Goal: Task Accomplishment & Management: Complete application form

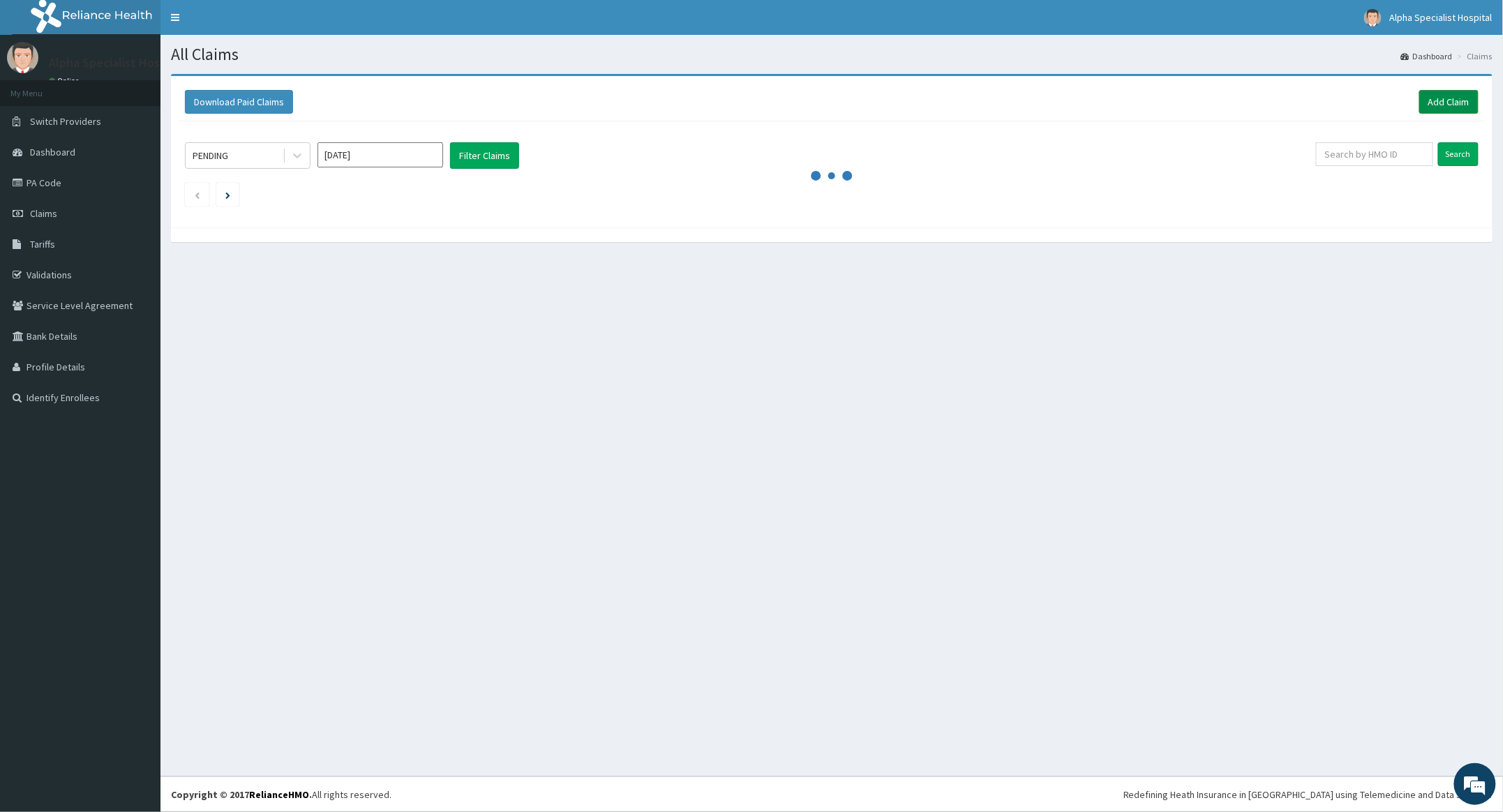
click at [1447, 98] on link "Add Claim" at bounding box center [1449, 102] width 60 height 24
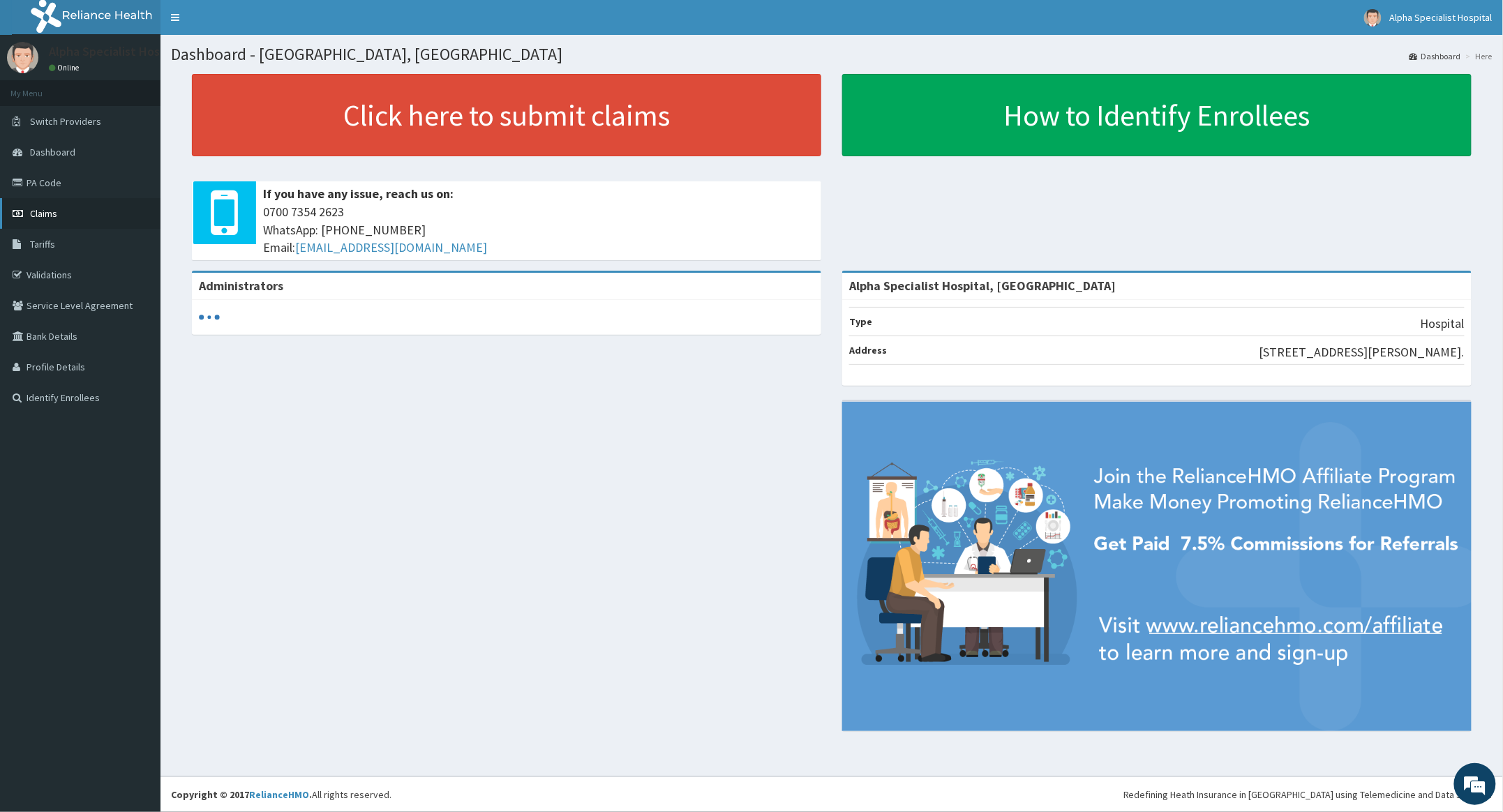
click at [43, 208] on span "Claims" at bounding box center [43, 213] width 27 height 12
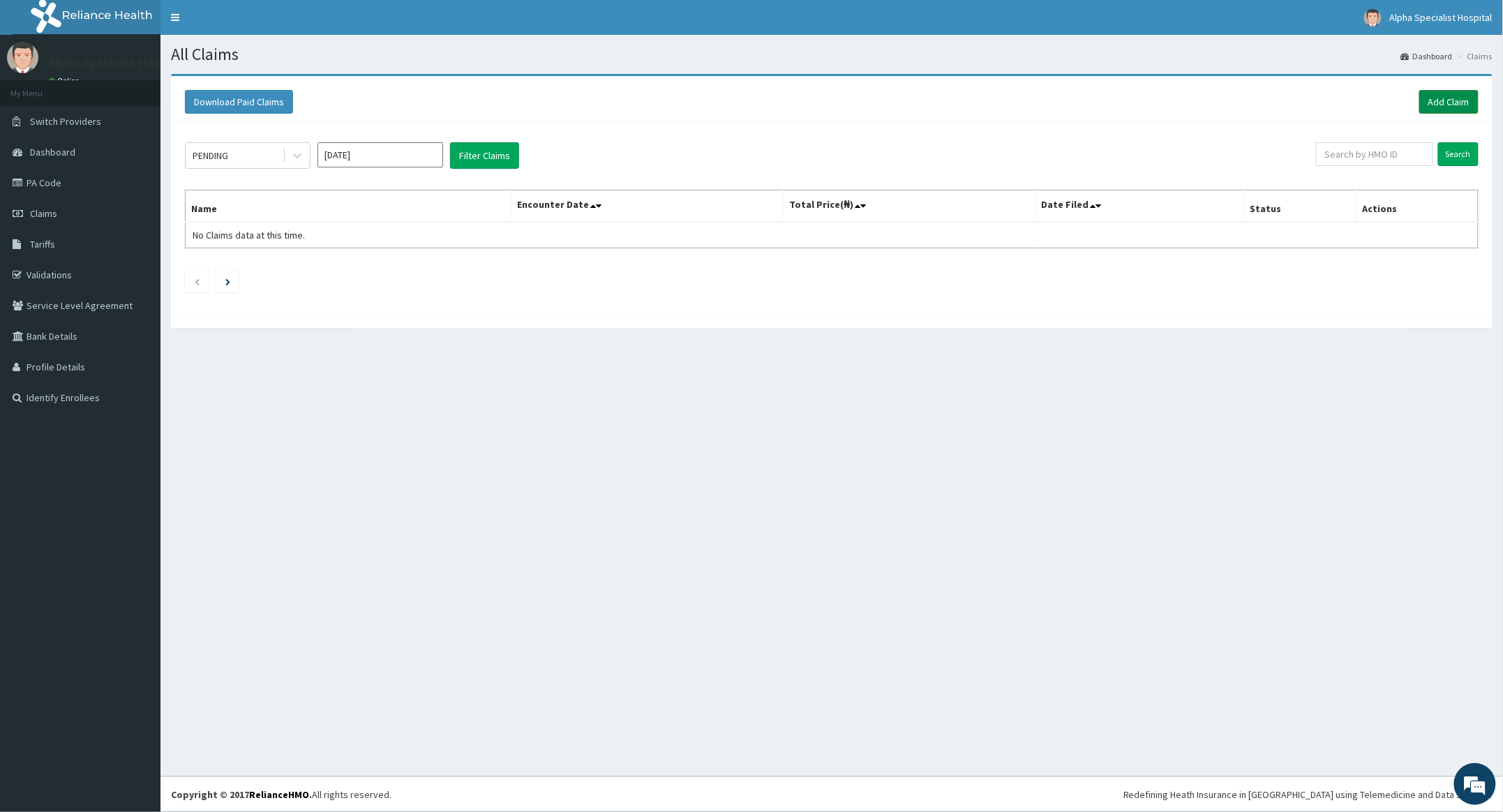
click at [1446, 96] on link "Add Claim" at bounding box center [1449, 102] width 60 height 24
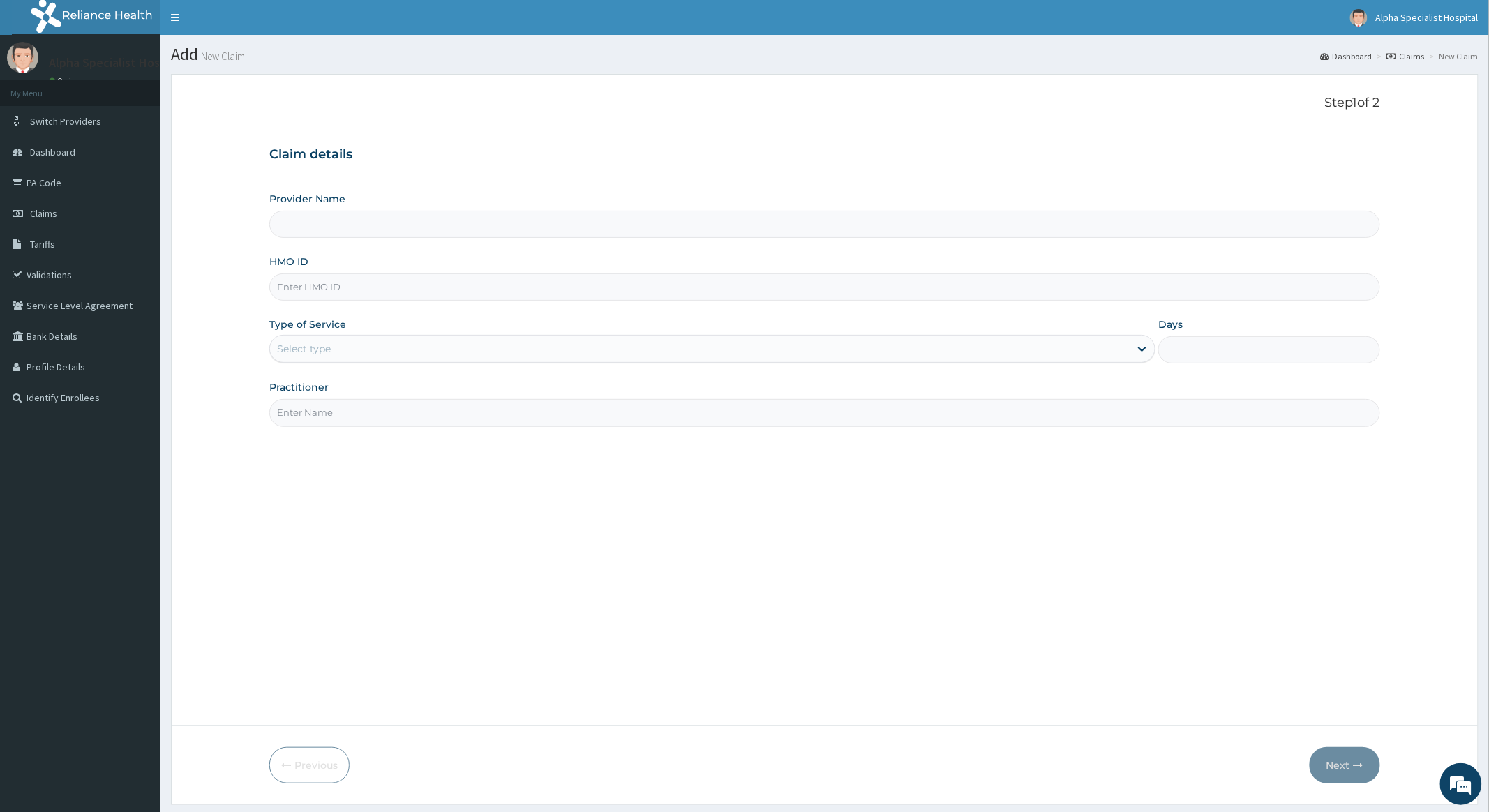
type input "Alpha Specialist Hospital, Ibadan"
click at [333, 291] on input "HMO ID" at bounding box center [825, 287] width 1110 height 27
click at [50, 270] on link "Validations" at bounding box center [80, 275] width 160 height 31
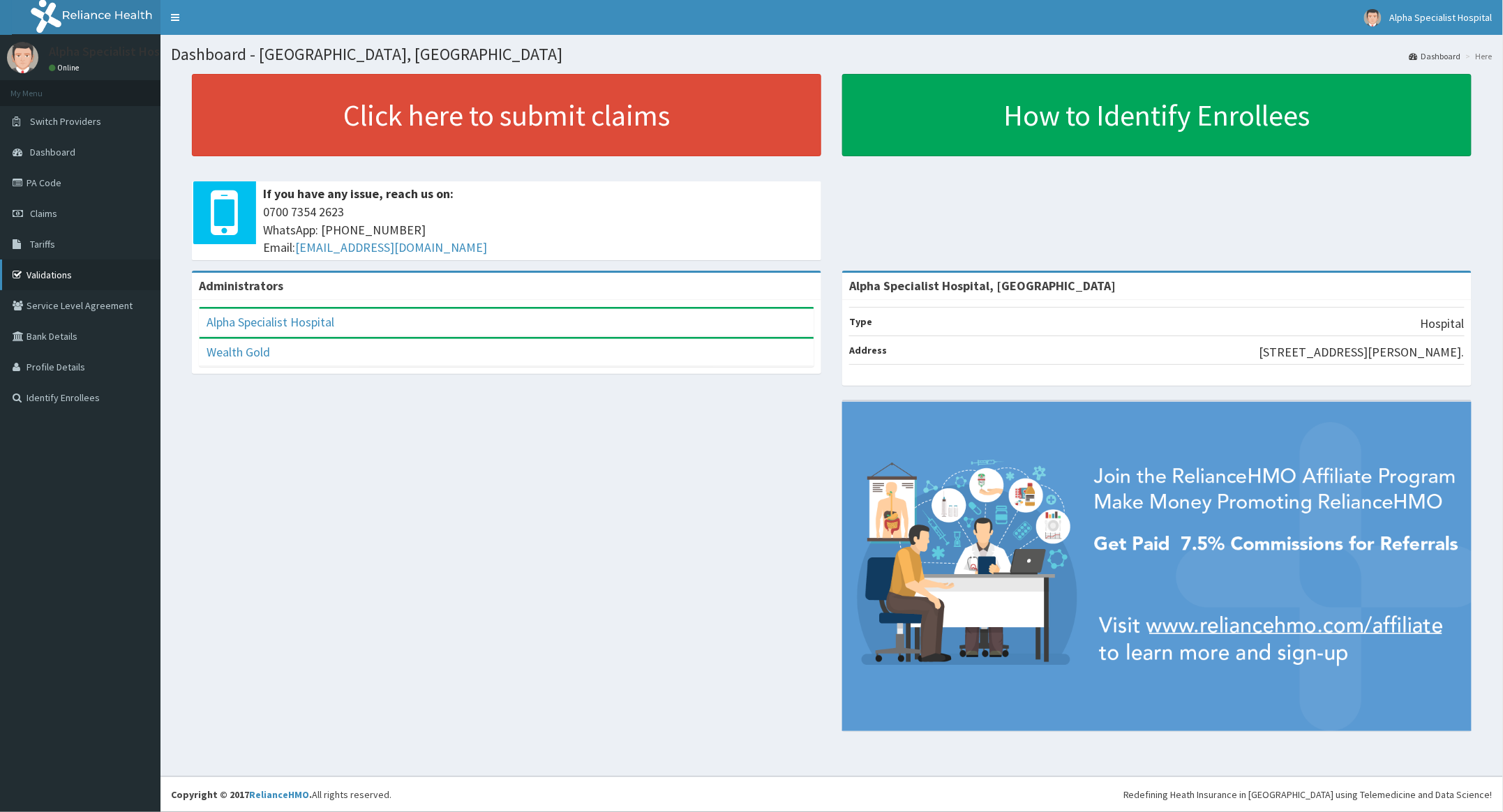
click at [49, 270] on link "Validations" at bounding box center [80, 275] width 160 height 31
click at [40, 242] on span "Tariffs" at bounding box center [43, 244] width 25 height 12
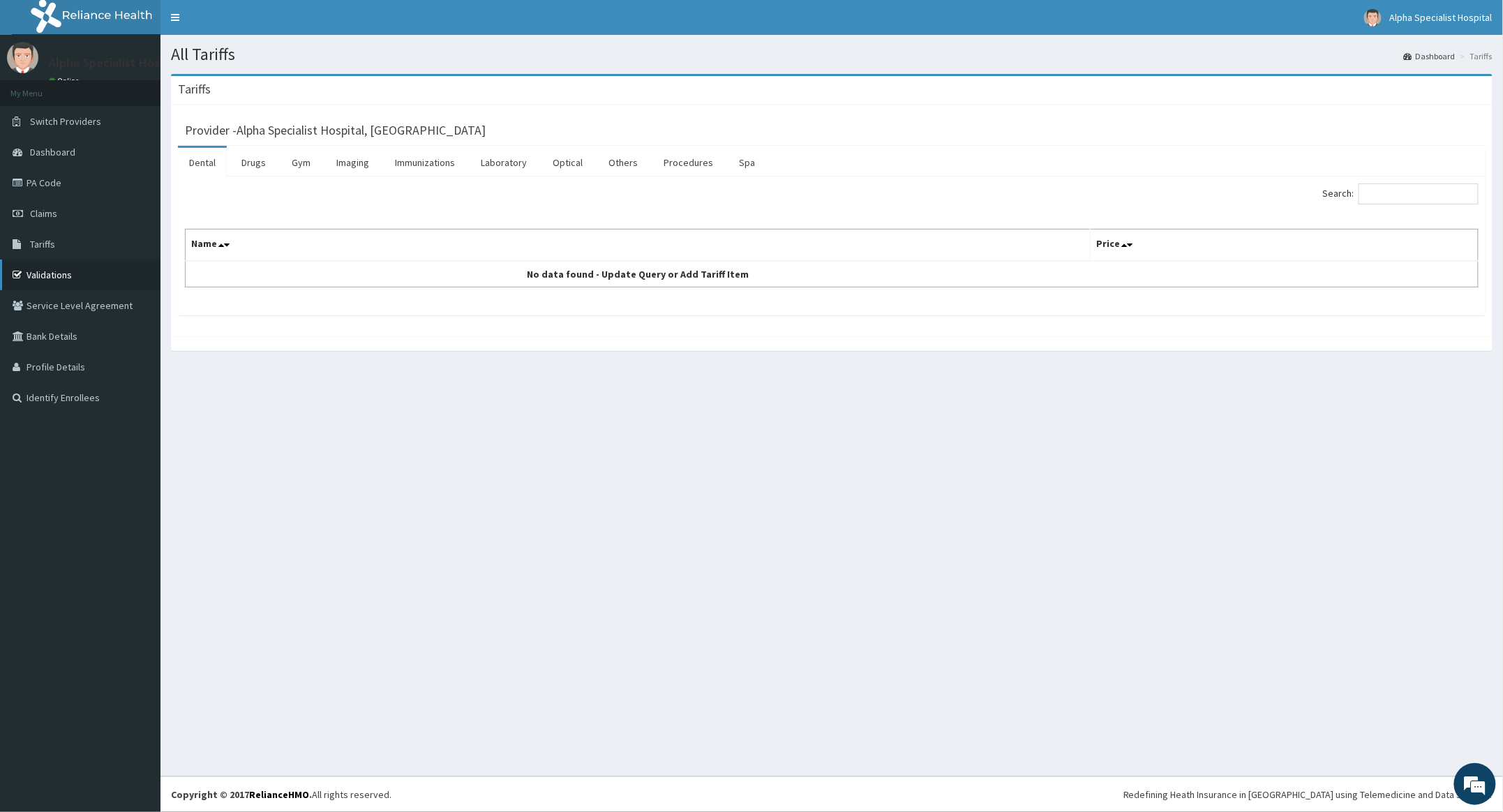
click at [50, 269] on link "Validations" at bounding box center [80, 275] width 160 height 31
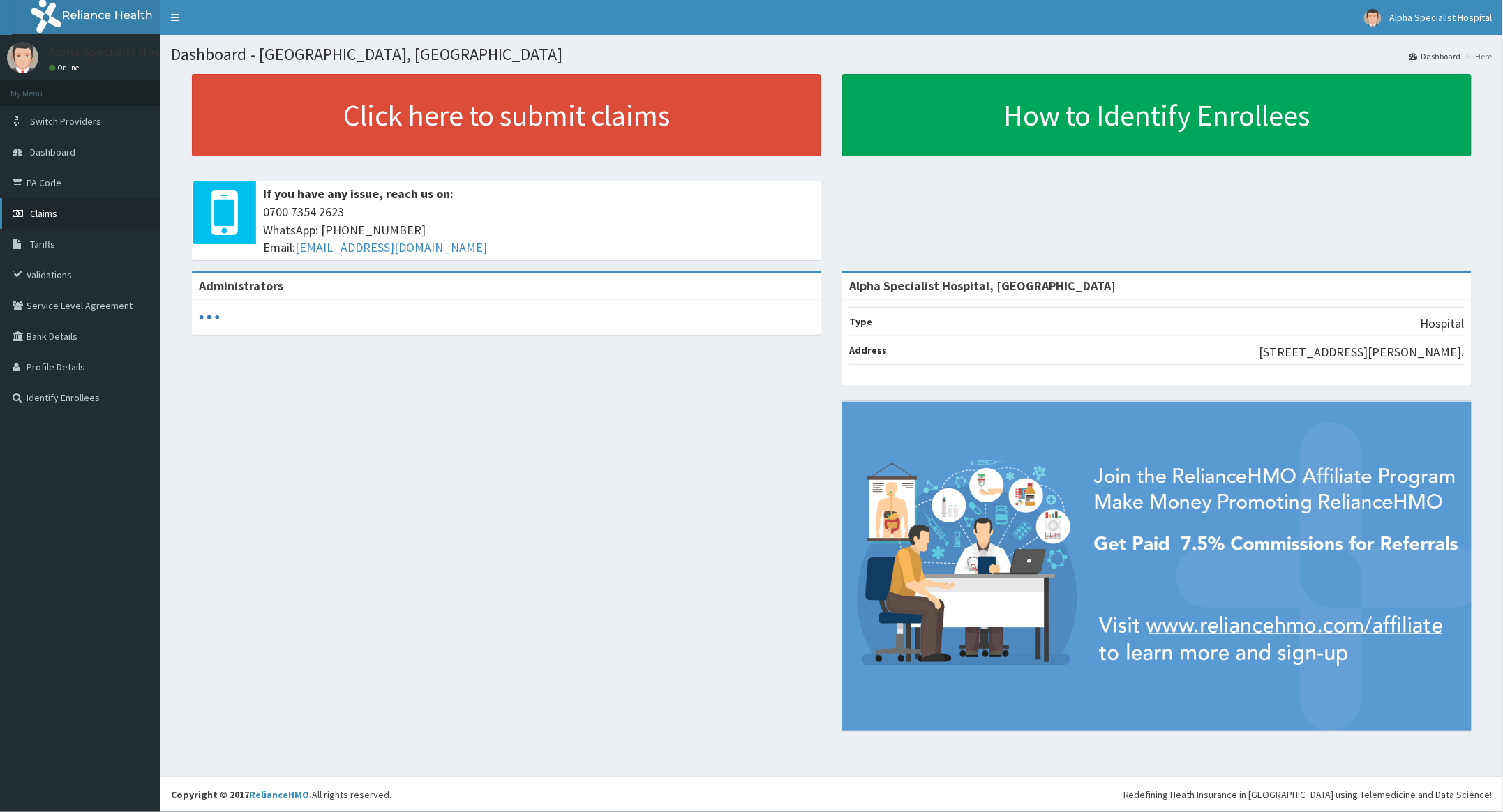
click at [45, 210] on span "Claims" at bounding box center [43, 213] width 27 height 12
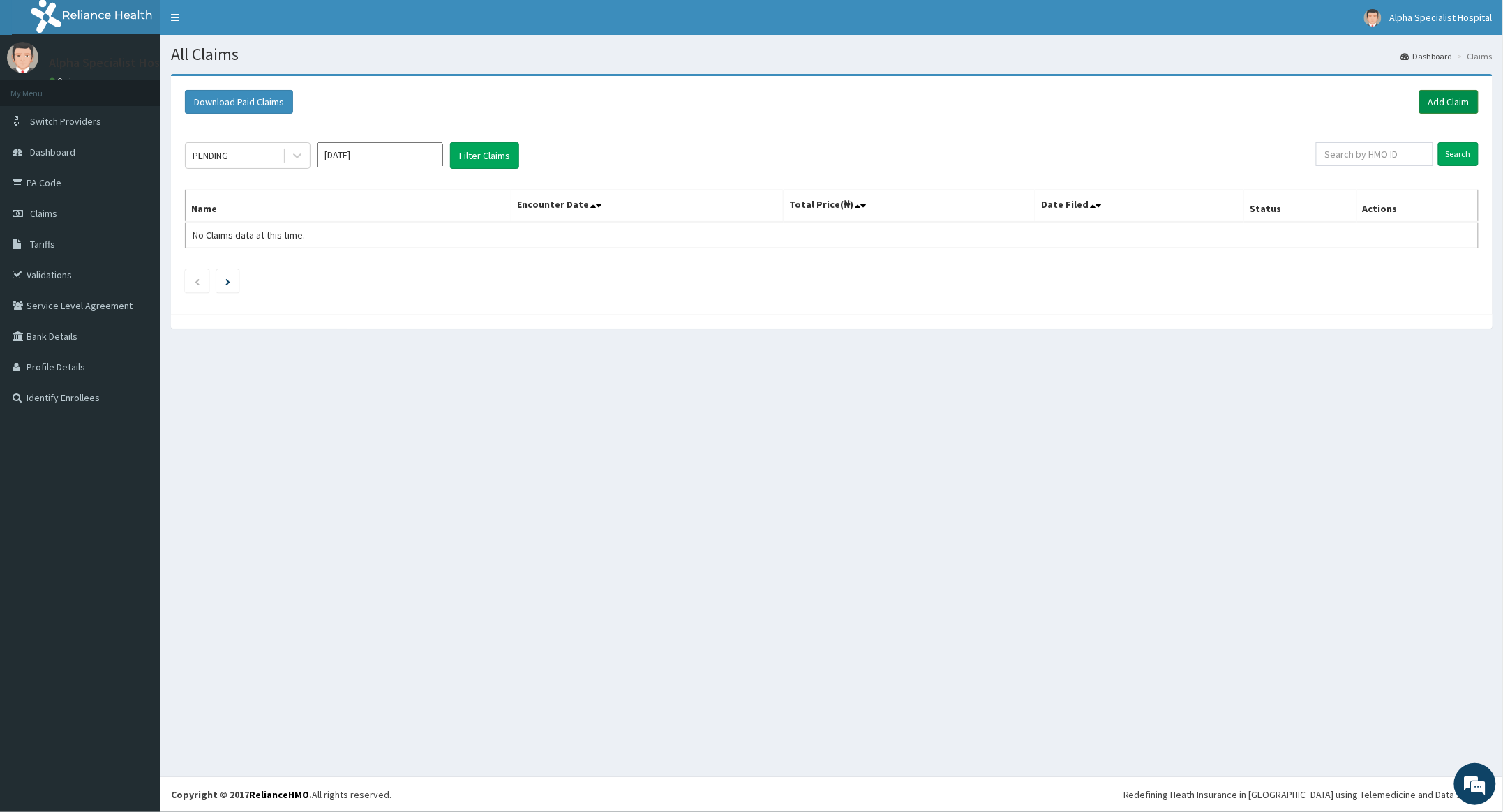
click at [1463, 98] on link "Add Claim" at bounding box center [1449, 102] width 60 height 24
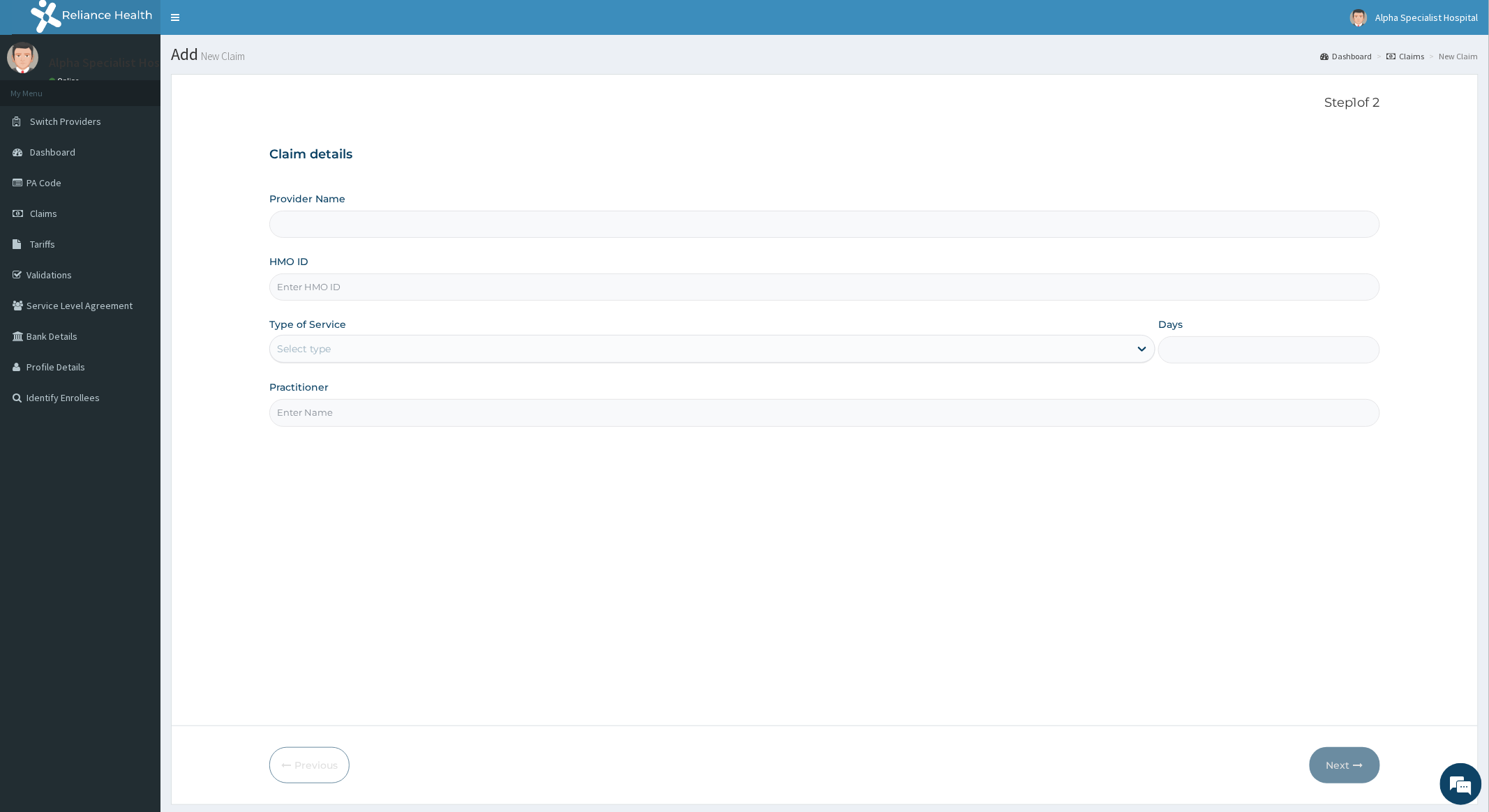
type input "Alpha Specialist Hospital, [GEOGRAPHIC_DATA]"
click at [321, 285] on input "HMO ID" at bounding box center [825, 287] width 1110 height 27
type input "RSS/10064/B"
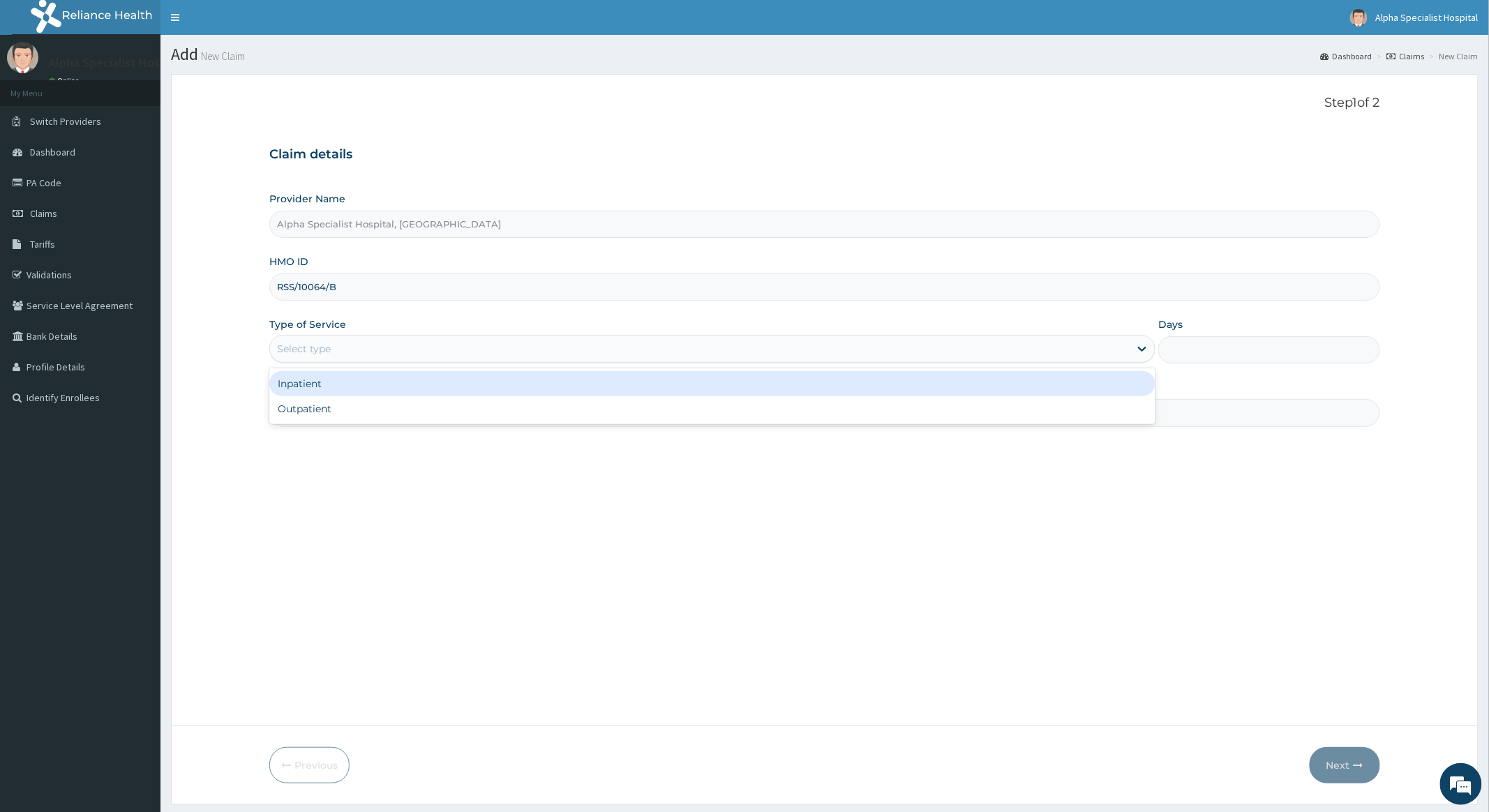
click at [345, 353] on div "Select type" at bounding box center [699, 349] width 860 height 22
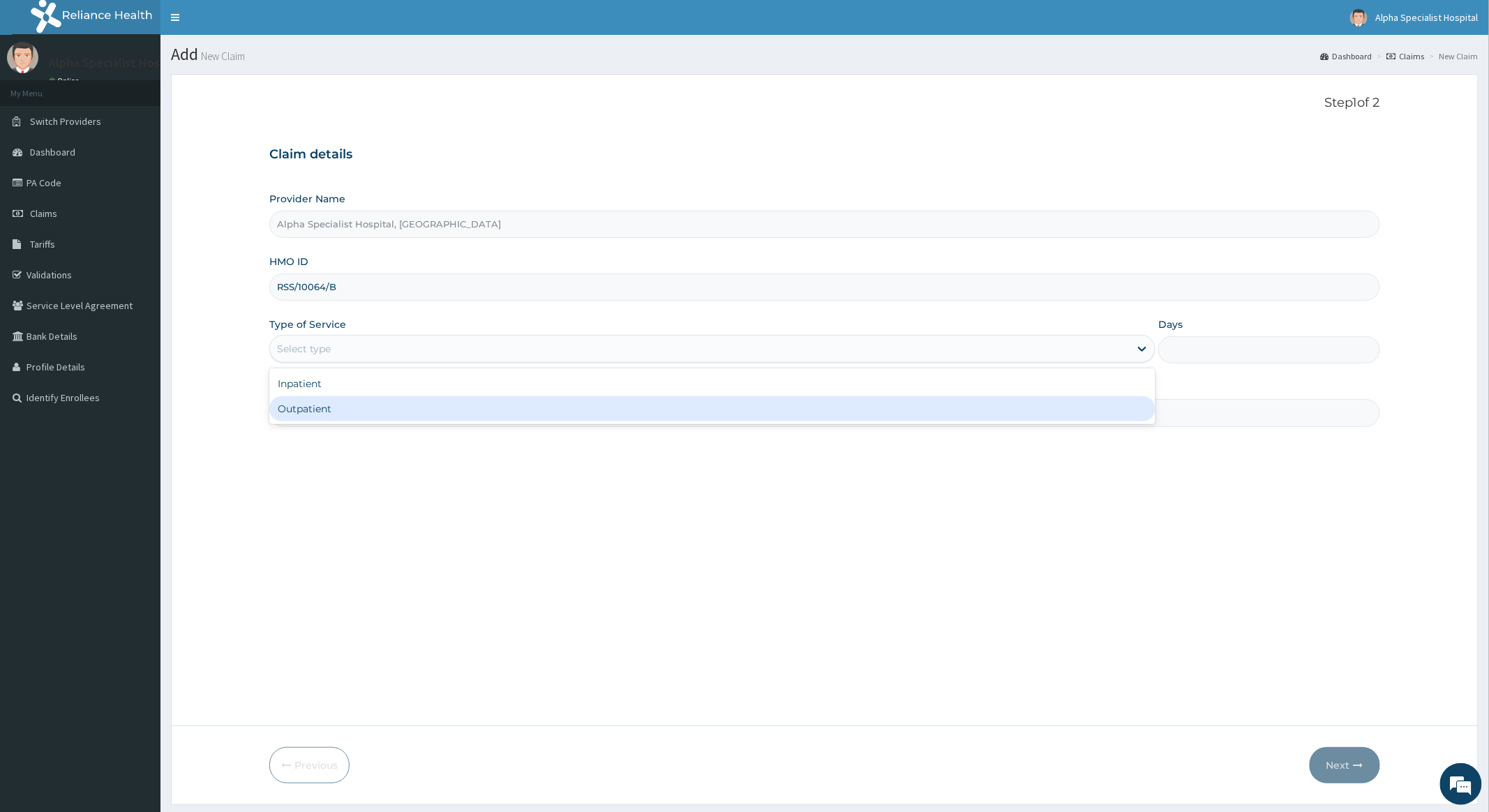
click at [319, 406] on div "Outpatient" at bounding box center [712, 408] width 886 height 25
type input "1"
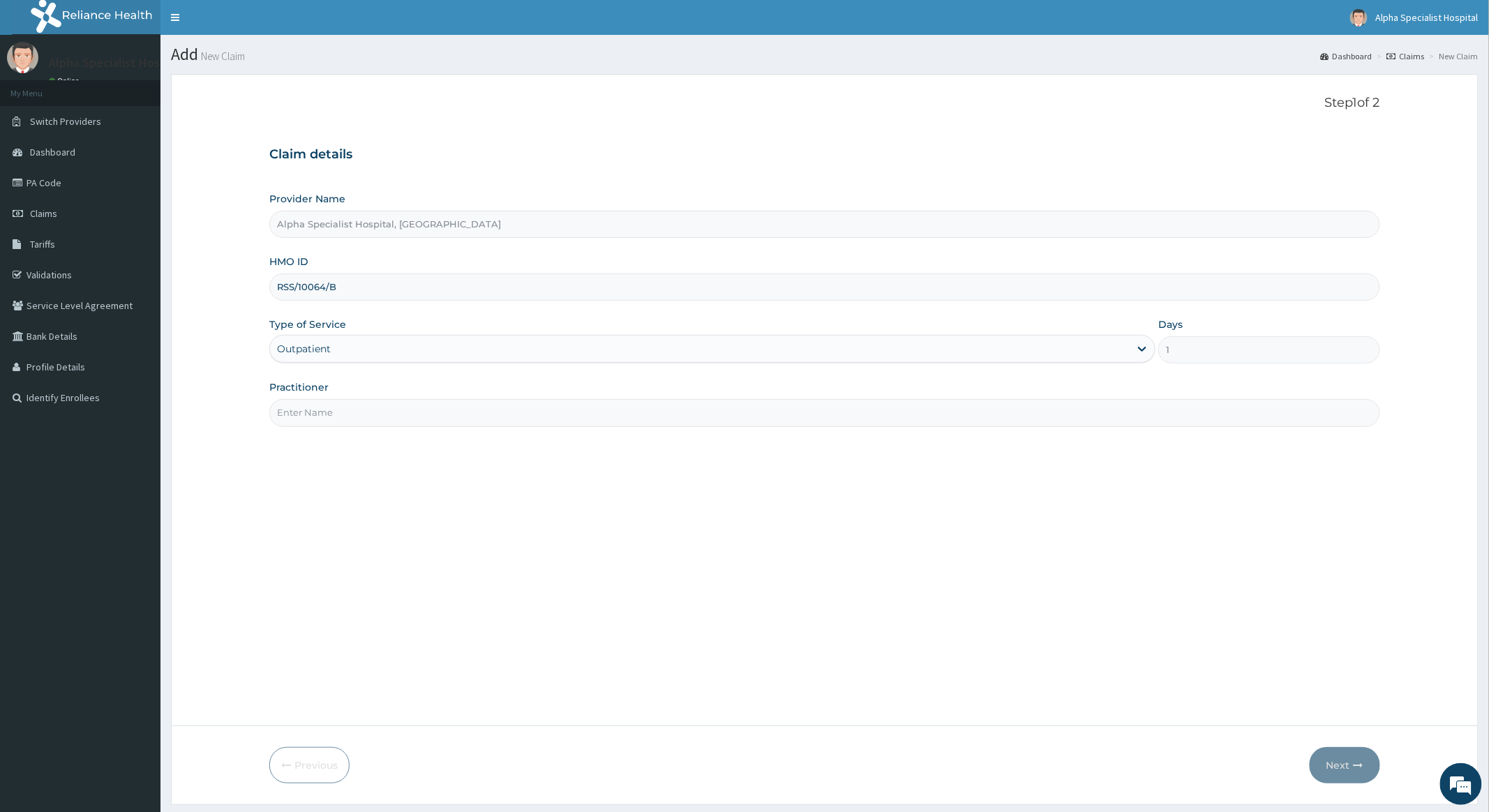
click at [347, 415] on input "Practitioner" at bounding box center [825, 412] width 1110 height 27
type input "[PERSON_NAME]"
click at [1341, 760] on button "Next" at bounding box center [1345, 765] width 71 height 36
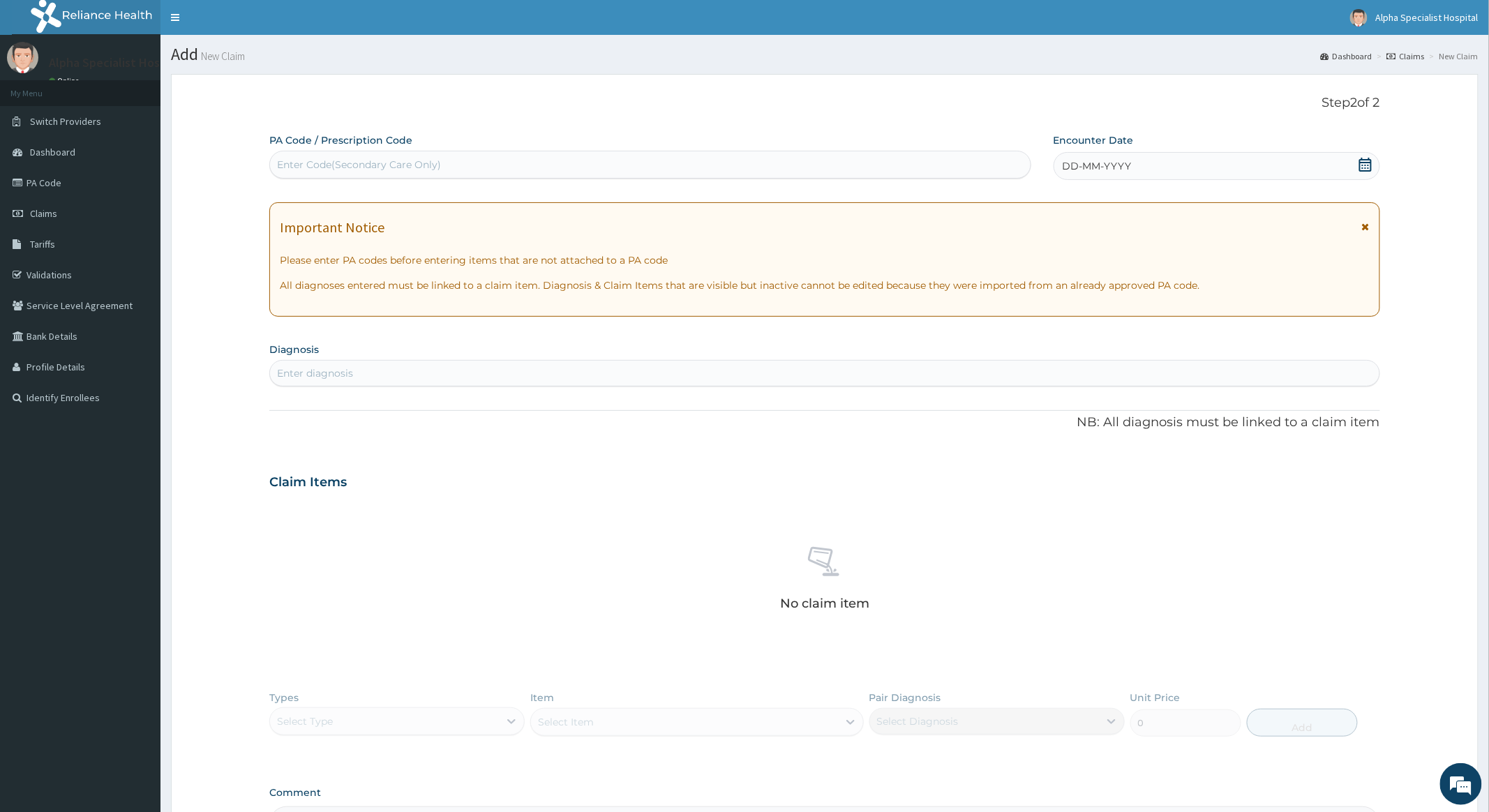
click at [1362, 165] on icon at bounding box center [1366, 164] width 12 height 14
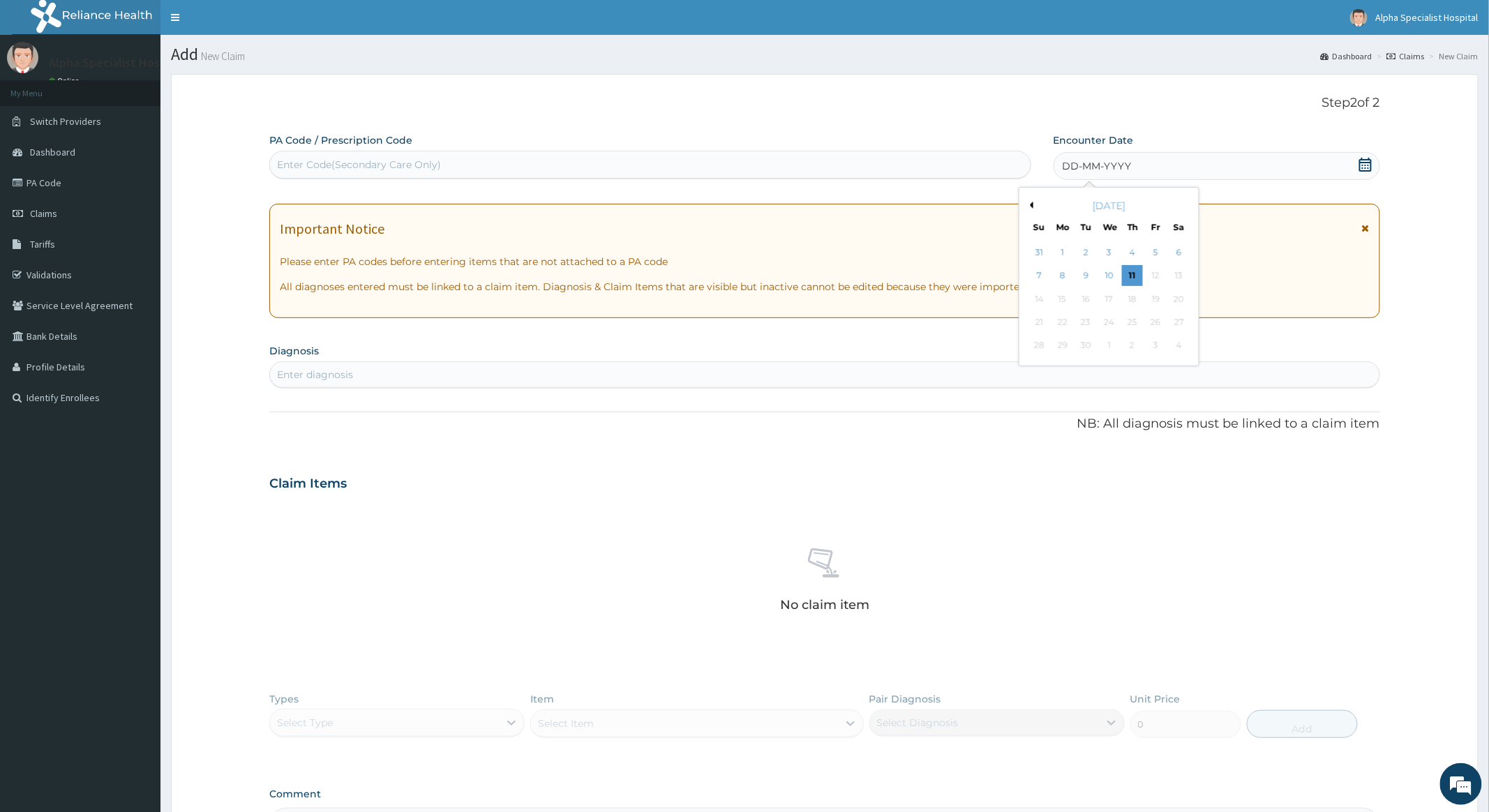
click at [1030, 204] on button "Previous Month" at bounding box center [1029, 205] width 7 height 7
click at [1181, 249] on div "2" at bounding box center [1178, 252] width 21 height 21
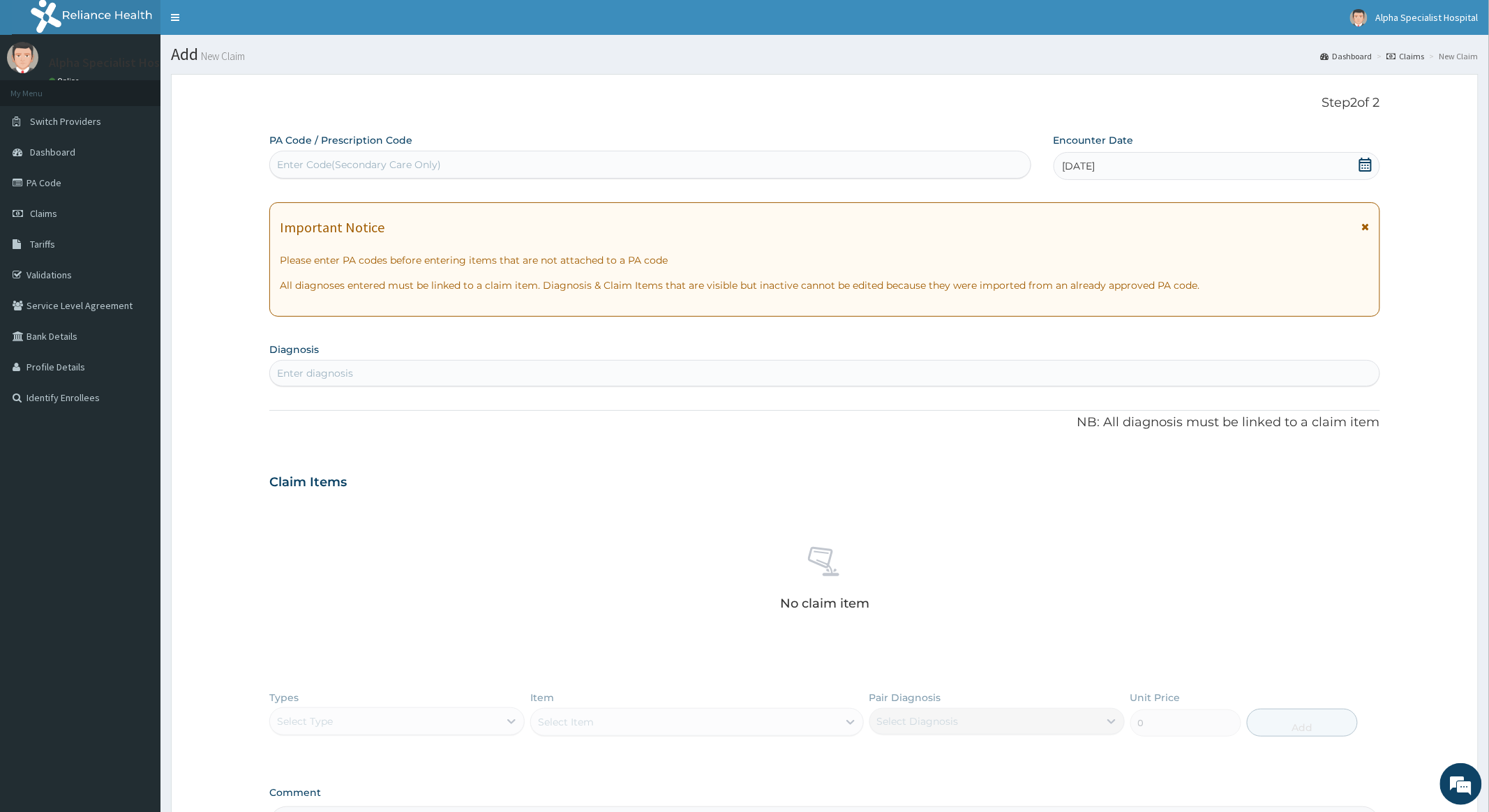
click at [373, 371] on div "Enter diagnosis" at bounding box center [824, 373] width 1109 height 22
type input "[MEDICAL_DATA]"
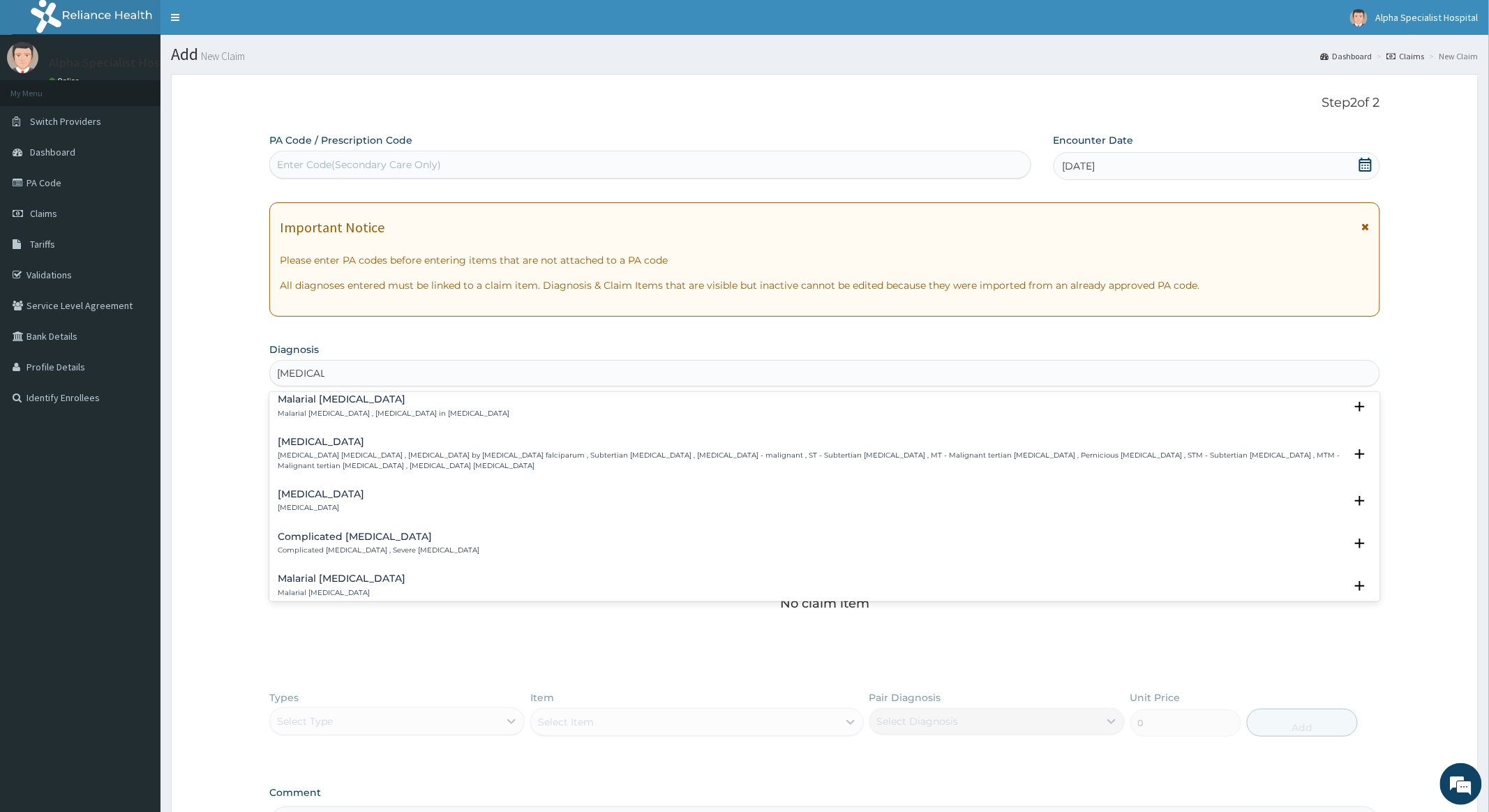
scroll to position [558, 0]
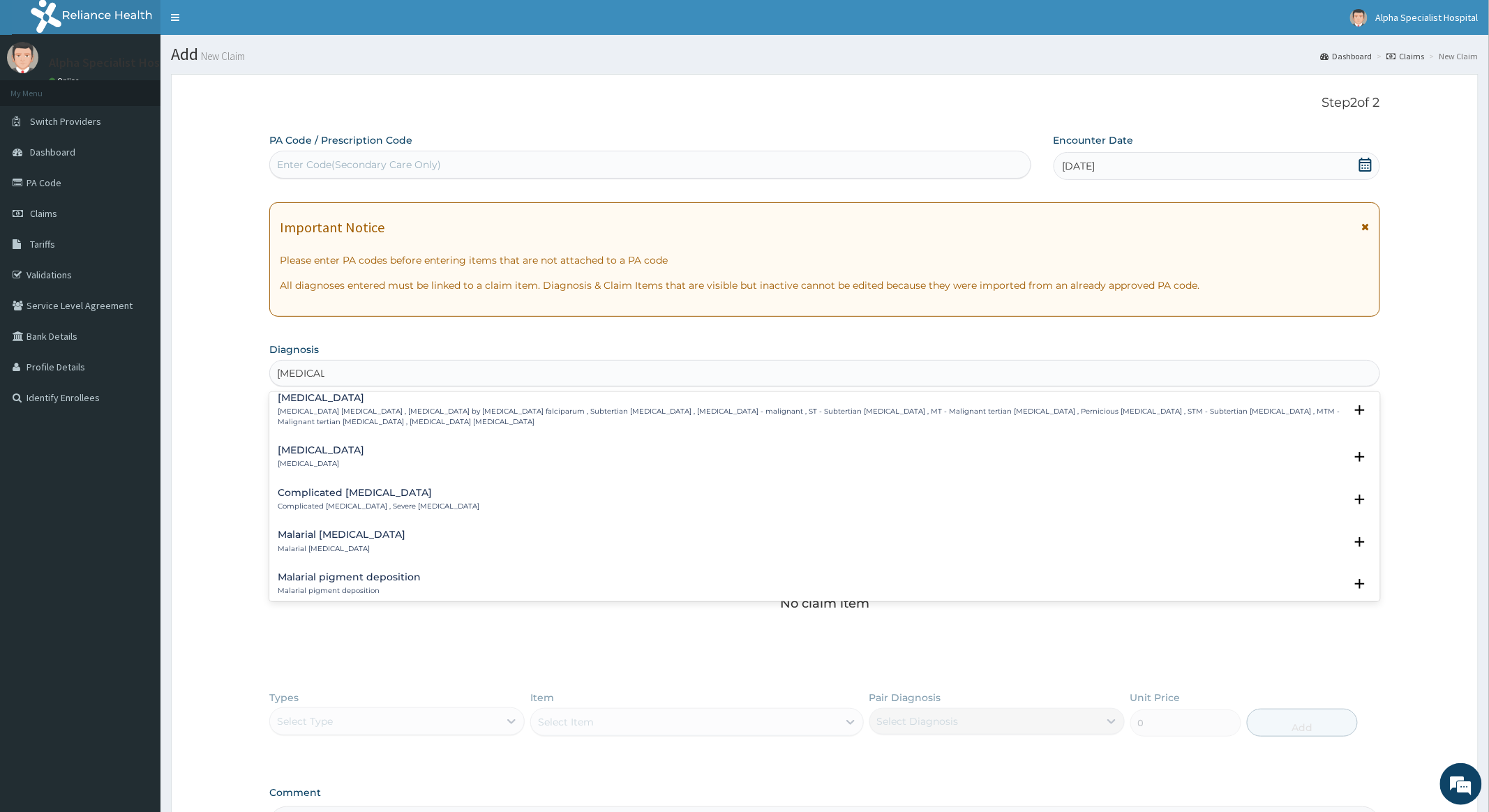
click at [335, 490] on h4 "Complicated [MEDICAL_DATA]" at bounding box center [378, 493] width 202 height 11
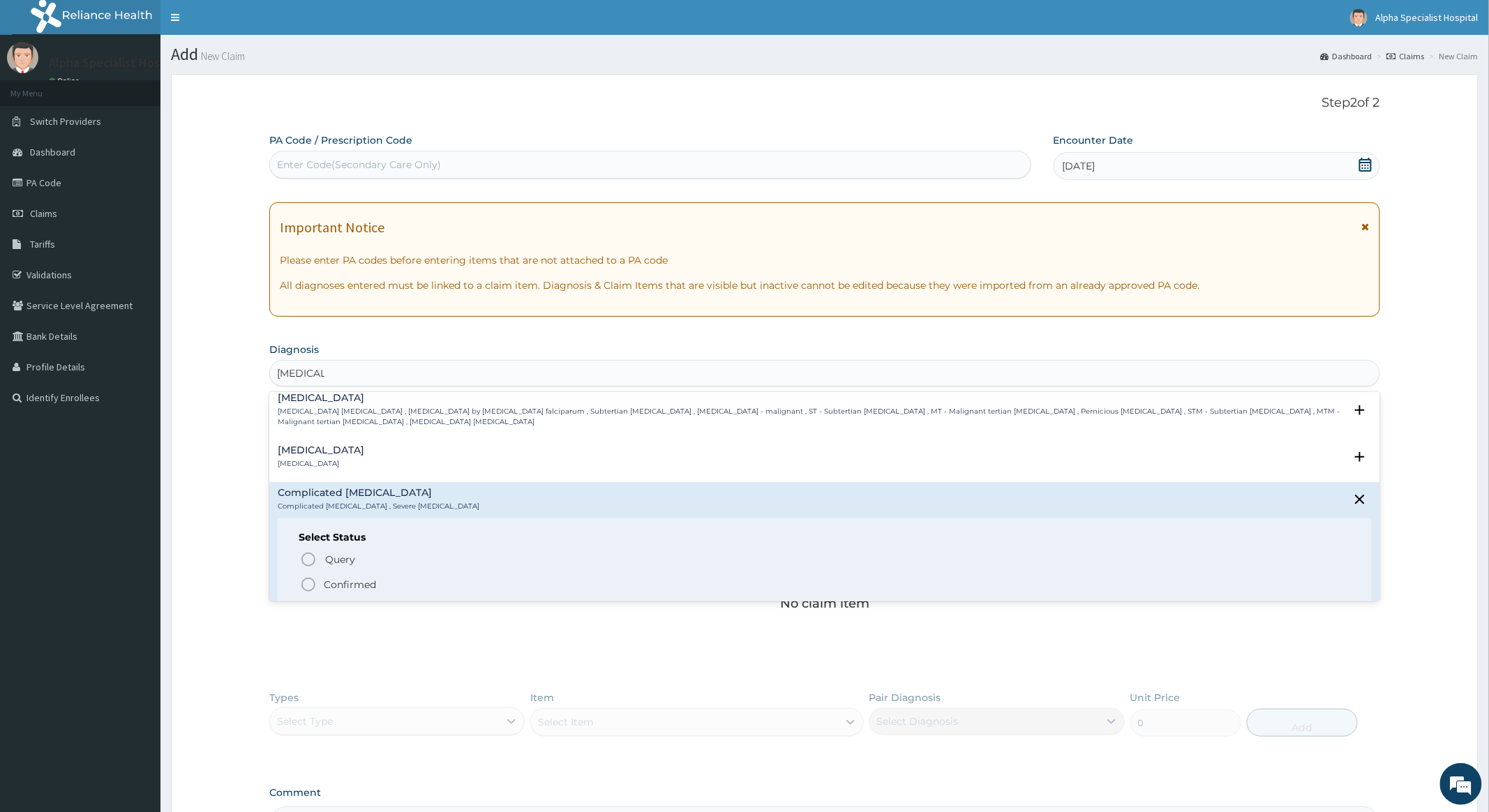
click at [308, 583] on icon "status option filled" at bounding box center [308, 585] width 17 height 17
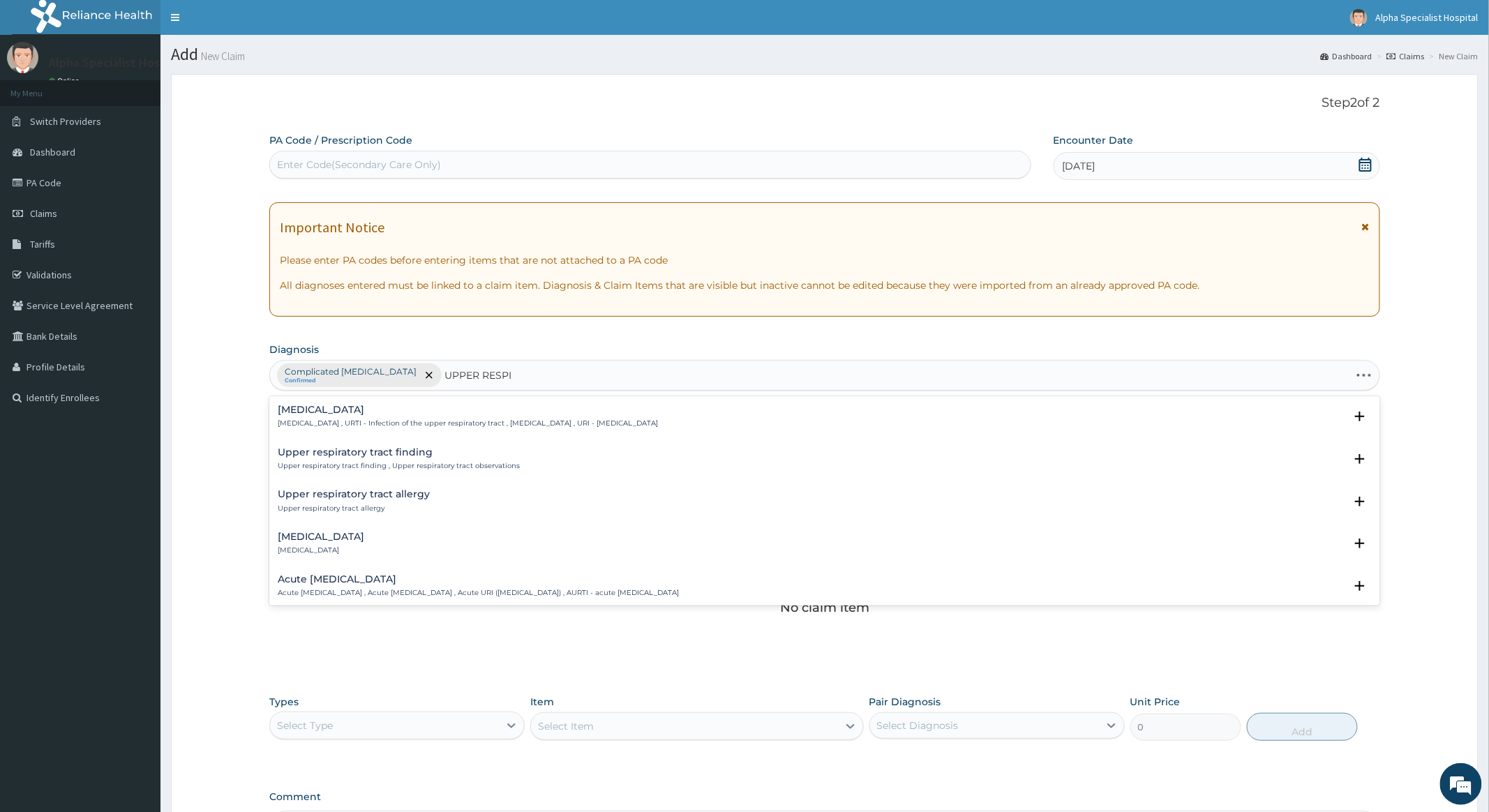
type input "UPPER RESPIR"
click at [405, 402] on div "[MEDICAL_DATA] [MEDICAL_DATA] , URTI - Infection of the upper respiratory tract…" at bounding box center [825, 420] width 1110 height 43
click at [401, 409] on h4 "[MEDICAL_DATA]" at bounding box center [467, 410] width 381 height 11
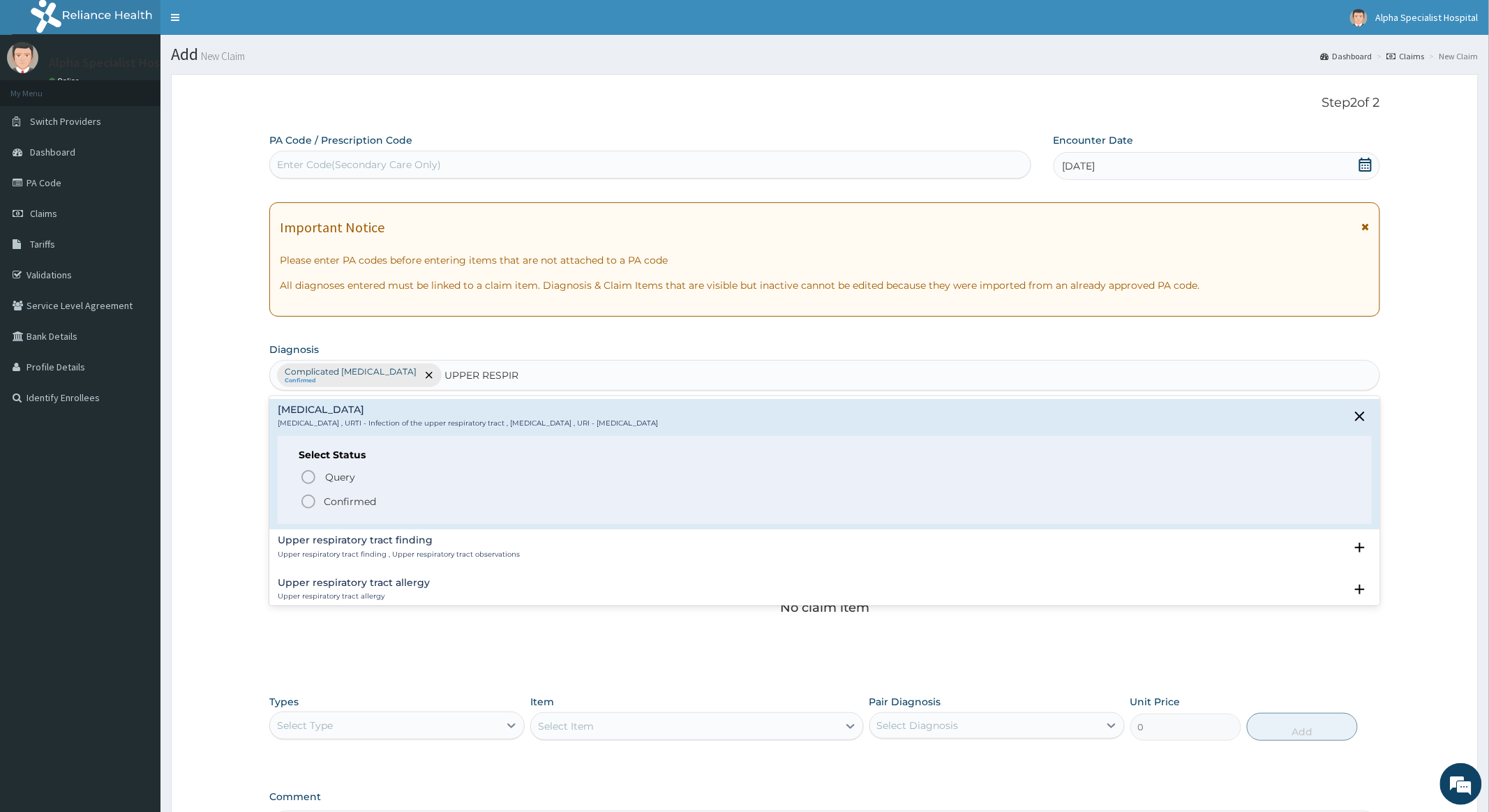
click at [307, 501] on icon "status option filled" at bounding box center [308, 502] width 17 height 17
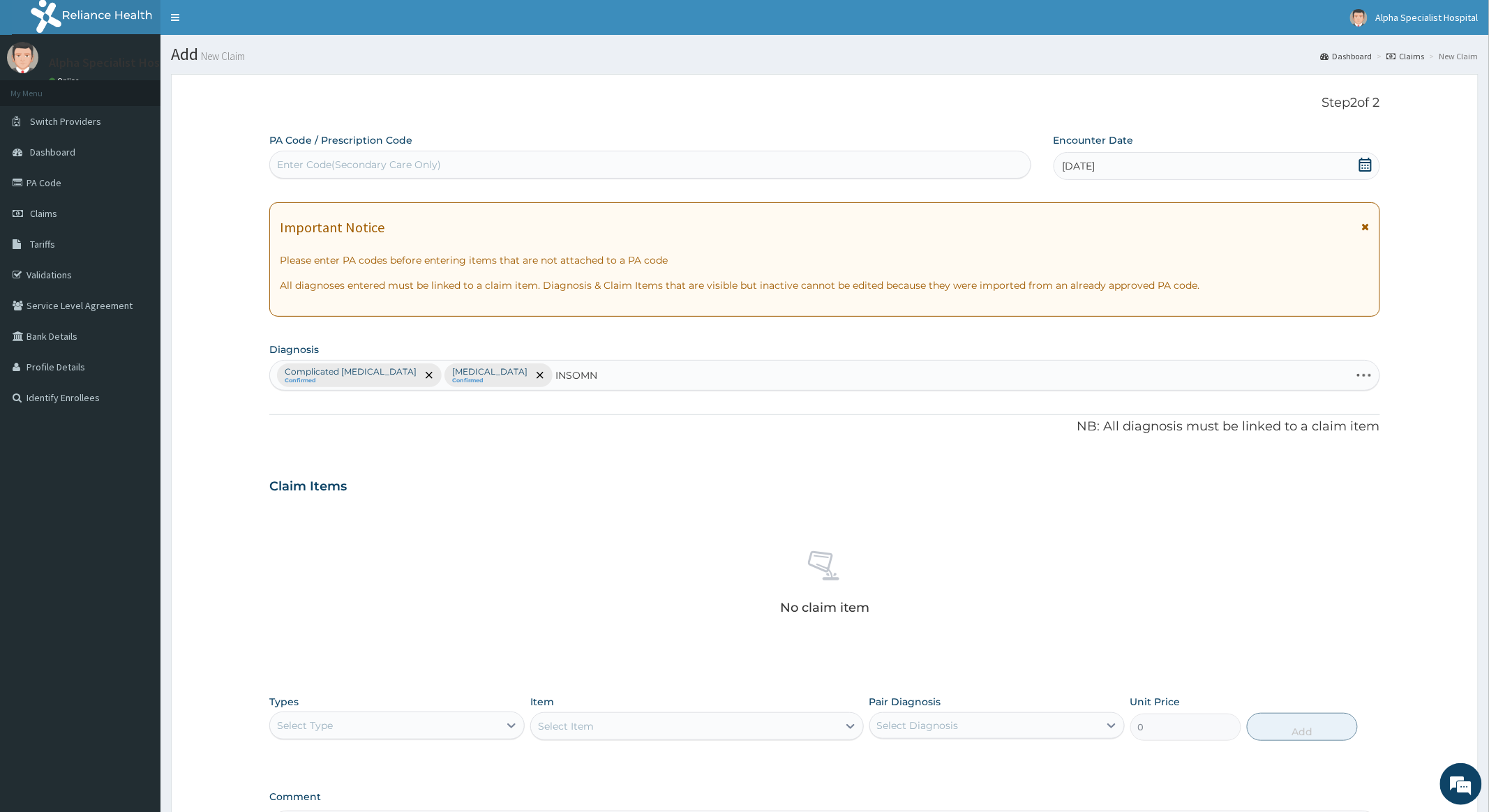
type input "INSOM"
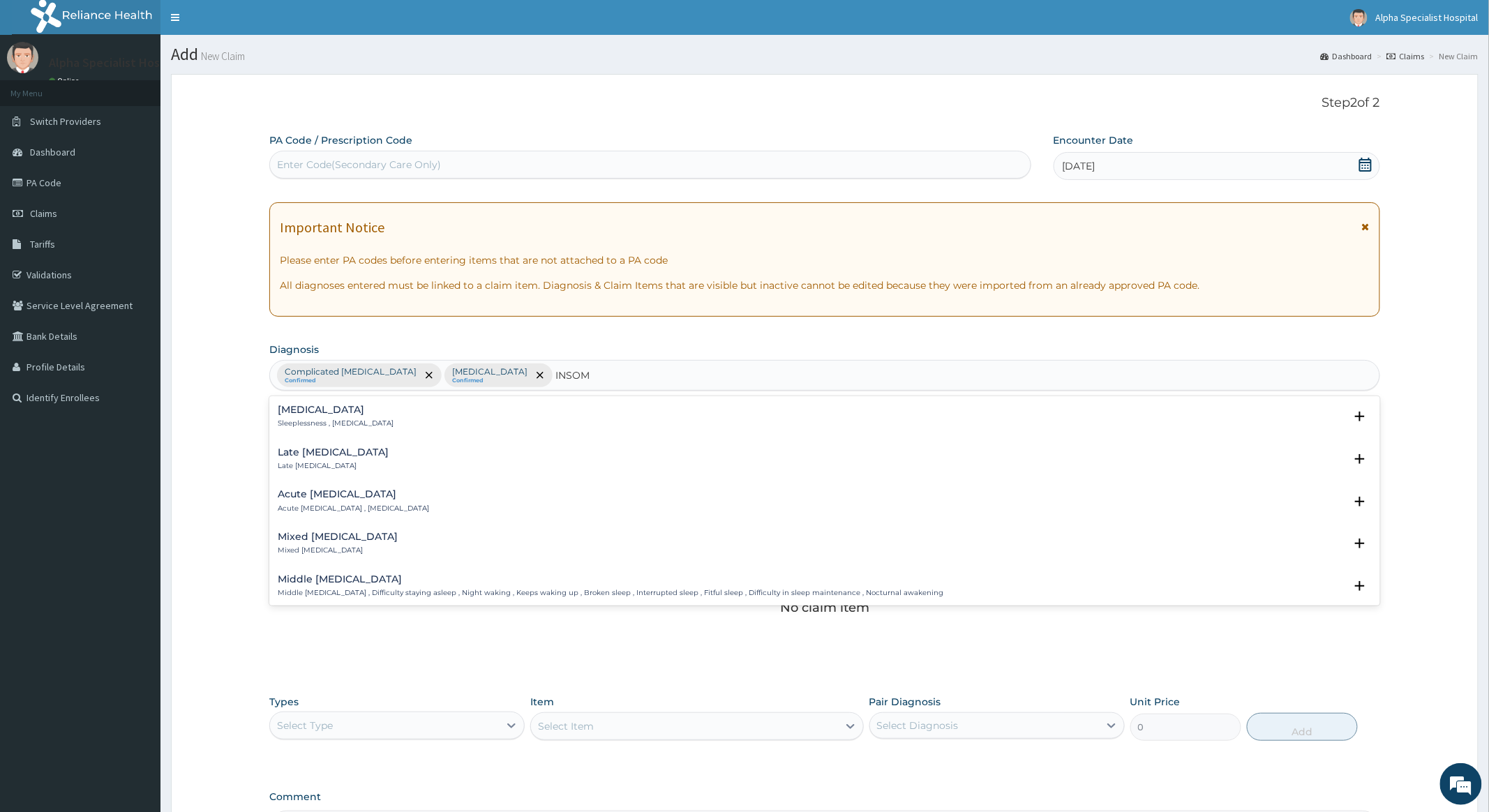
click at [291, 410] on h4 "[MEDICAL_DATA]" at bounding box center [335, 410] width 115 height 11
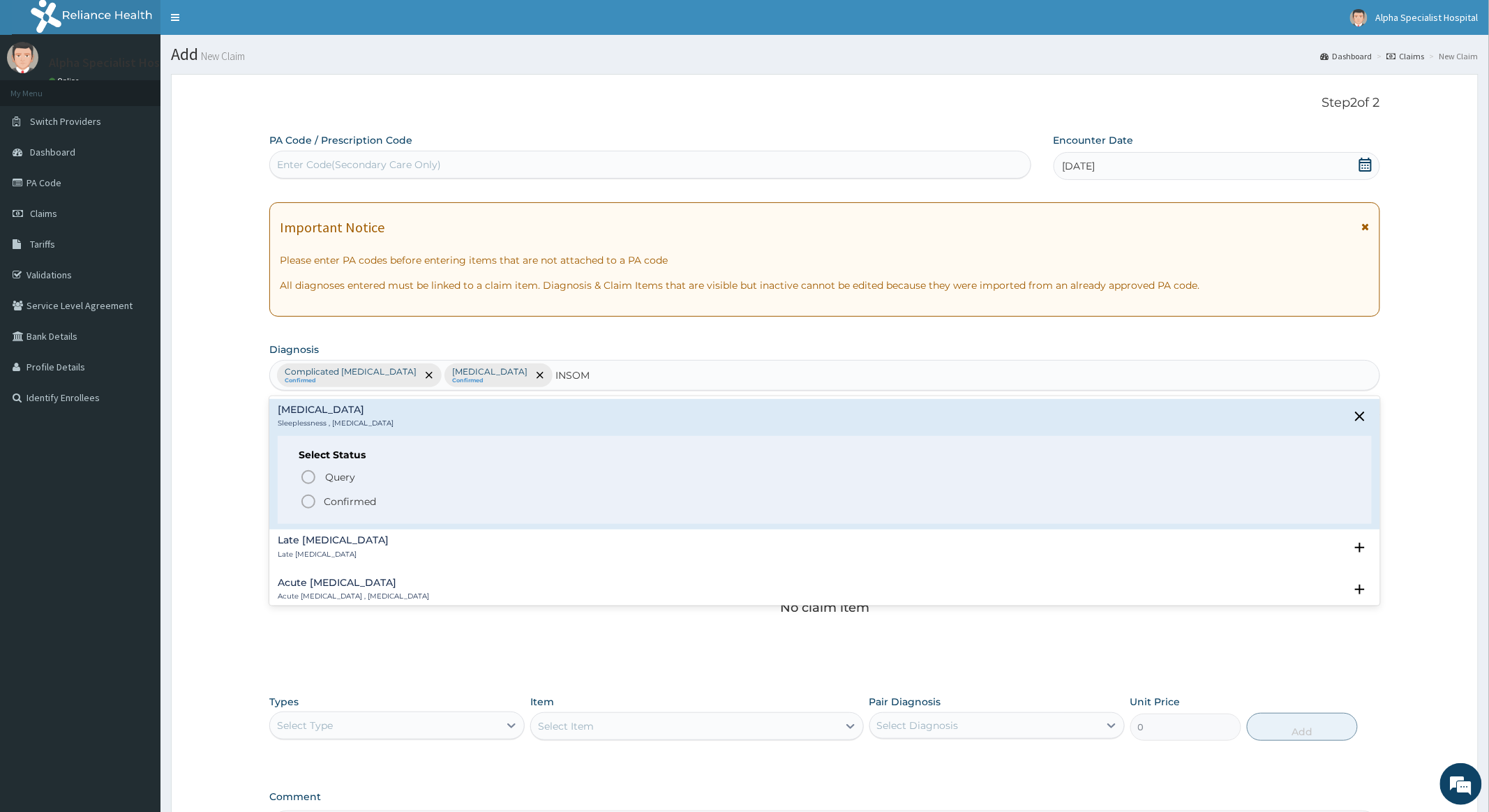
click at [305, 501] on icon "status option filled" at bounding box center [308, 502] width 17 height 17
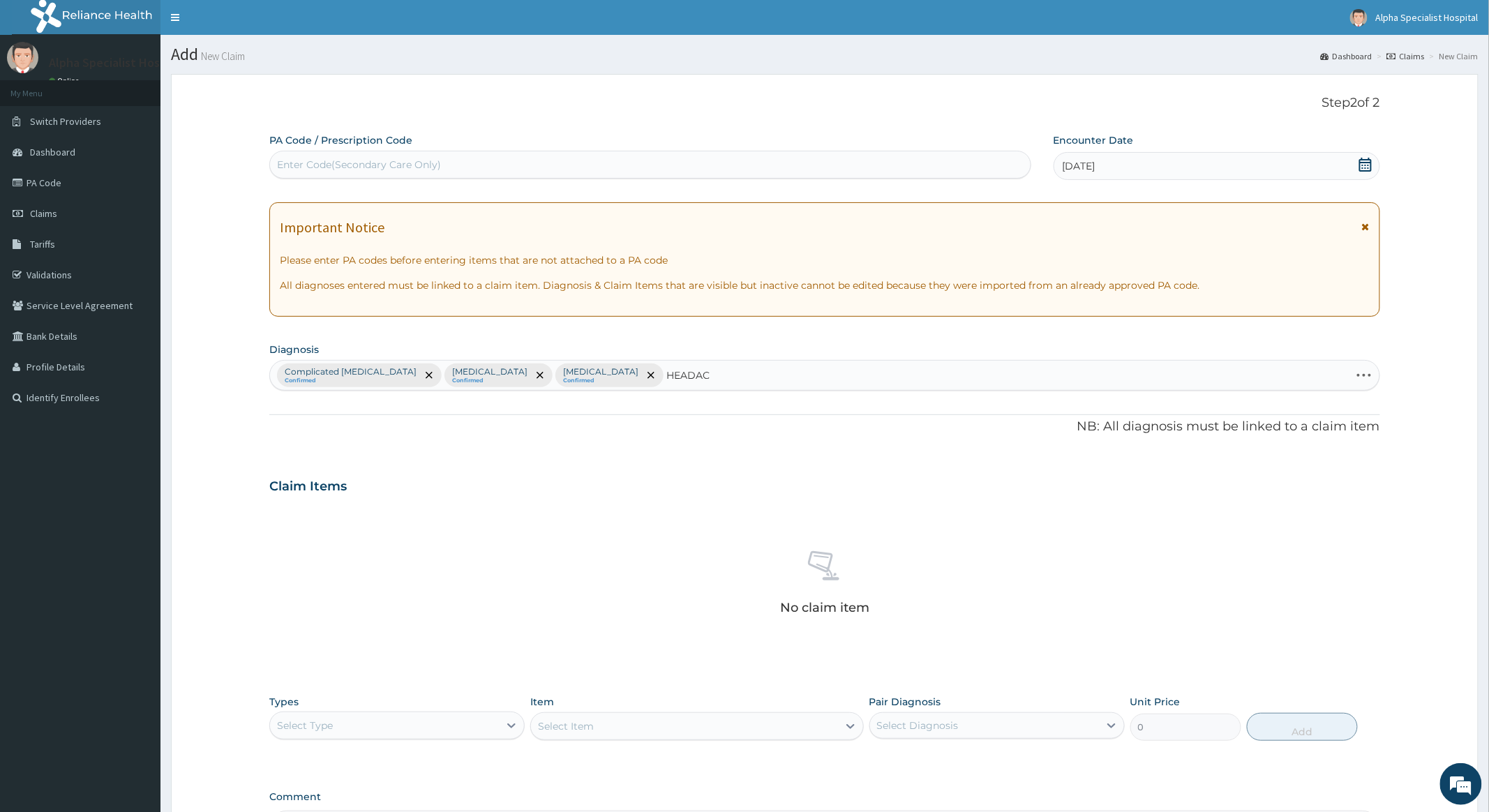
type input "HEADACH"
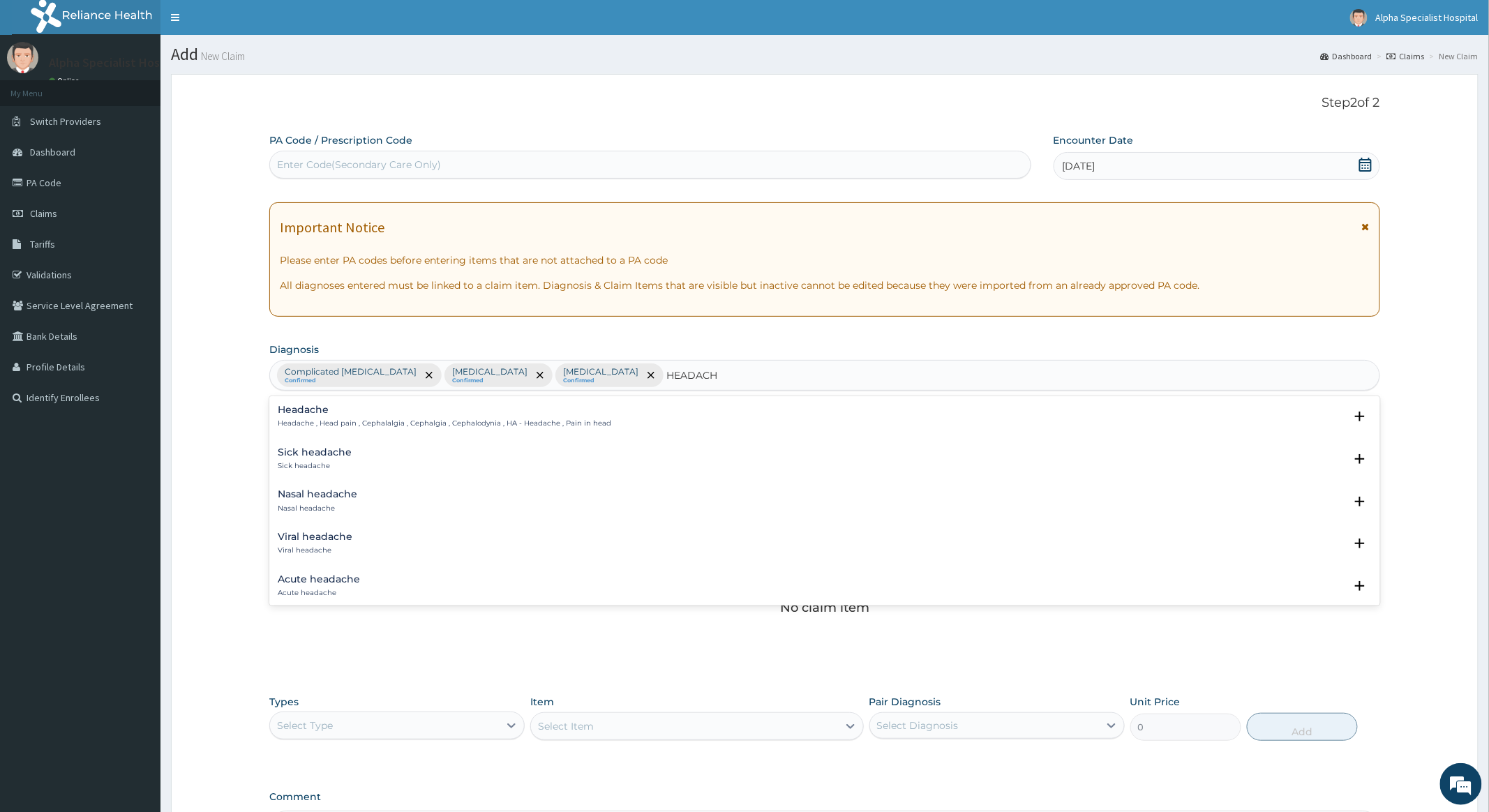
click at [328, 415] on h4 "Headache" at bounding box center [444, 410] width 333 height 11
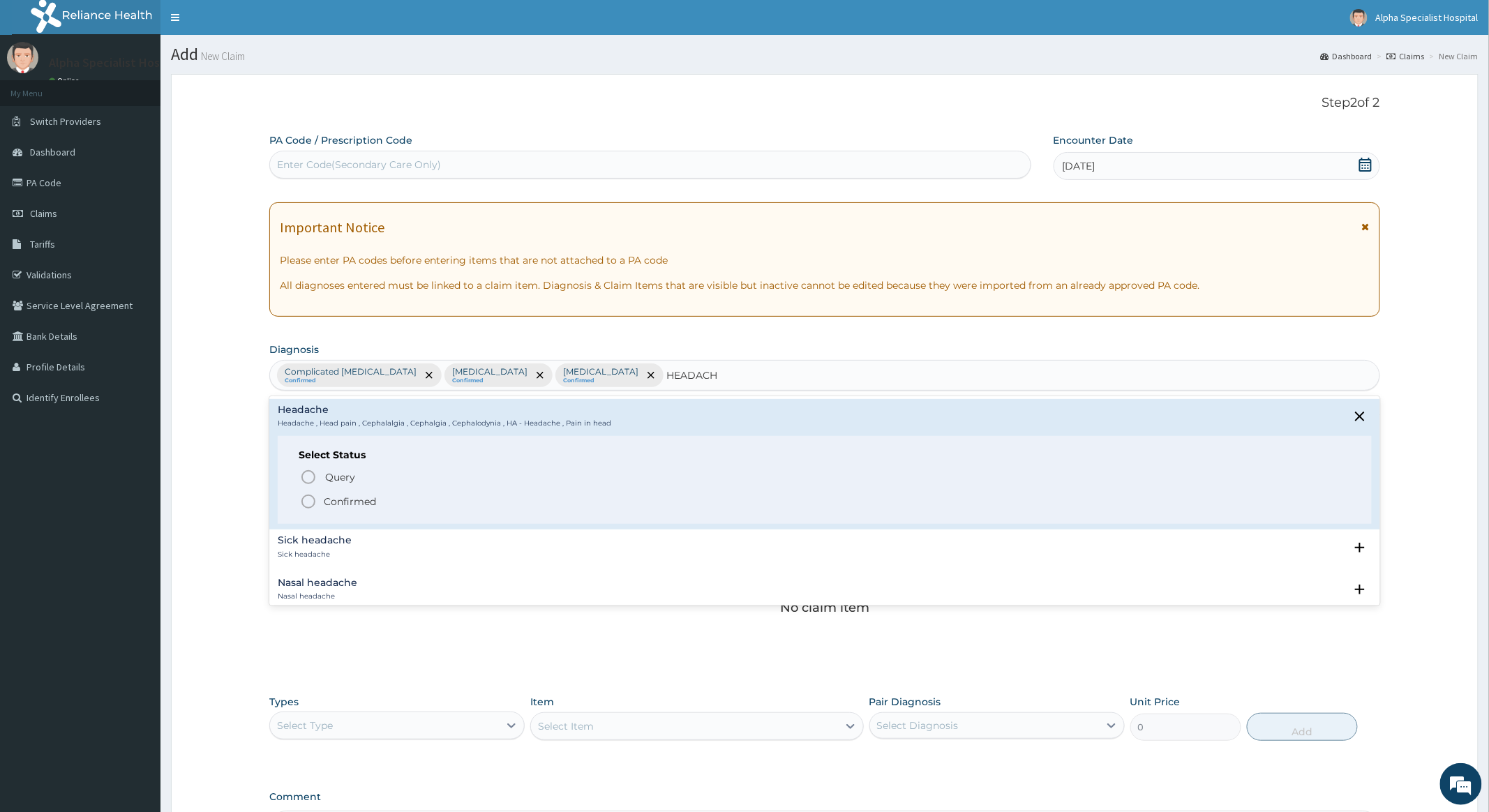
click at [305, 501] on icon "status option filled" at bounding box center [308, 502] width 17 height 17
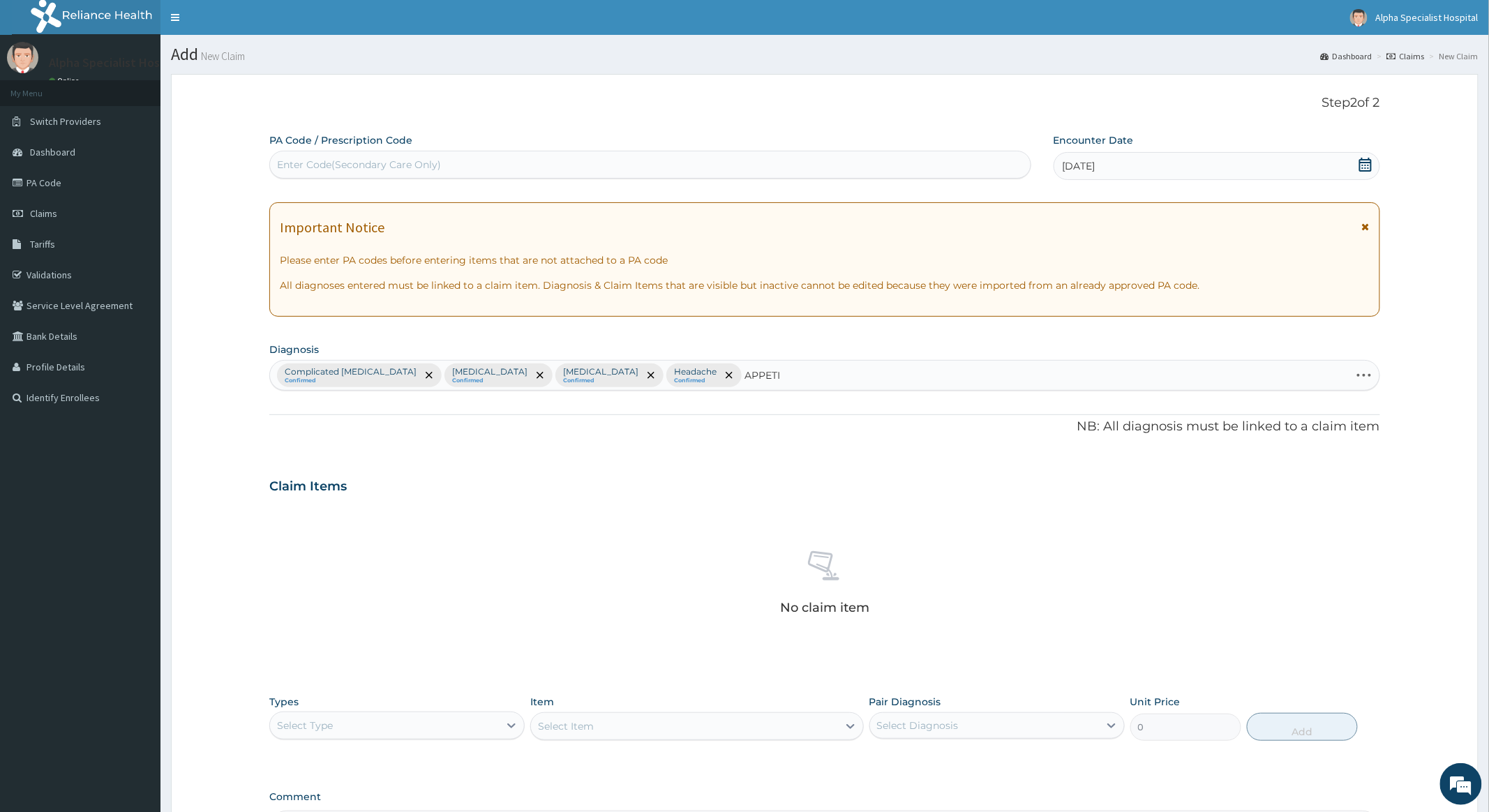
type input "APPETIT"
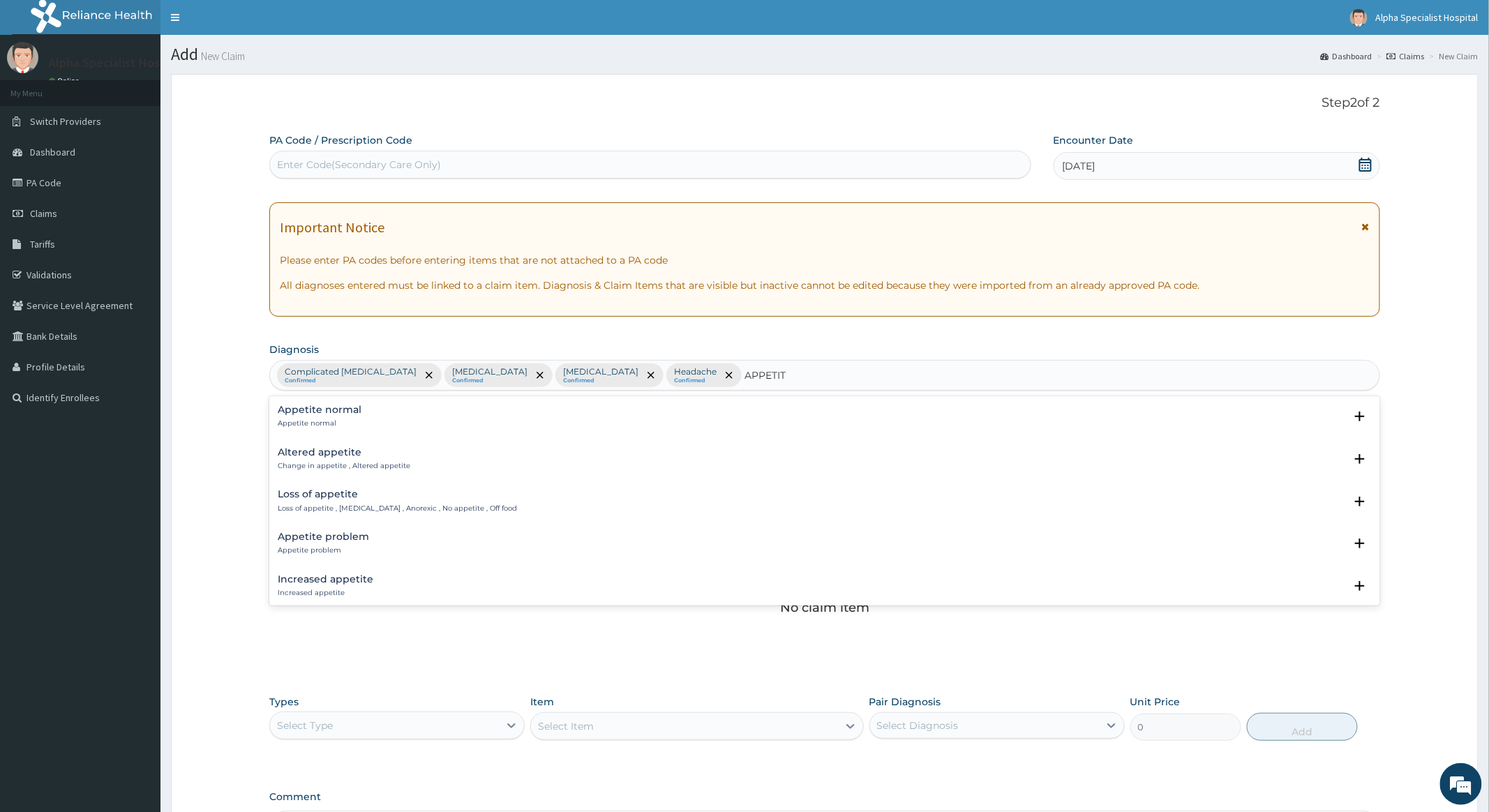
click at [353, 456] on h4 "Altered appetite" at bounding box center [343, 452] width 133 height 11
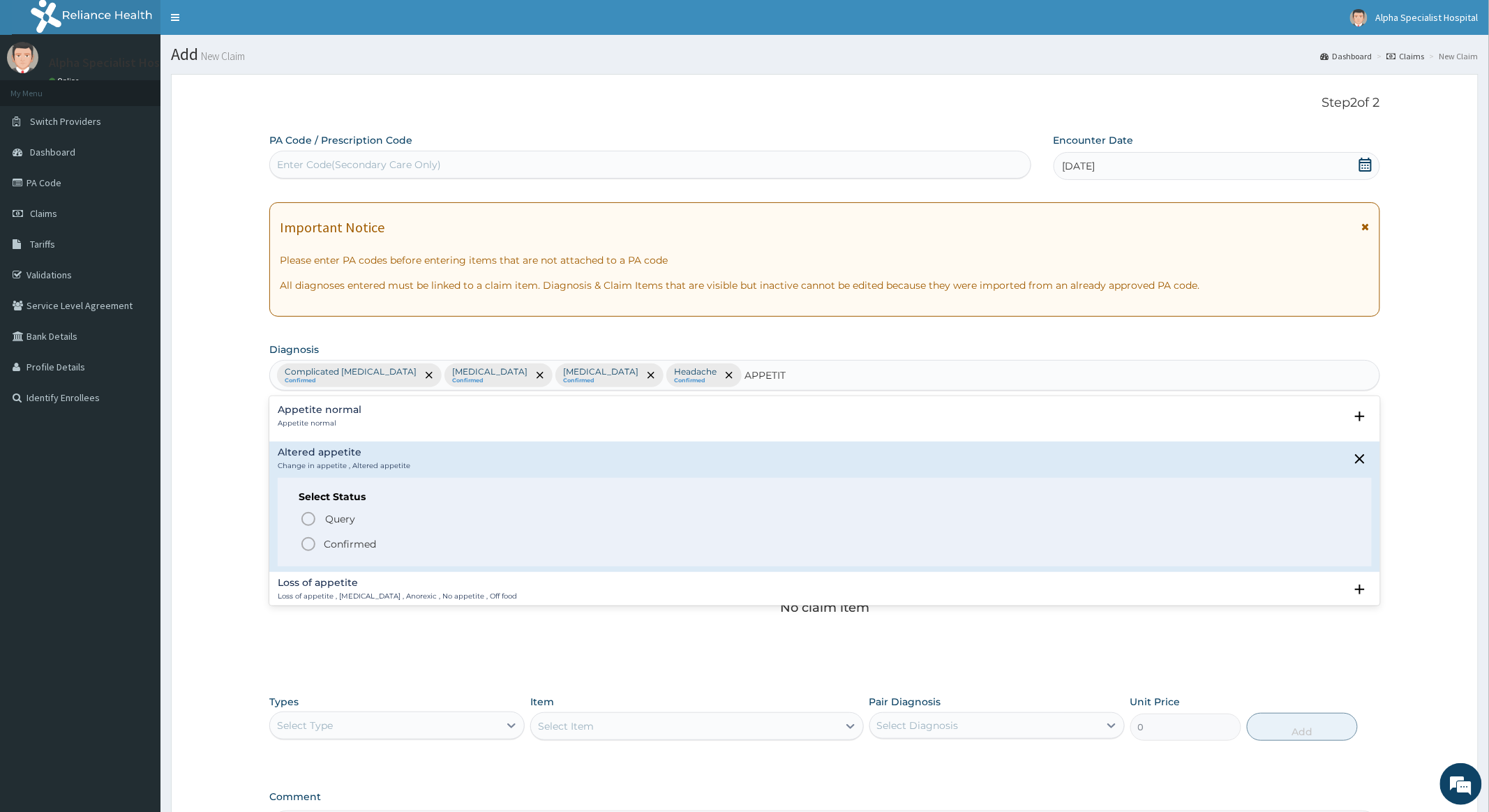
click at [305, 542] on icon "status option filled" at bounding box center [308, 544] width 17 height 17
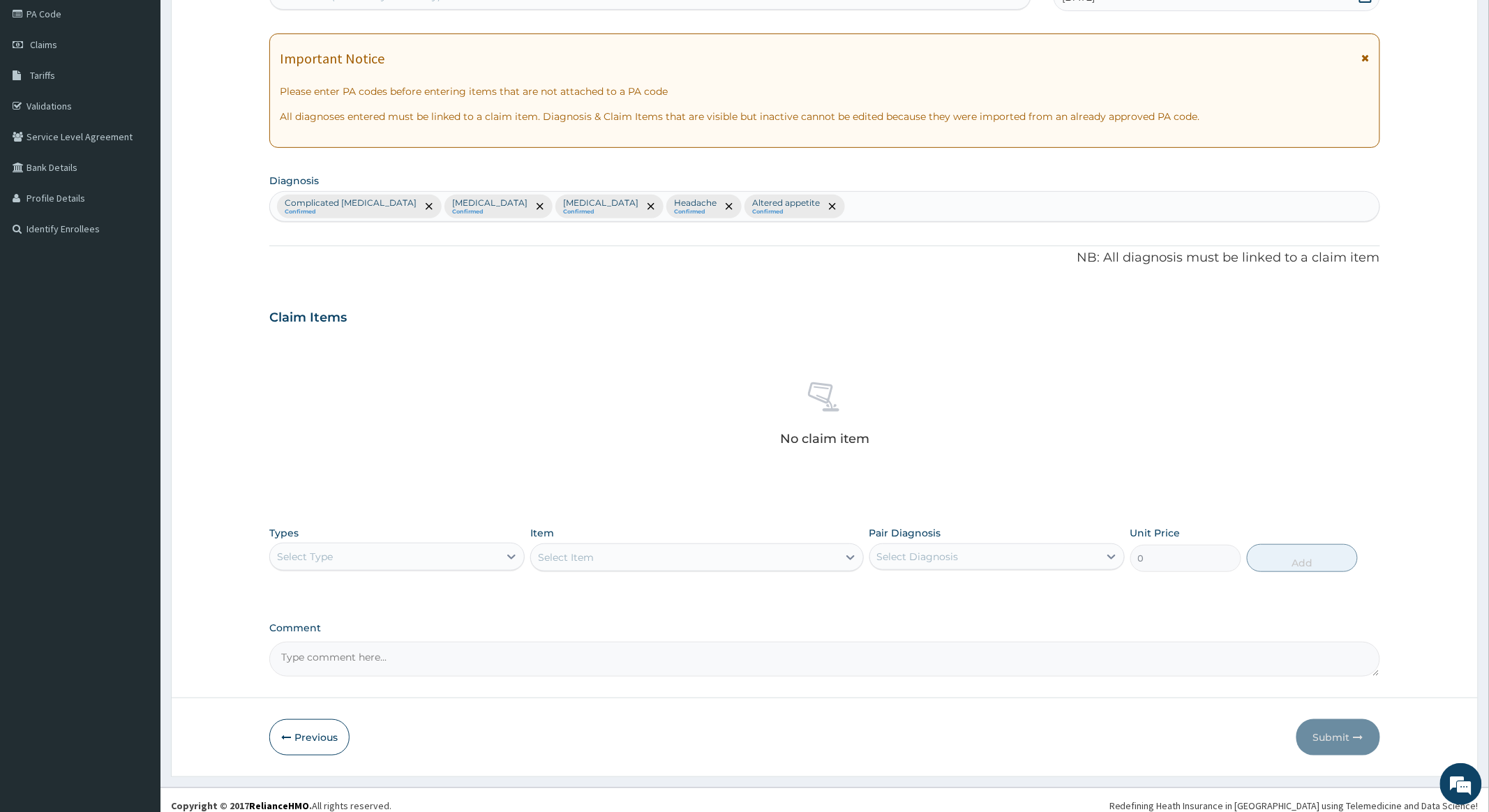
scroll to position [182, 0]
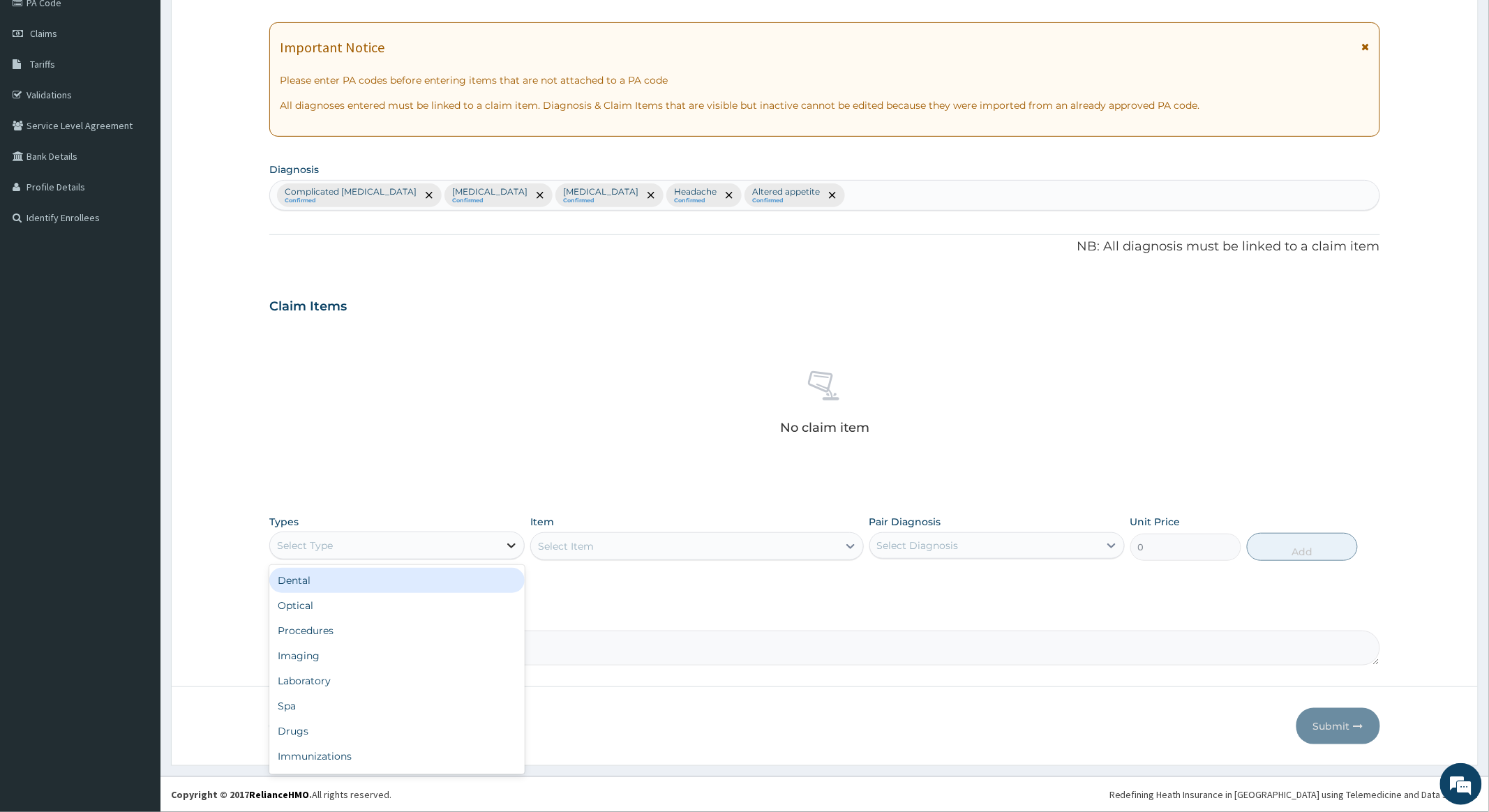
click at [512, 539] on icon at bounding box center [512, 545] width 14 height 14
click at [302, 628] on div "Procedures" at bounding box center [398, 631] width 256 height 25
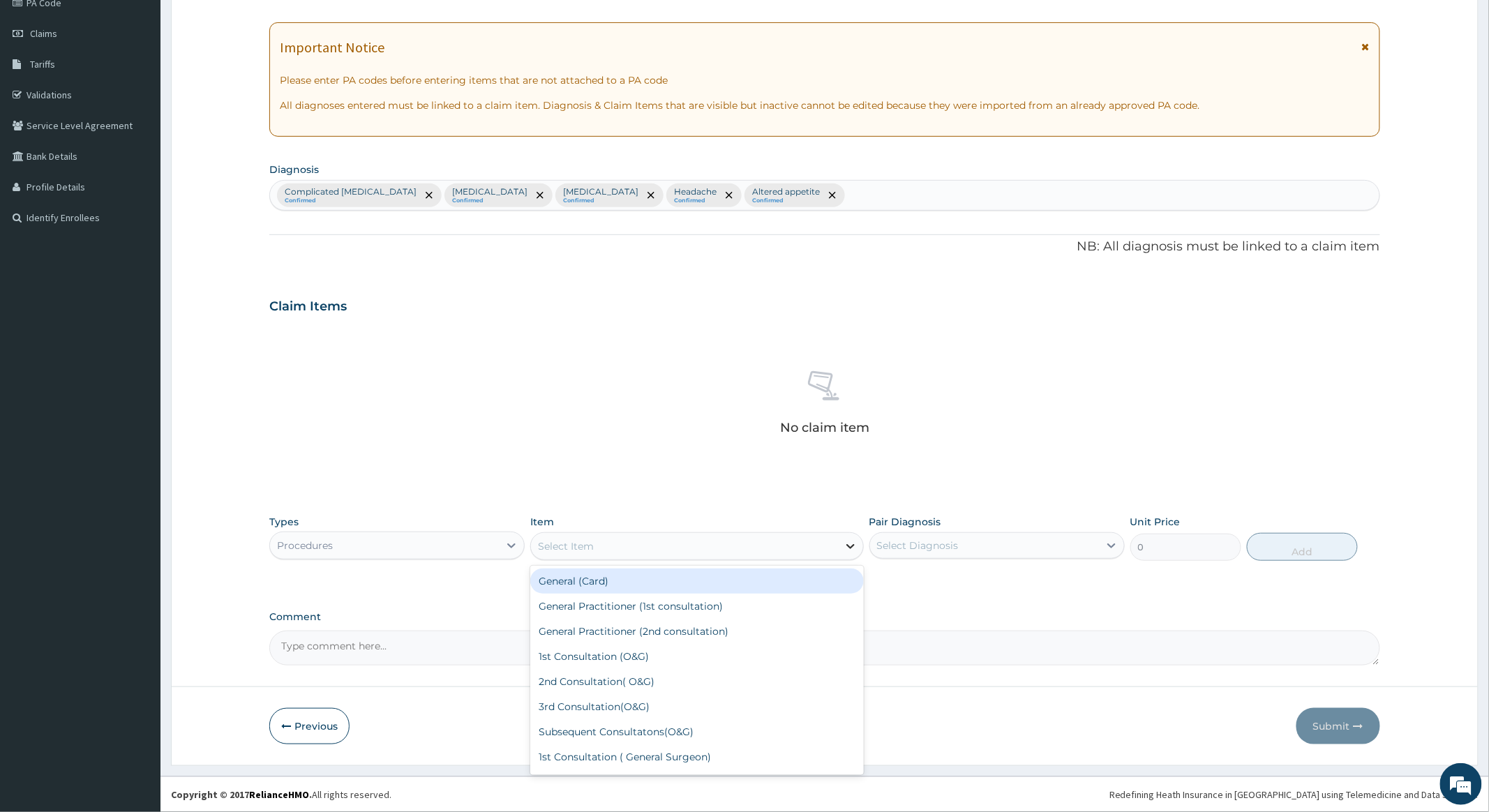
click at [844, 545] on icon at bounding box center [850, 546] width 14 height 14
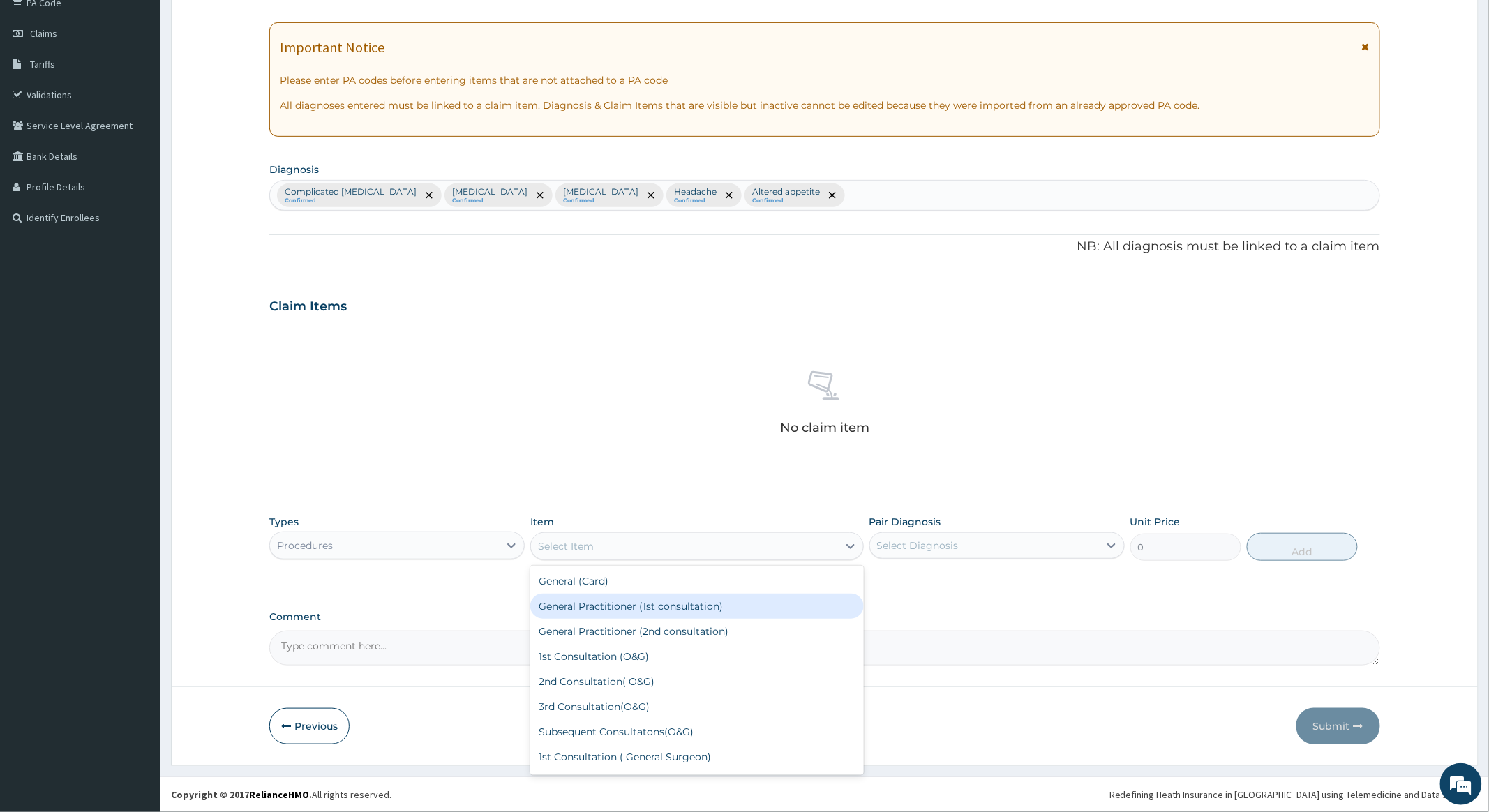
click at [647, 605] on div "General Practitioner (1st consultation)" at bounding box center [696, 606] width 333 height 25
type input "4000"
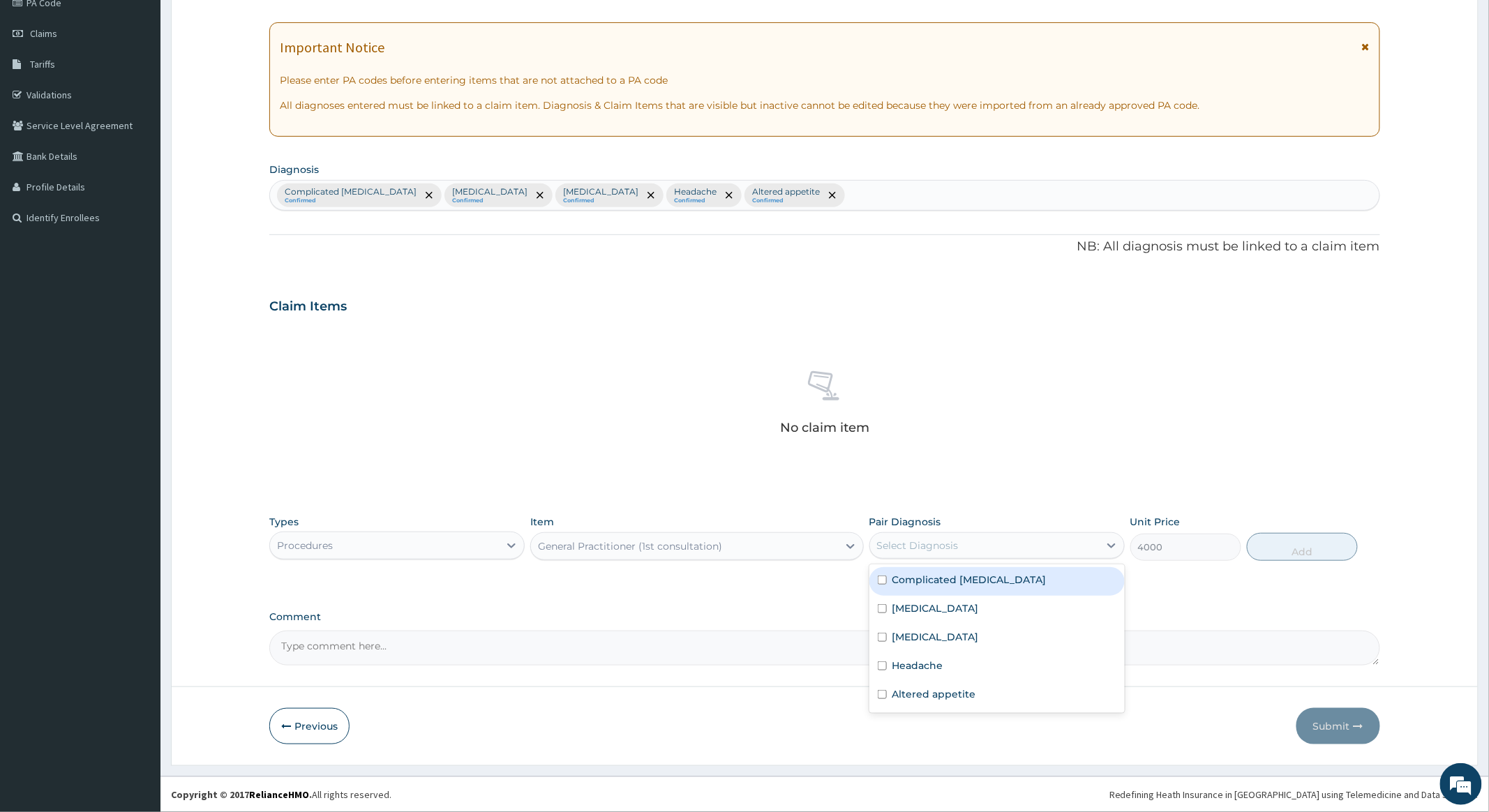
click at [1088, 539] on div "Select Diagnosis" at bounding box center [984, 545] width 229 height 22
click at [880, 580] on input "checkbox" at bounding box center [883, 580] width 9 height 9
checkbox input "true"
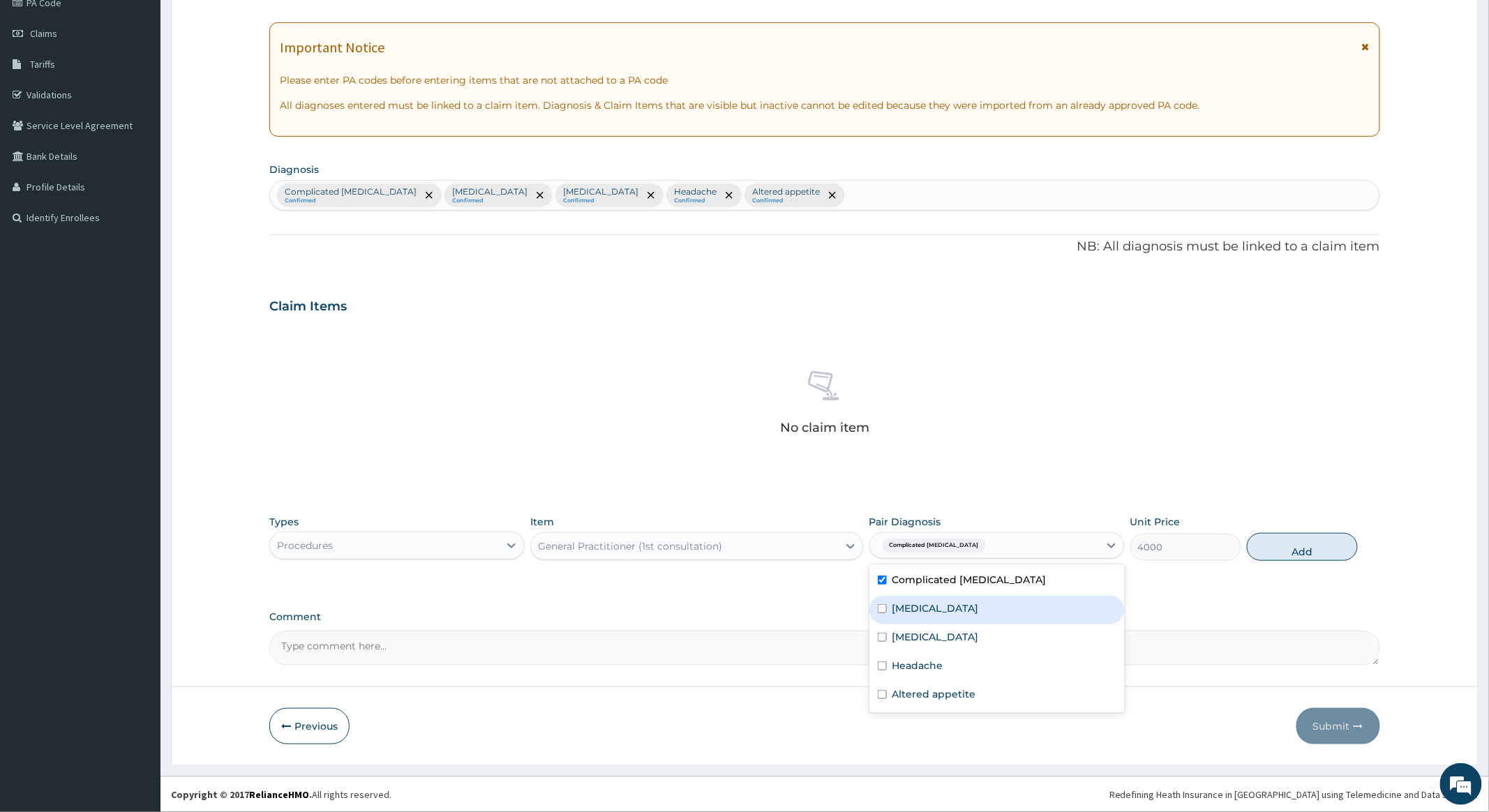
click at [885, 611] on input "checkbox" at bounding box center [883, 609] width 9 height 9
checkbox input "true"
click at [880, 639] on input "checkbox" at bounding box center [883, 638] width 9 height 9
checkbox input "true"
click at [882, 664] on input "checkbox" at bounding box center [883, 666] width 9 height 9
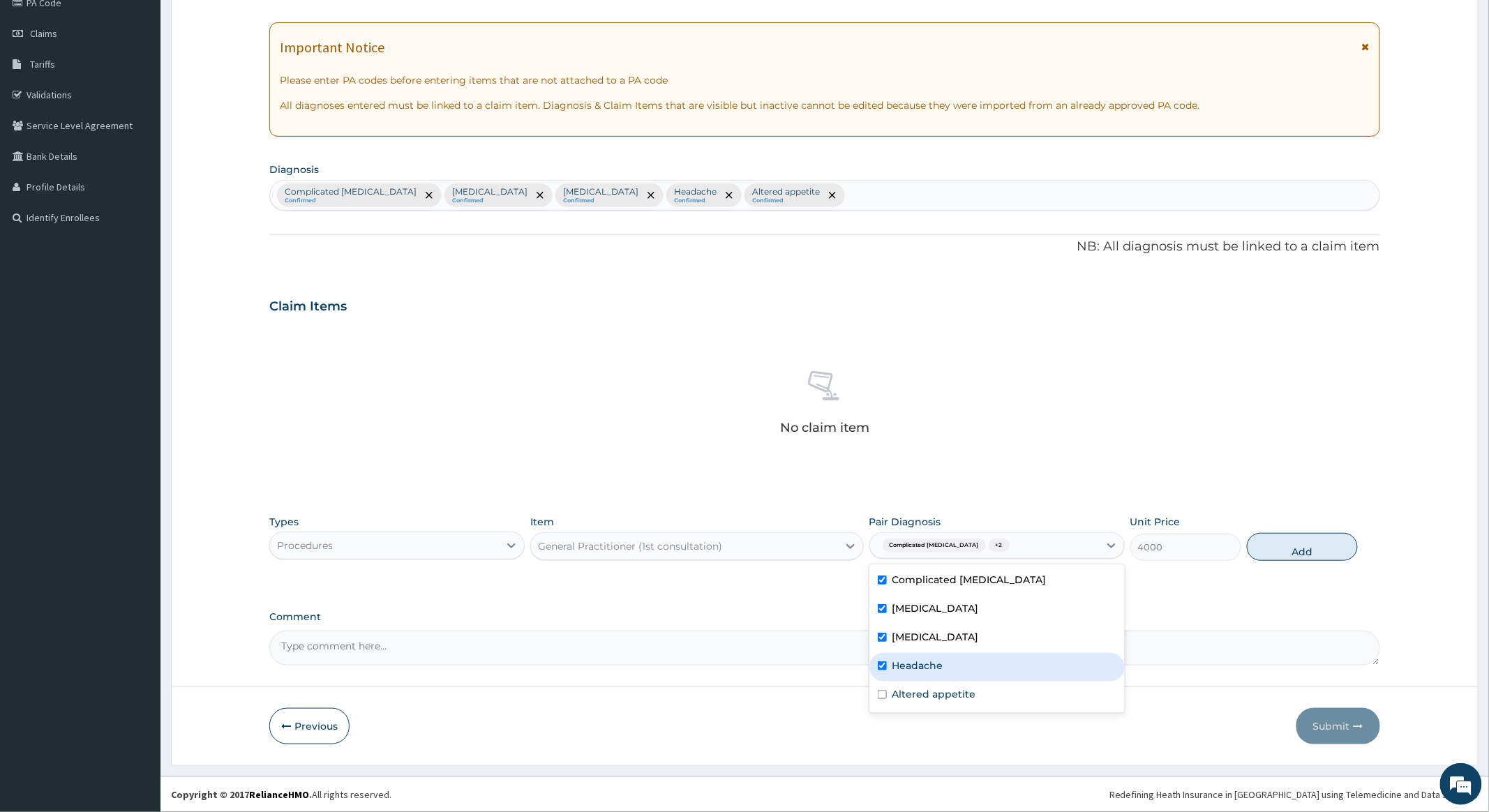
checkbox input "true"
click at [883, 690] on input "checkbox" at bounding box center [883, 694] width 9 height 9
checkbox input "true"
click at [1291, 548] on button "Add" at bounding box center [1302, 547] width 111 height 28
type input "0"
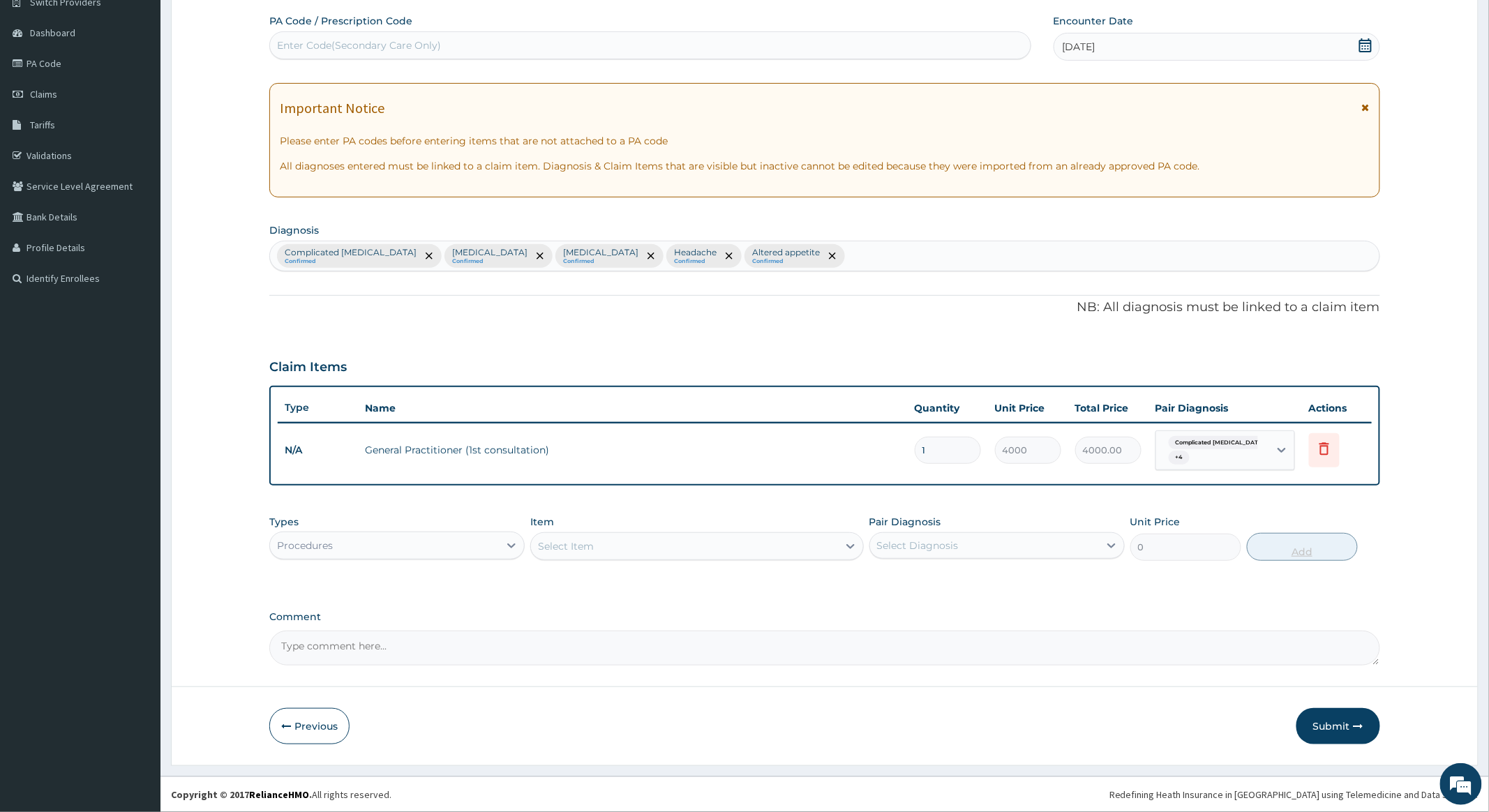
scroll to position [121, 0]
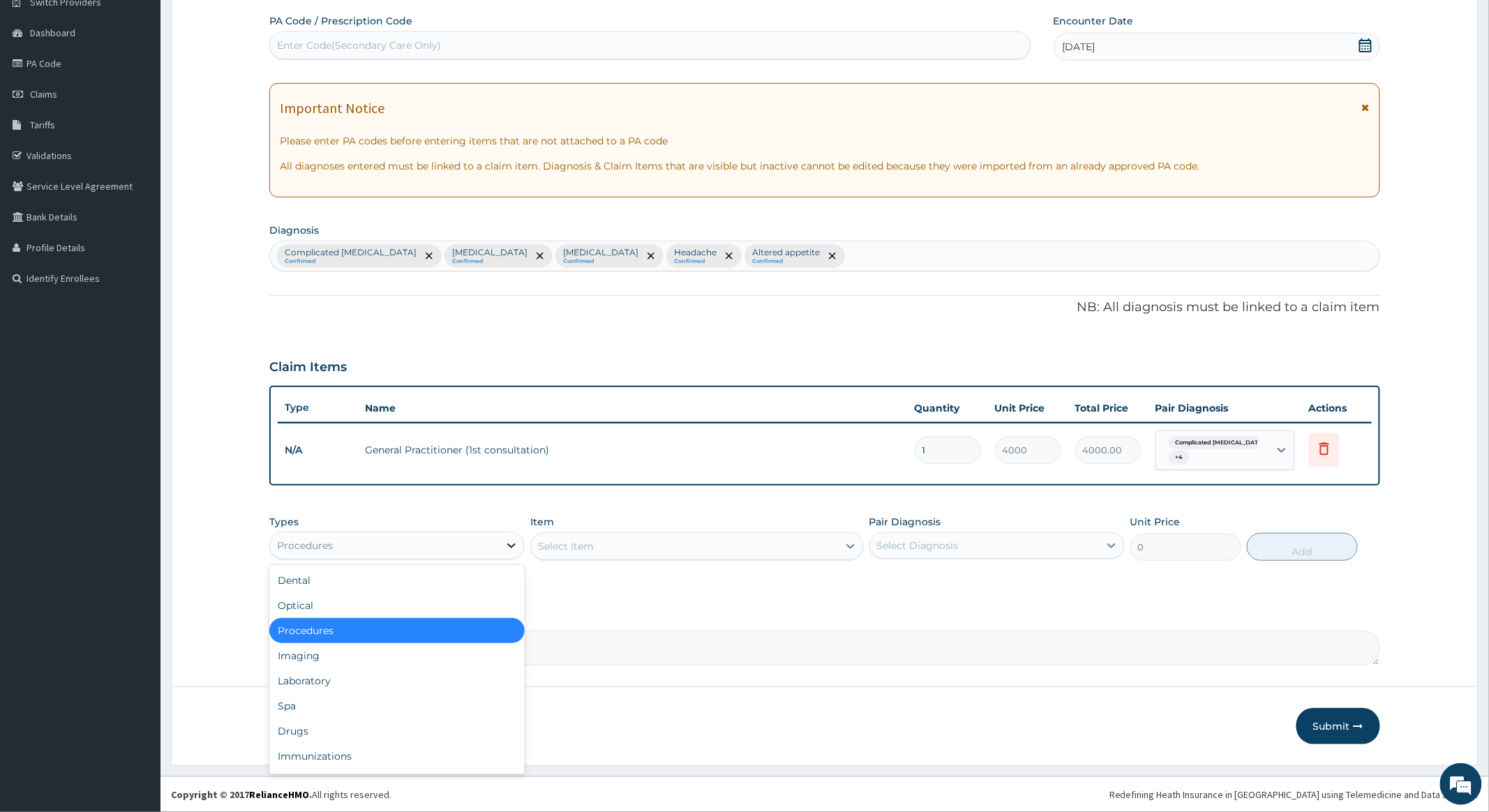
click at [505, 545] on icon at bounding box center [512, 545] width 14 height 14
click at [305, 727] on div "Drugs" at bounding box center [398, 731] width 256 height 25
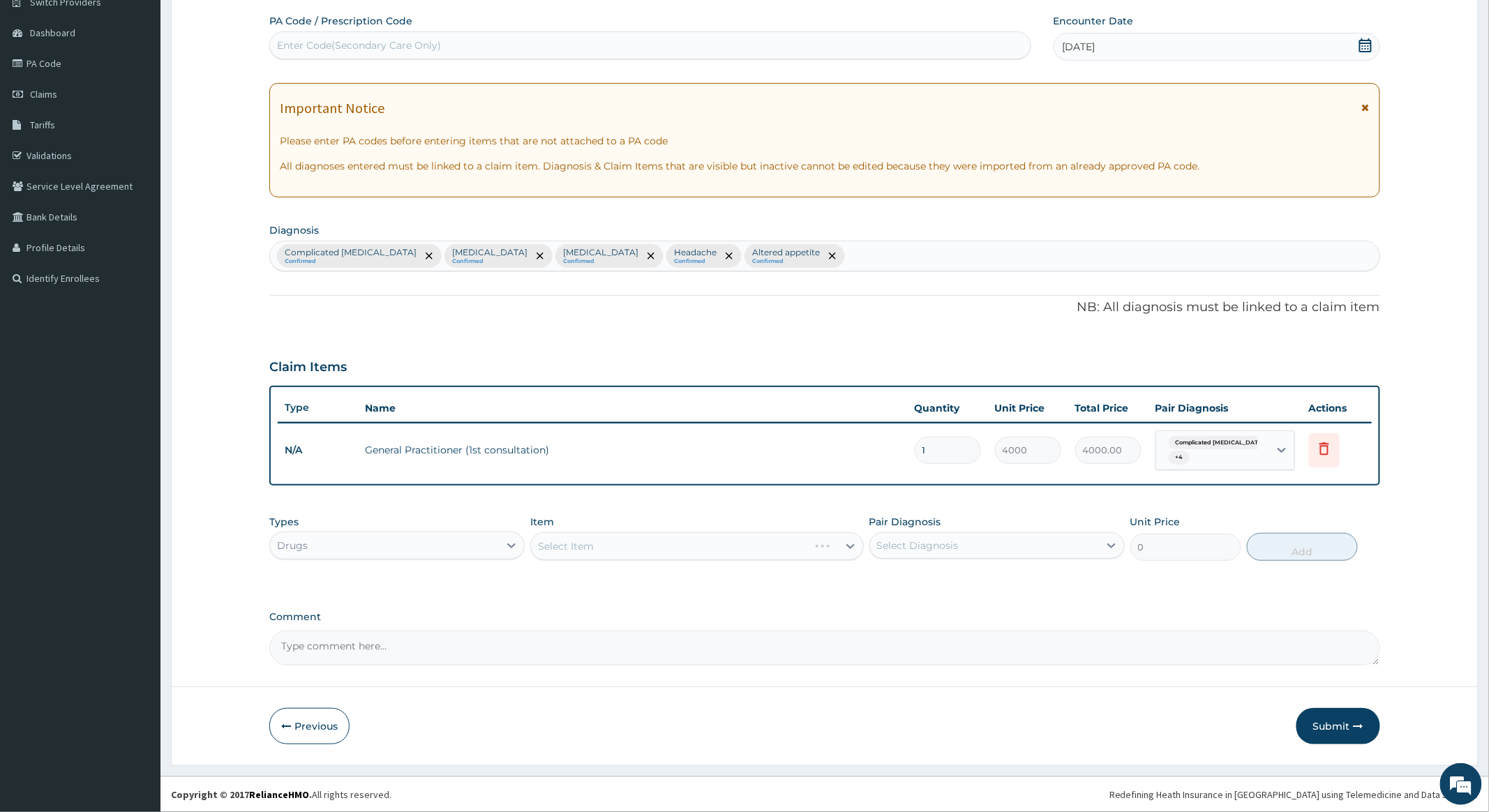
click at [746, 545] on div "Select Item" at bounding box center [696, 546] width 333 height 28
click at [746, 545] on div "Select Item" at bounding box center [696, 546] width 333 height 28
click at [771, 549] on div "Select Item" at bounding box center [696, 546] width 333 height 28
click at [794, 539] on div "Select Item" at bounding box center [696, 546] width 333 height 28
click at [760, 542] on div "Select Item" at bounding box center [696, 546] width 333 height 28
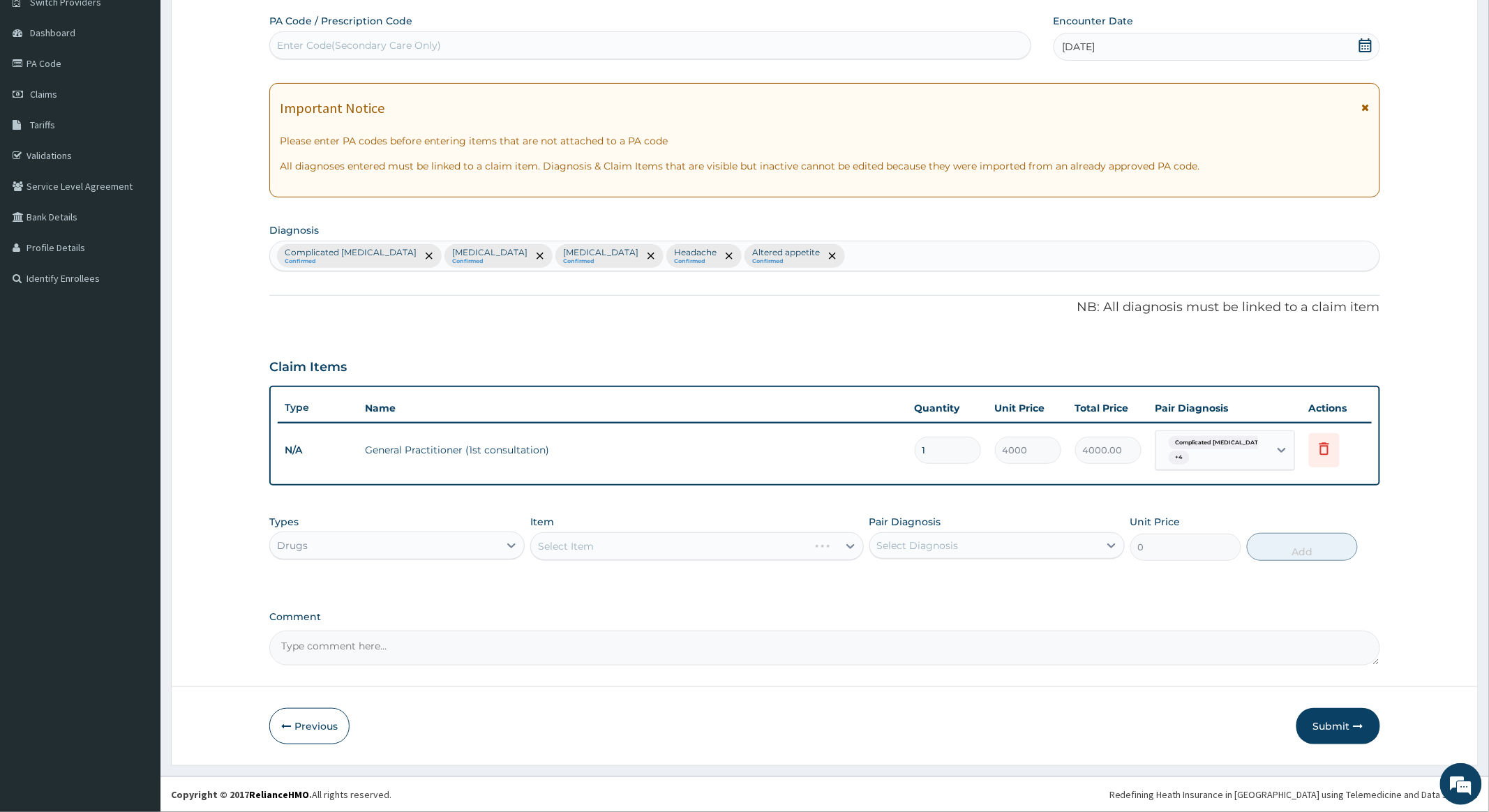
click at [827, 545] on div "Select Item" at bounding box center [696, 546] width 333 height 28
click at [827, 545] on div "Select Item" at bounding box center [684, 546] width 306 height 22
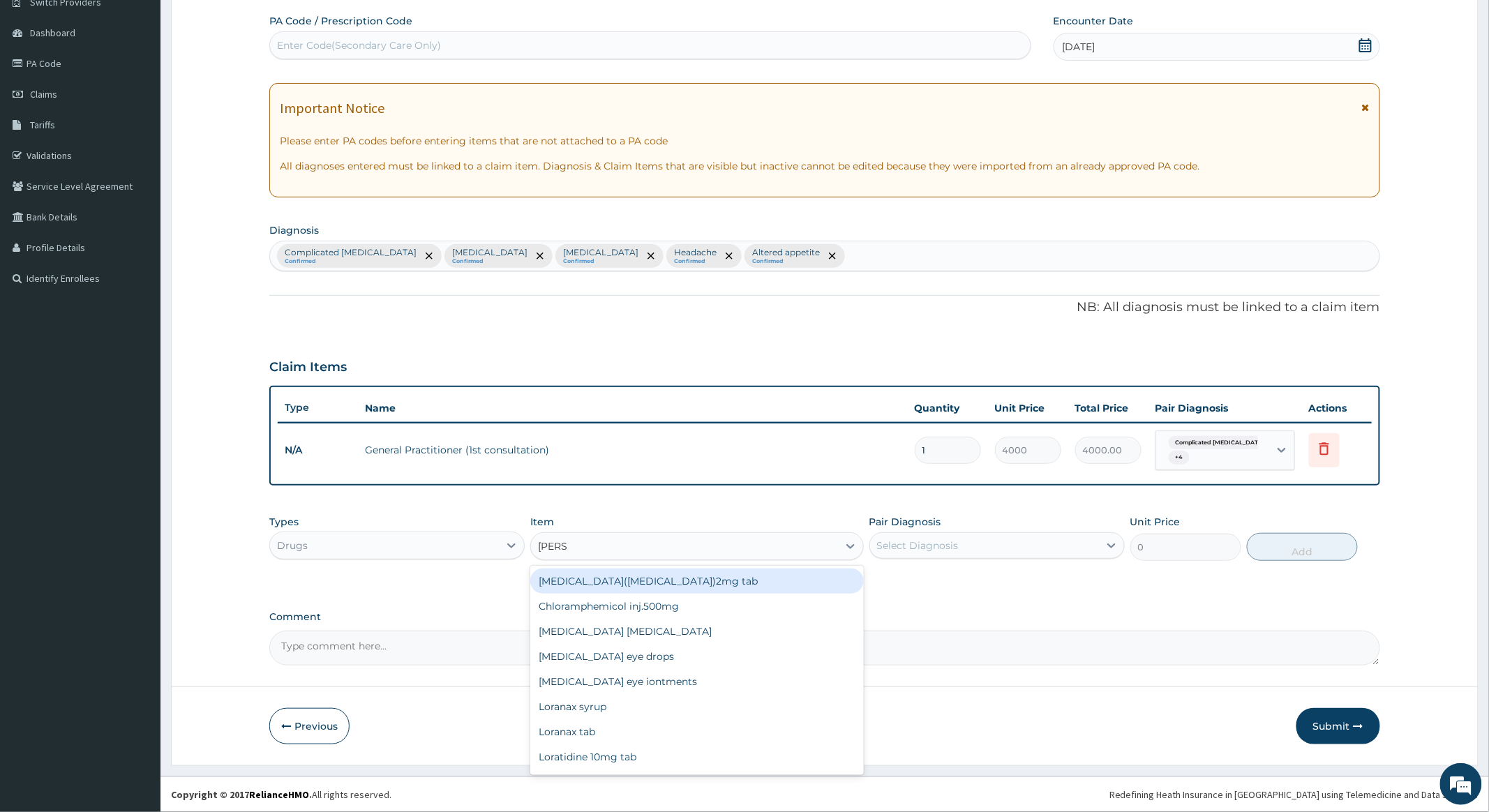
type input "LORAT"
click at [617, 576] on div "Loratidine 10mg tab" at bounding box center [696, 581] width 333 height 25
type input "120"
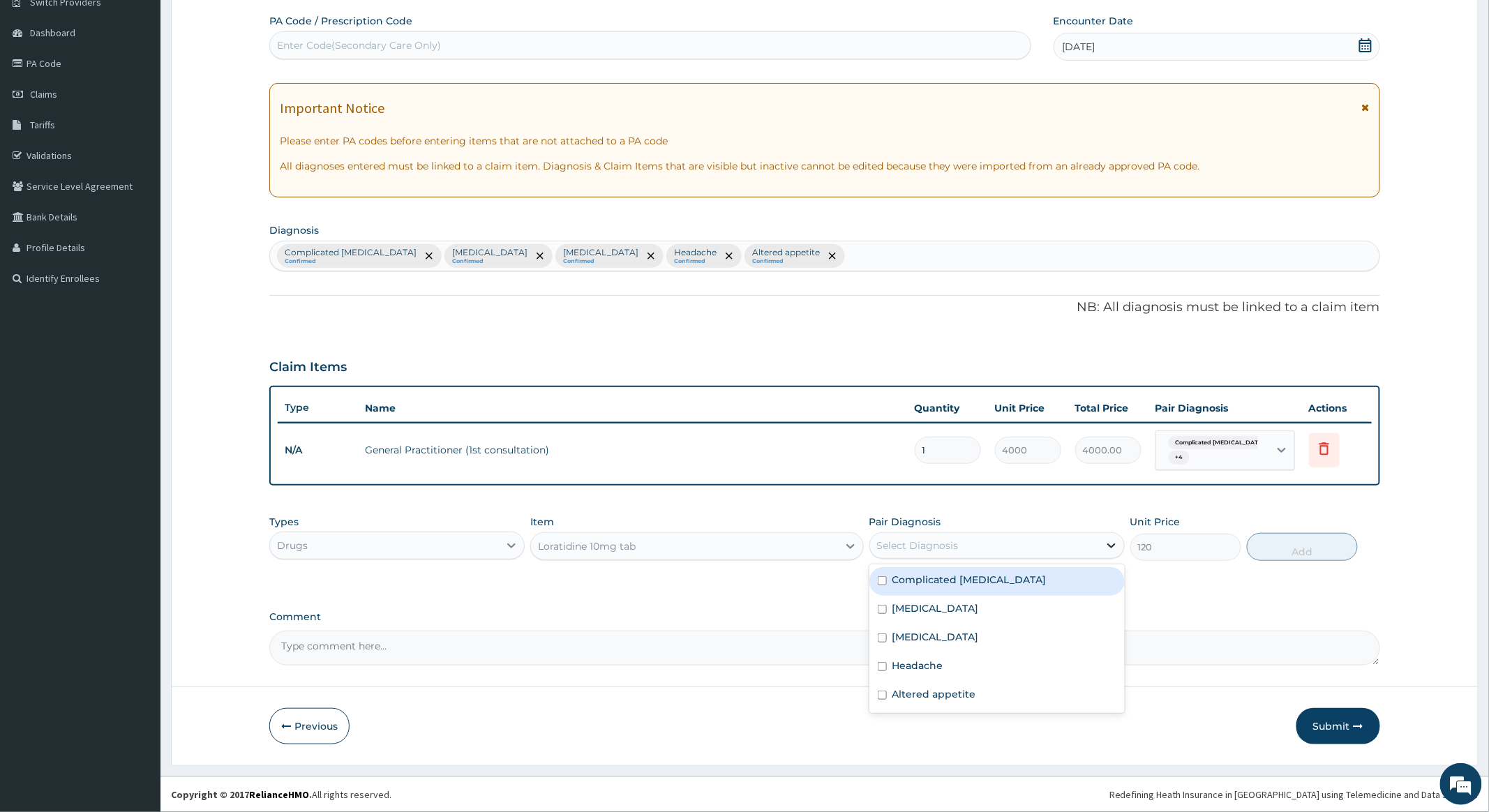
click at [1105, 542] on icon at bounding box center [1112, 545] width 14 height 14
click at [882, 607] on input "checkbox" at bounding box center [883, 610] width 9 height 9
checkbox input "true"
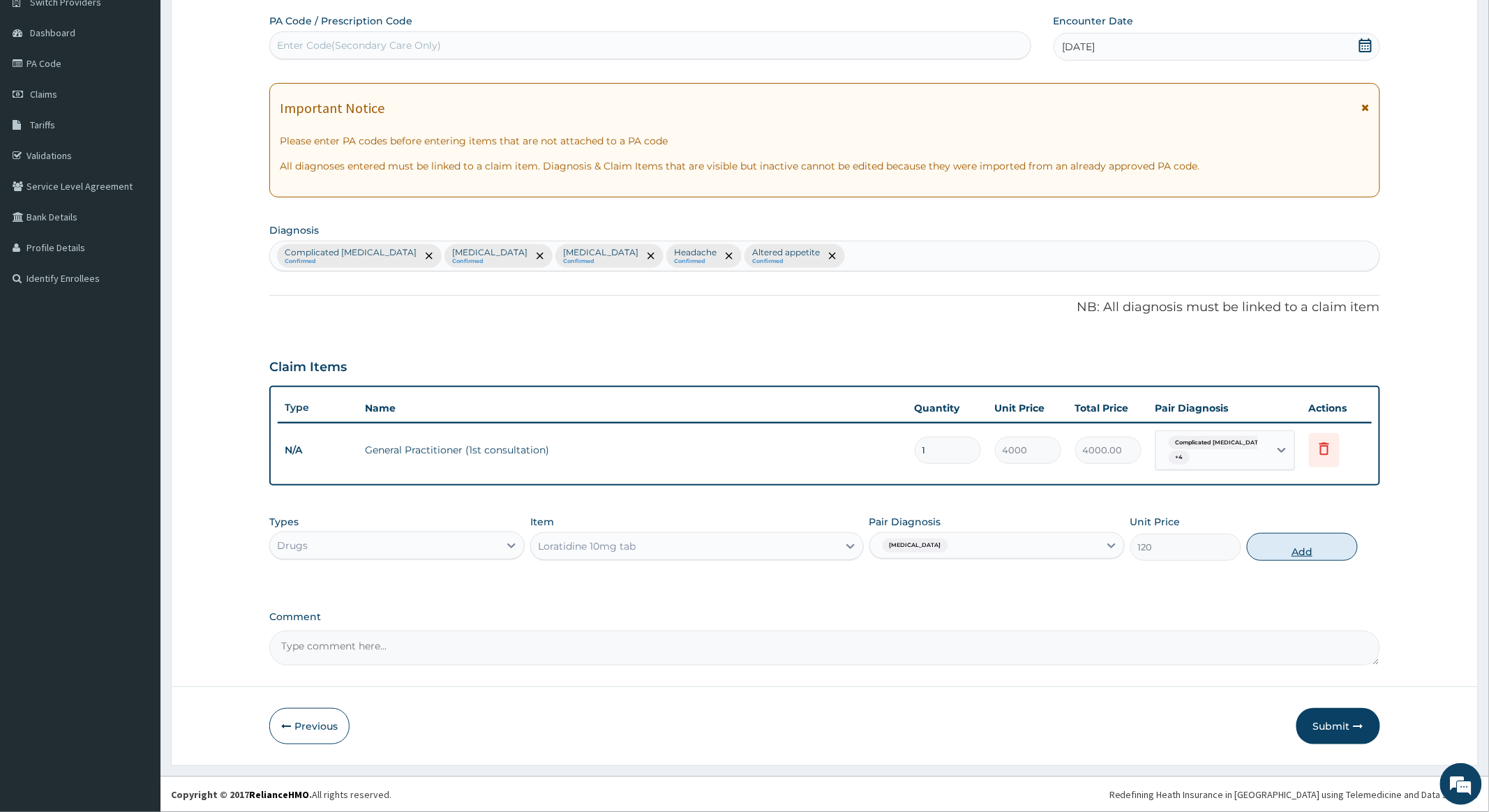
click at [1287, 545] on button "Add" at bounding box center [1302, 547] width 111 height 28
type input "0"
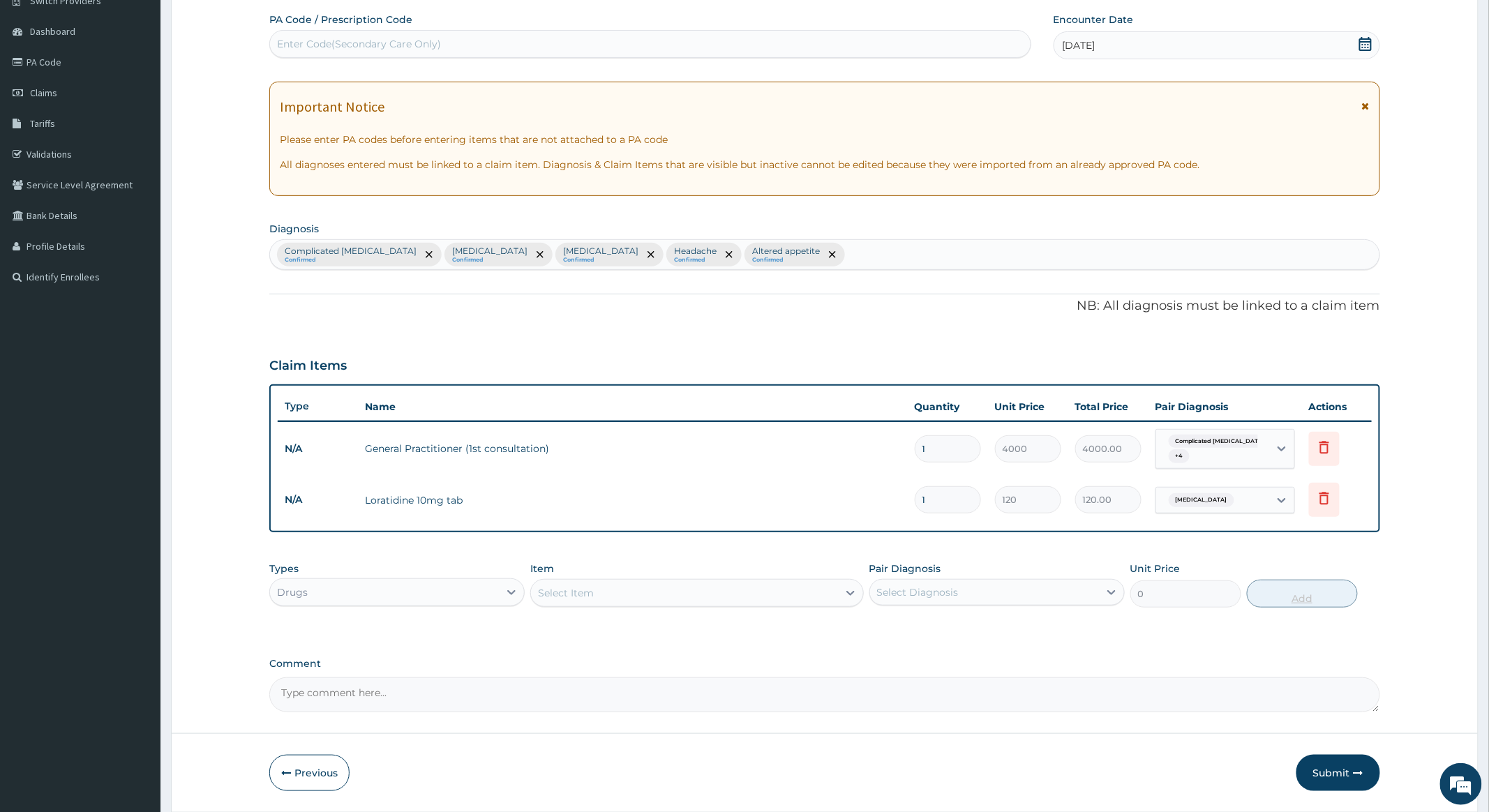
type input "0.00"
type input "3"
type input "360.00"
type input "3"
click at [754, 598] on div "Select Item" at bounding box center [684, 593] width 306 height 22
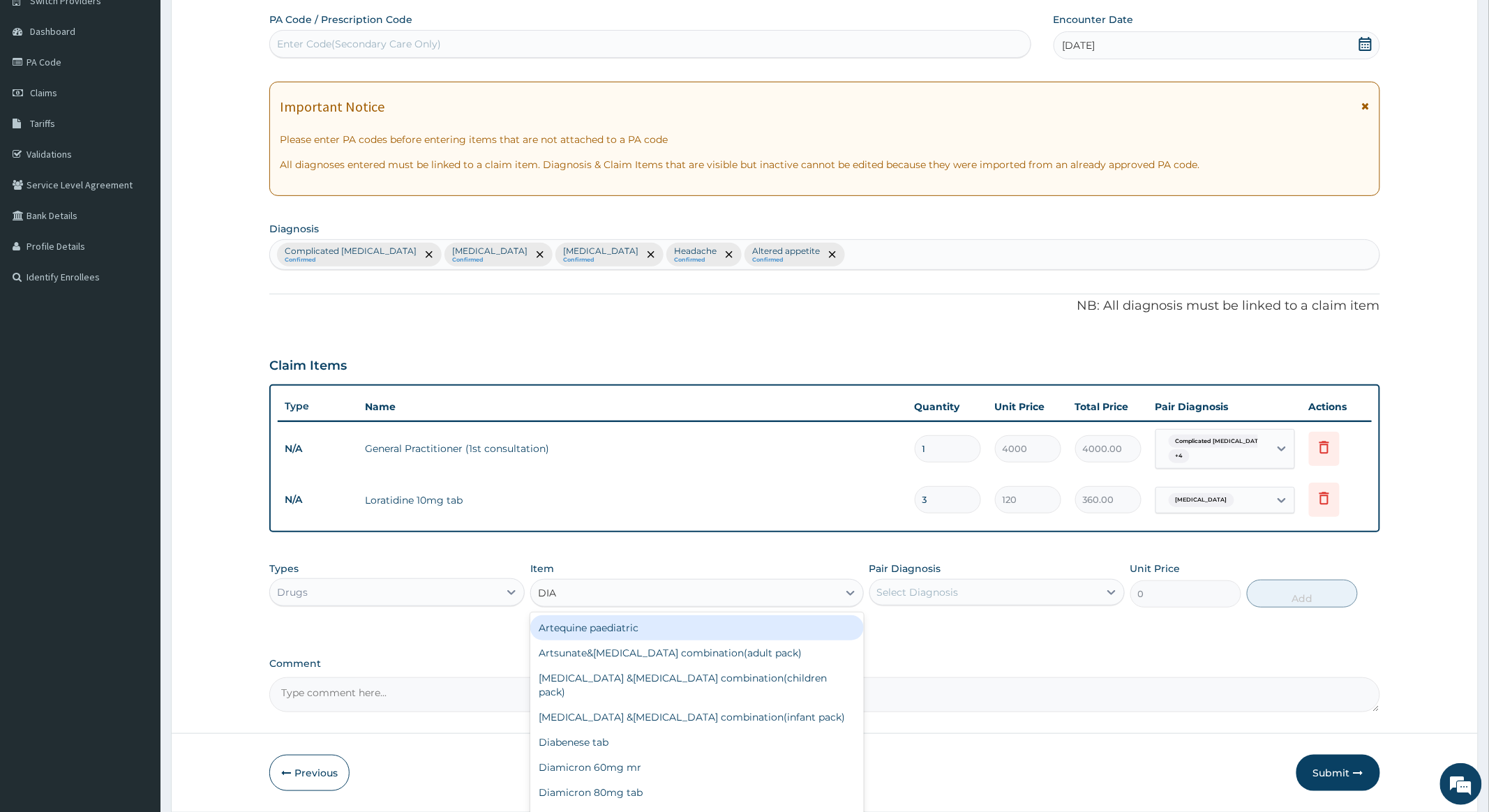
type input "[PERSON_NAME]"
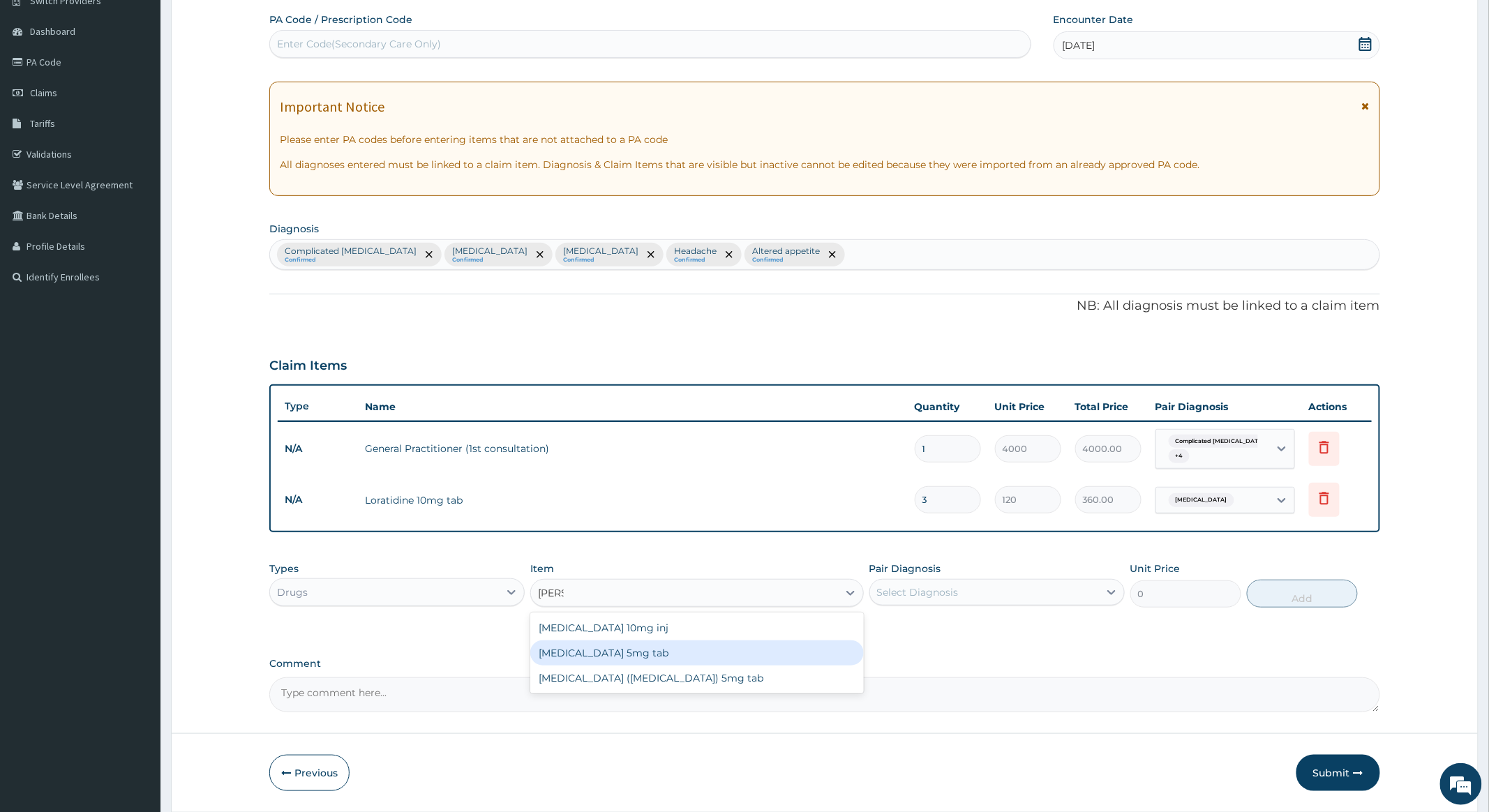
click at [615, 656] on div "[MEDICAL_DATA] 5mg tab" at bounding box center [696, 652] width 333 height 25
type input "64.8"
click at [998, 594] on div "Select Diagnosis" at bounding box center [984, 592] width 229 height 22
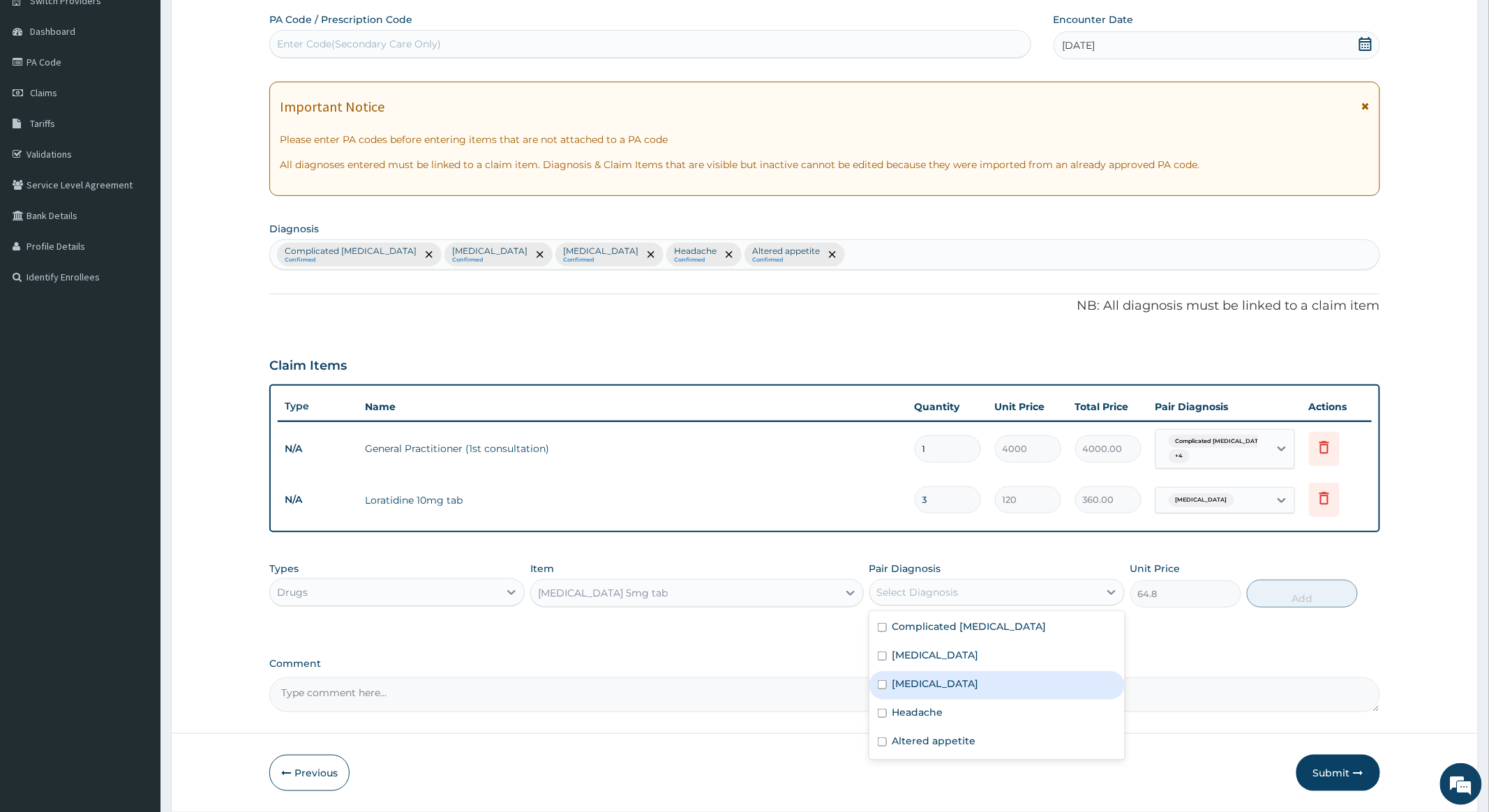
click at [881, 685] on input "checkbox" at bounding box center [883, 685] width 9 height 9
checkbox input "true"
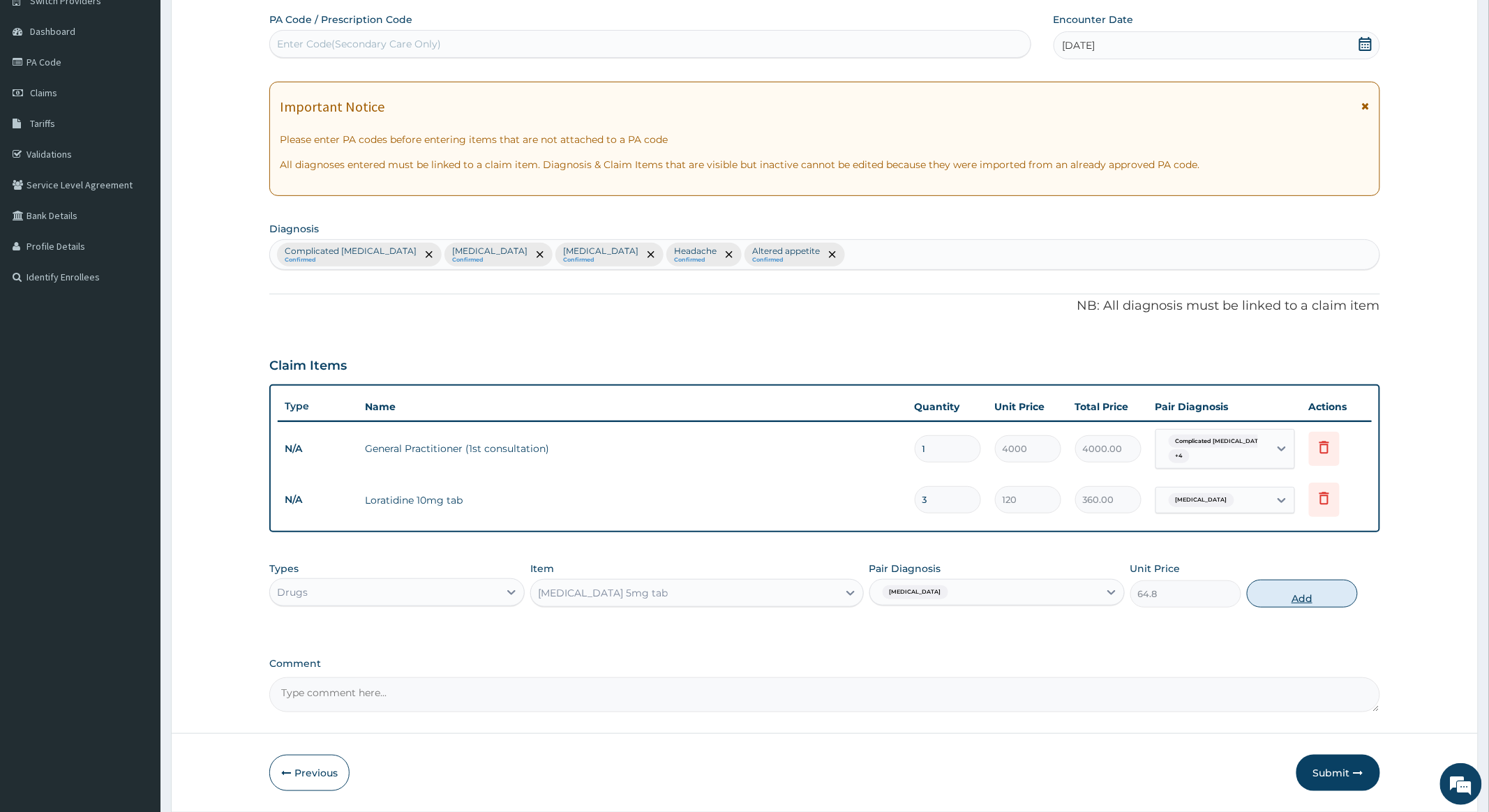
click at [1298, 592] on button "Add" at bounding box center [1302, 594] width 111 height 28
type input "0"
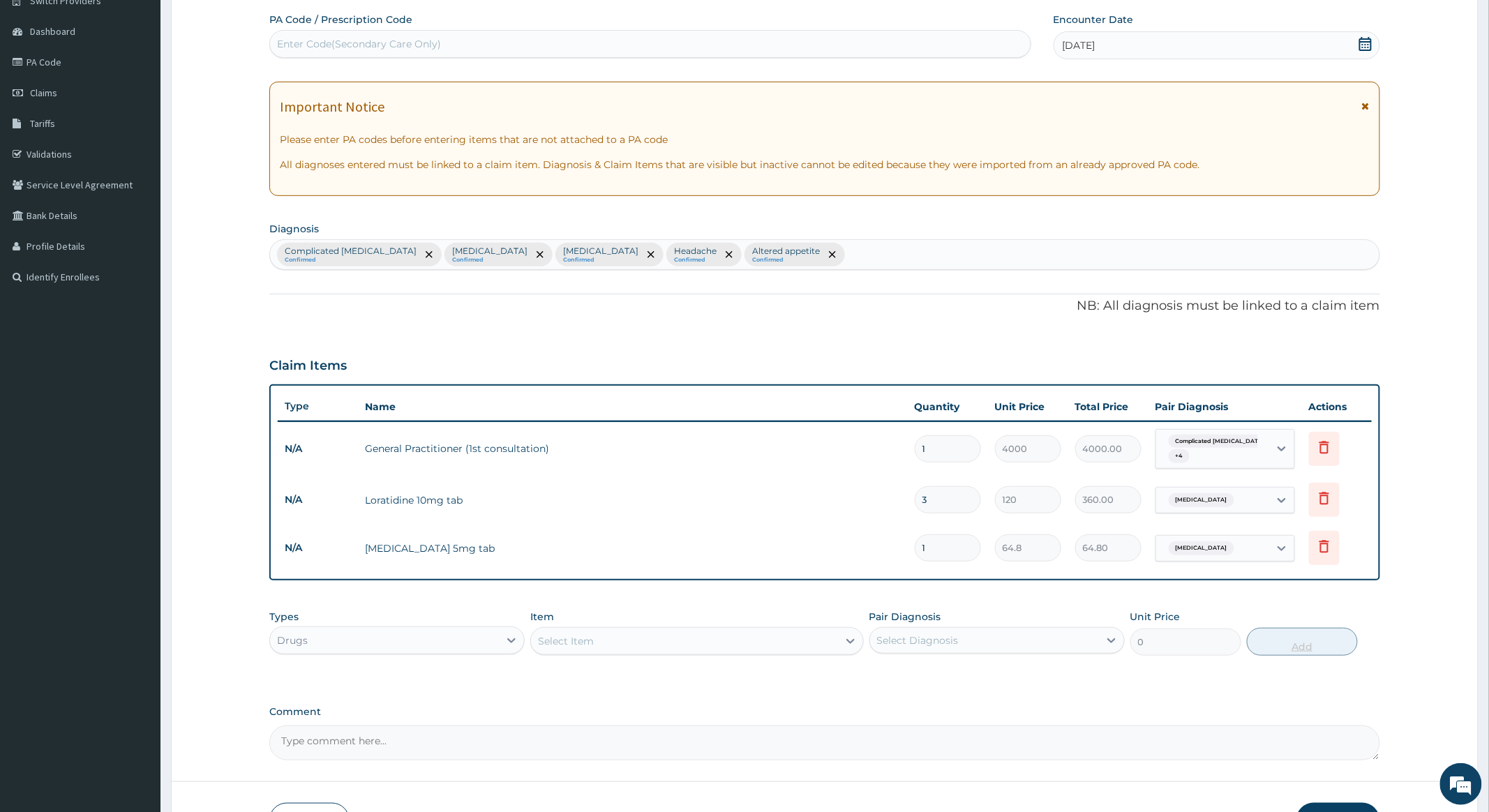
type input "0.00"
type input "3"
type input "194.40"
type input "3"
click at [738, 638] on div "Select Item" at bounding box center [684, 641] width 306 height 22
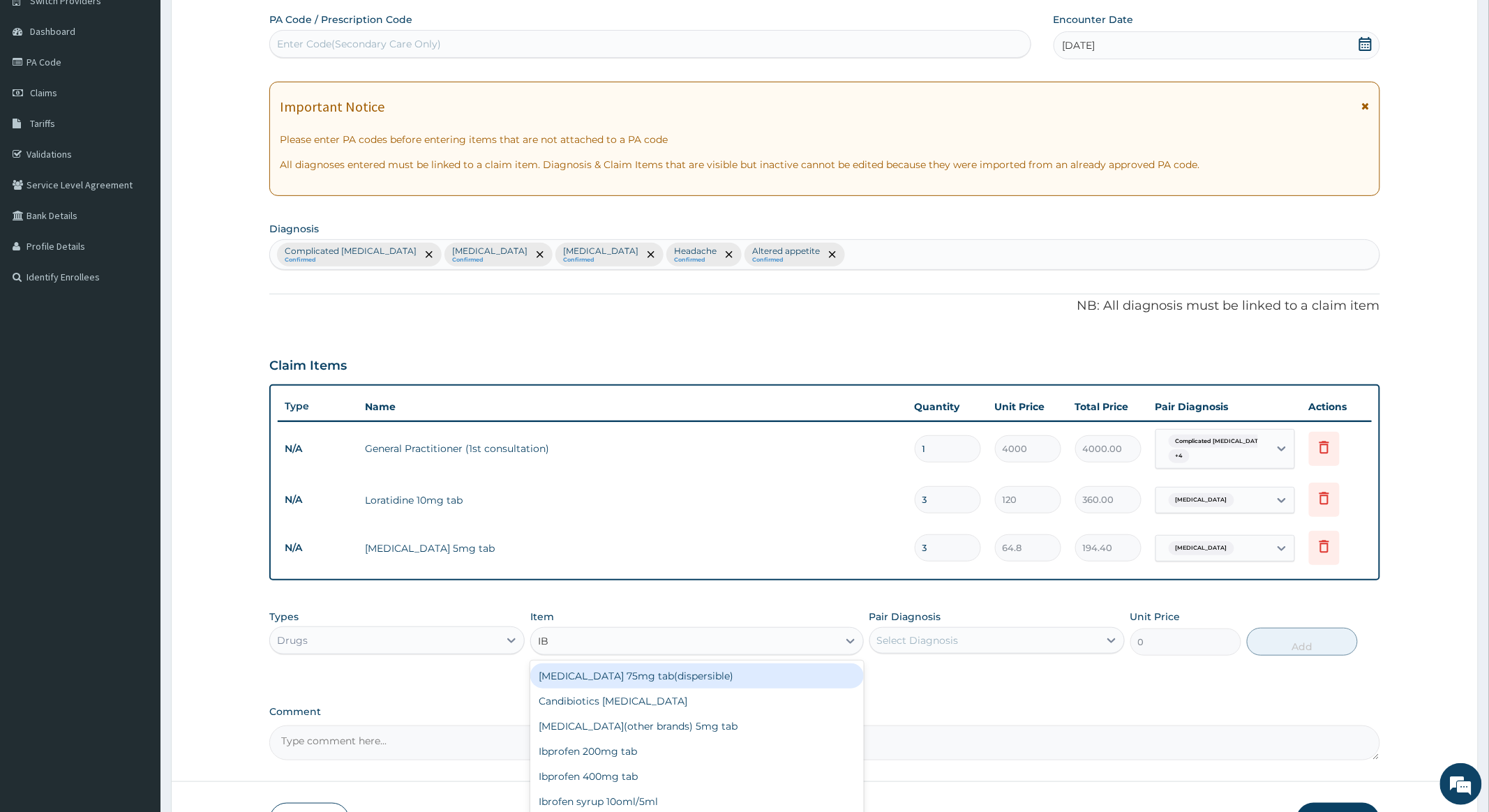
type input "IBP"
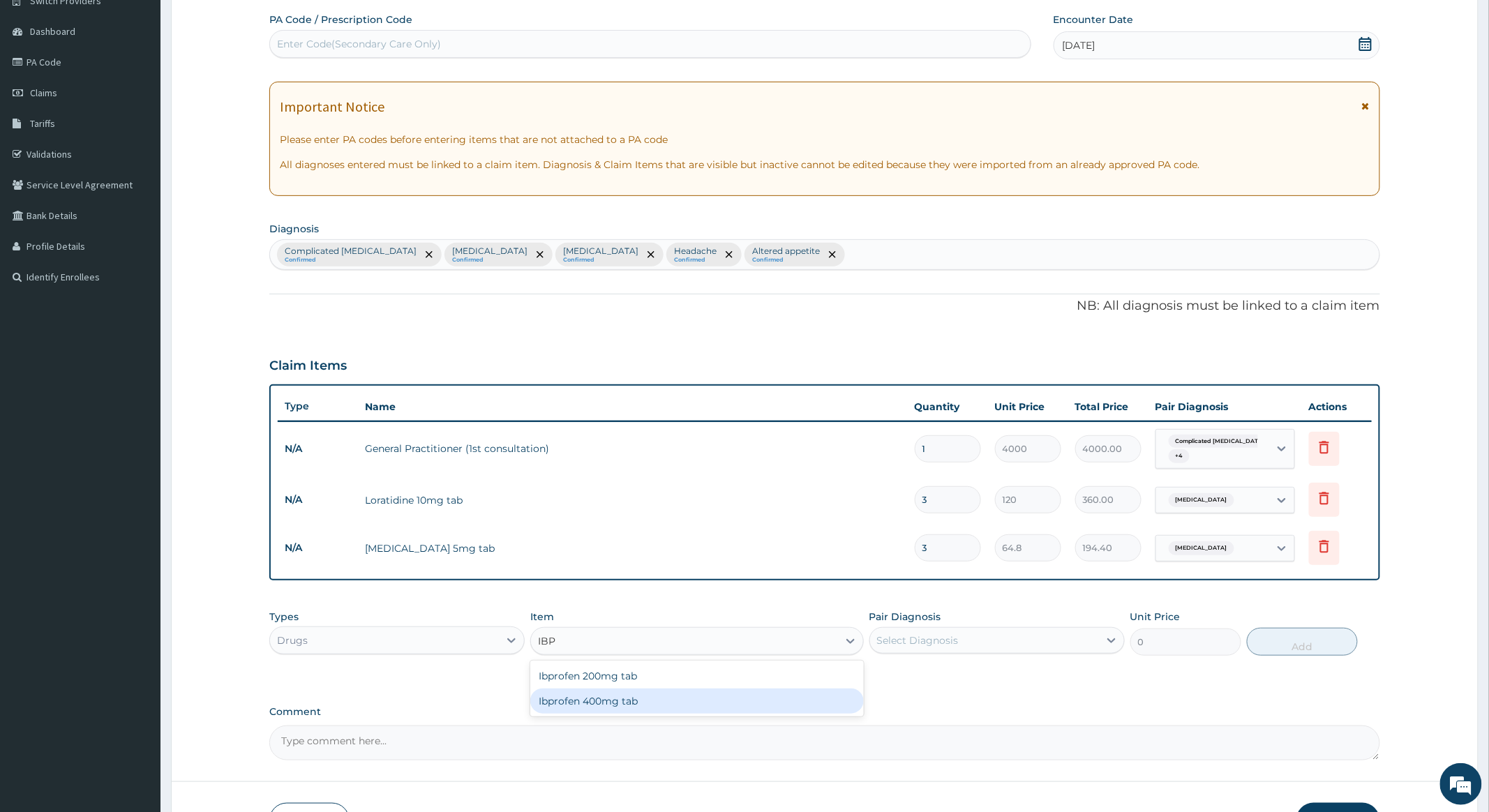
click at [673, 704] on div "Ibprofen 400mg tab" at bounding box center [696, 701] width 333 height 25
type input "200"
click at [1114, 638] on icon at bounding box center [1112, 640] width 14 height 14
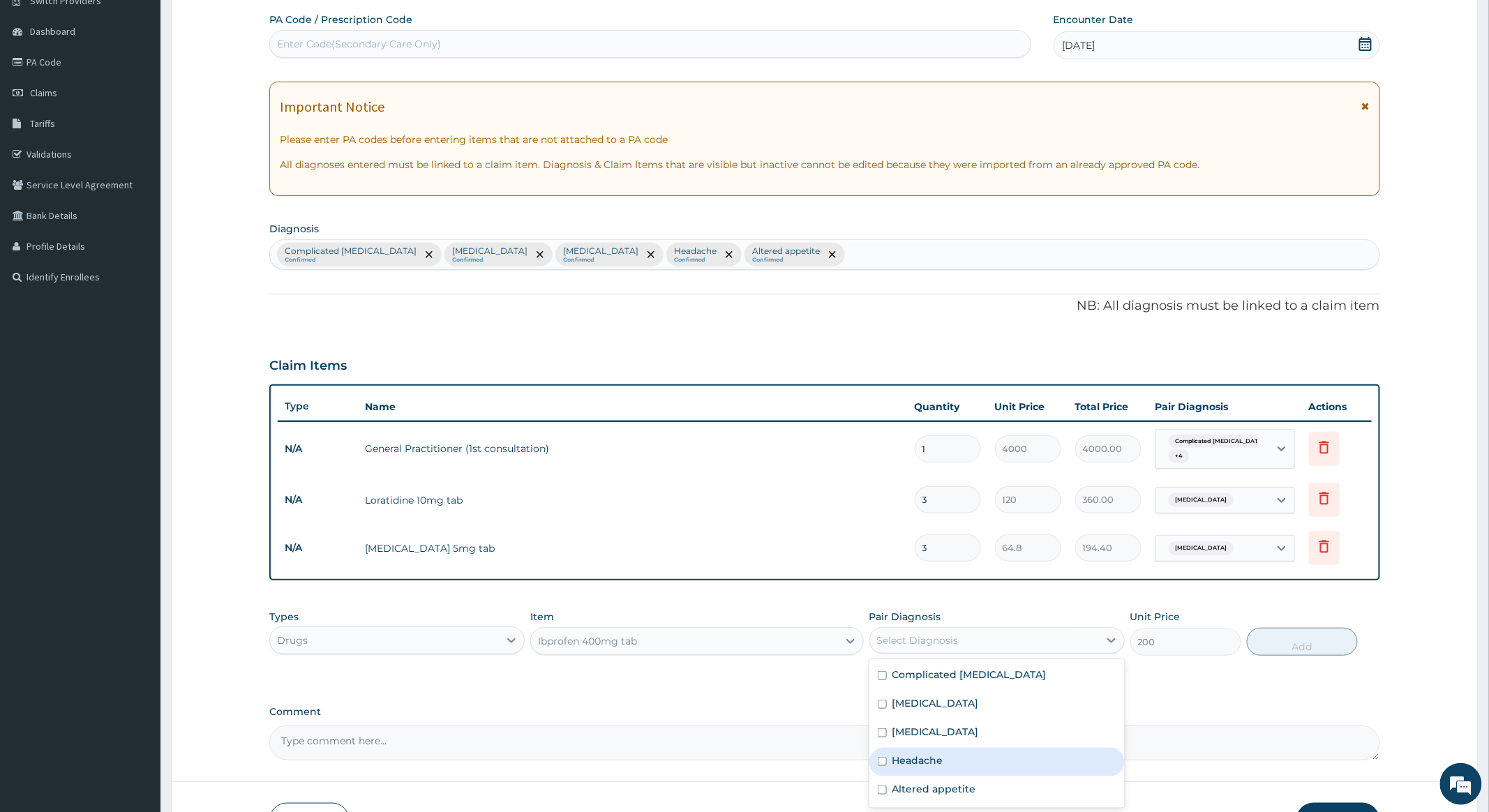
click at [880, 762] on input "checkbox" at bounding box center [883, 762] width 9 height 9
checkbox input "true"
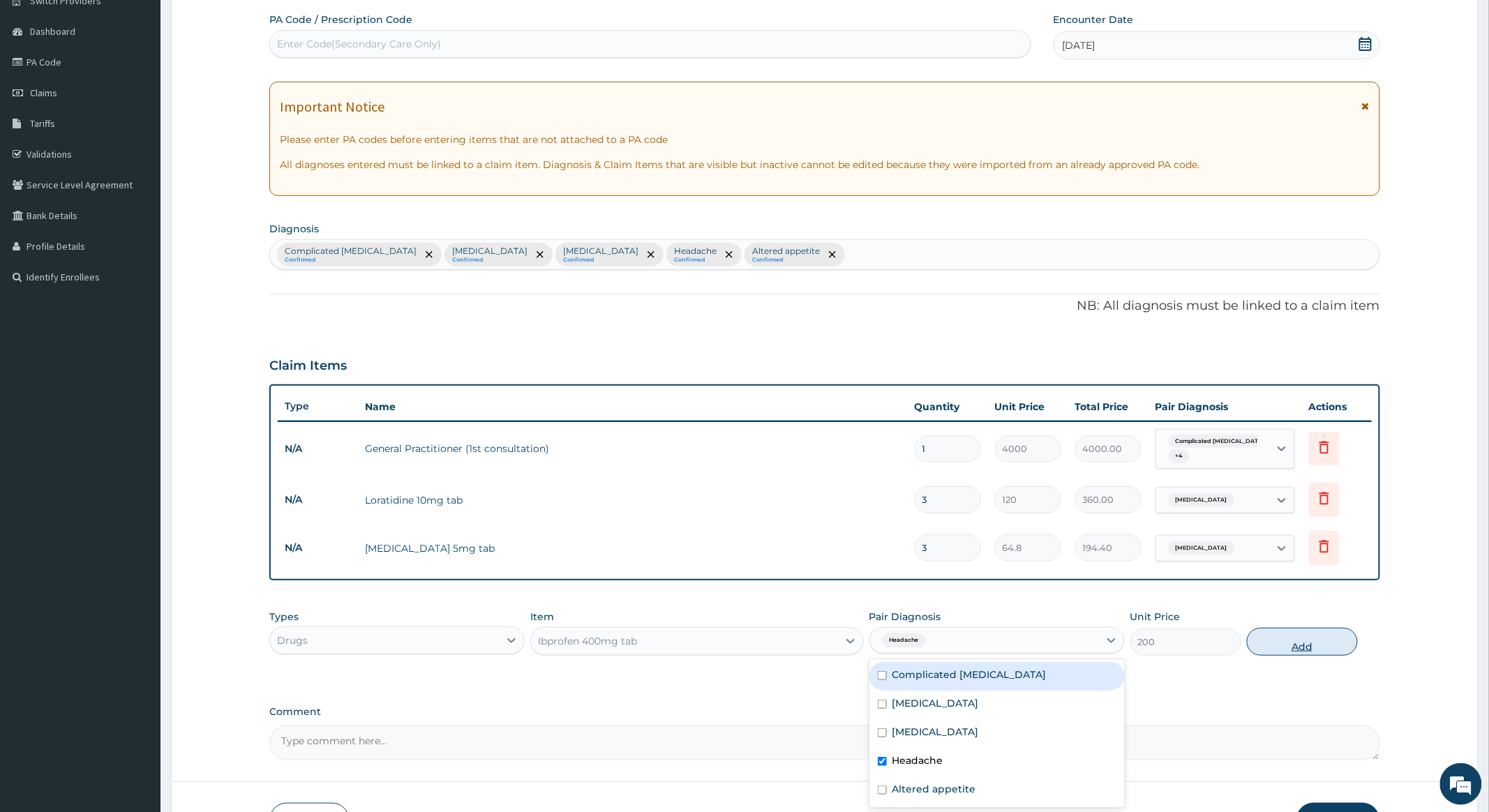
click at [1288, 640] on button "Add" at bounding box center [1302, 642] width 111 height 28
type input "0"
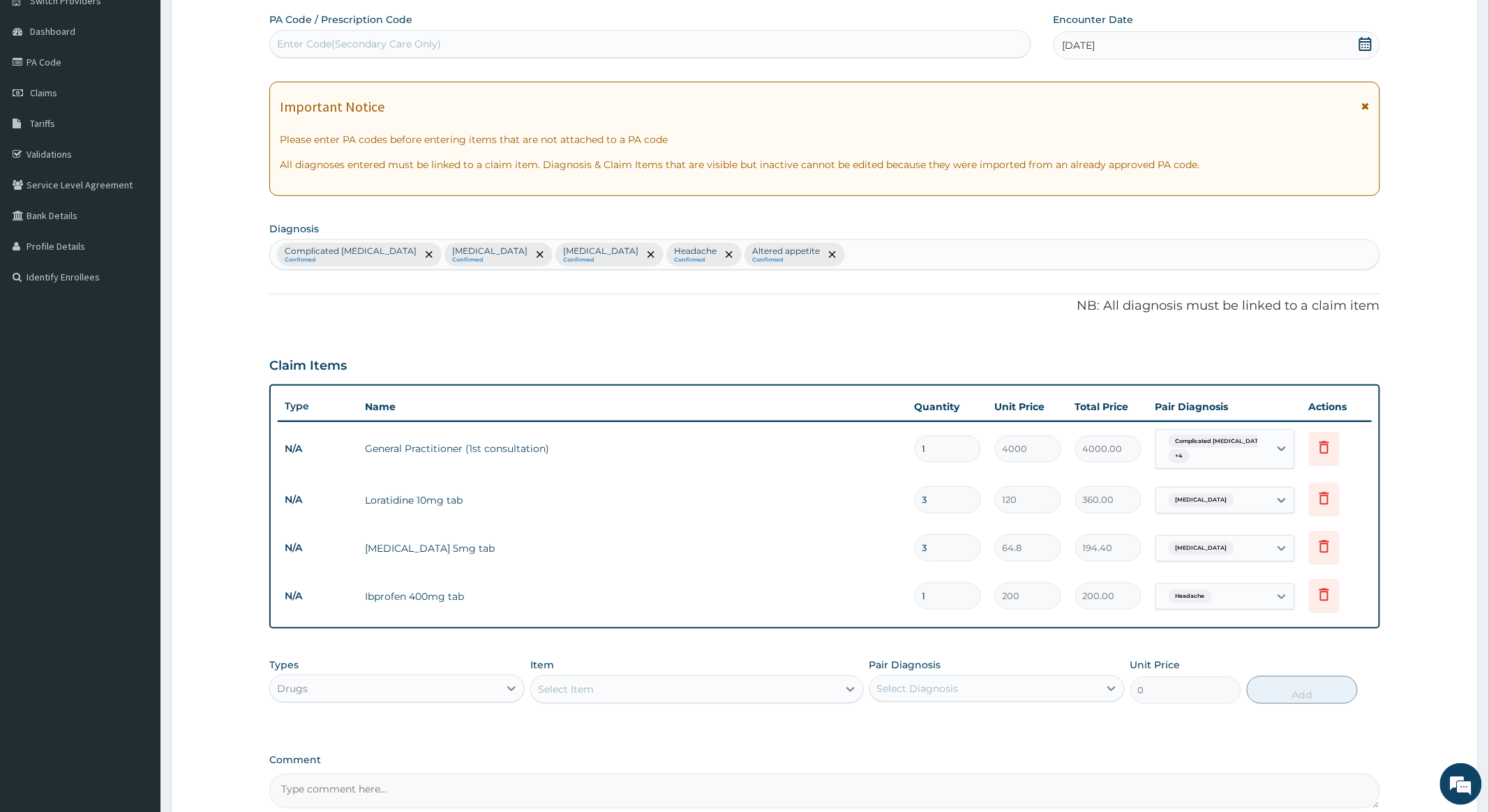
type input "0.00"
type input "6"
type input "1200.00"
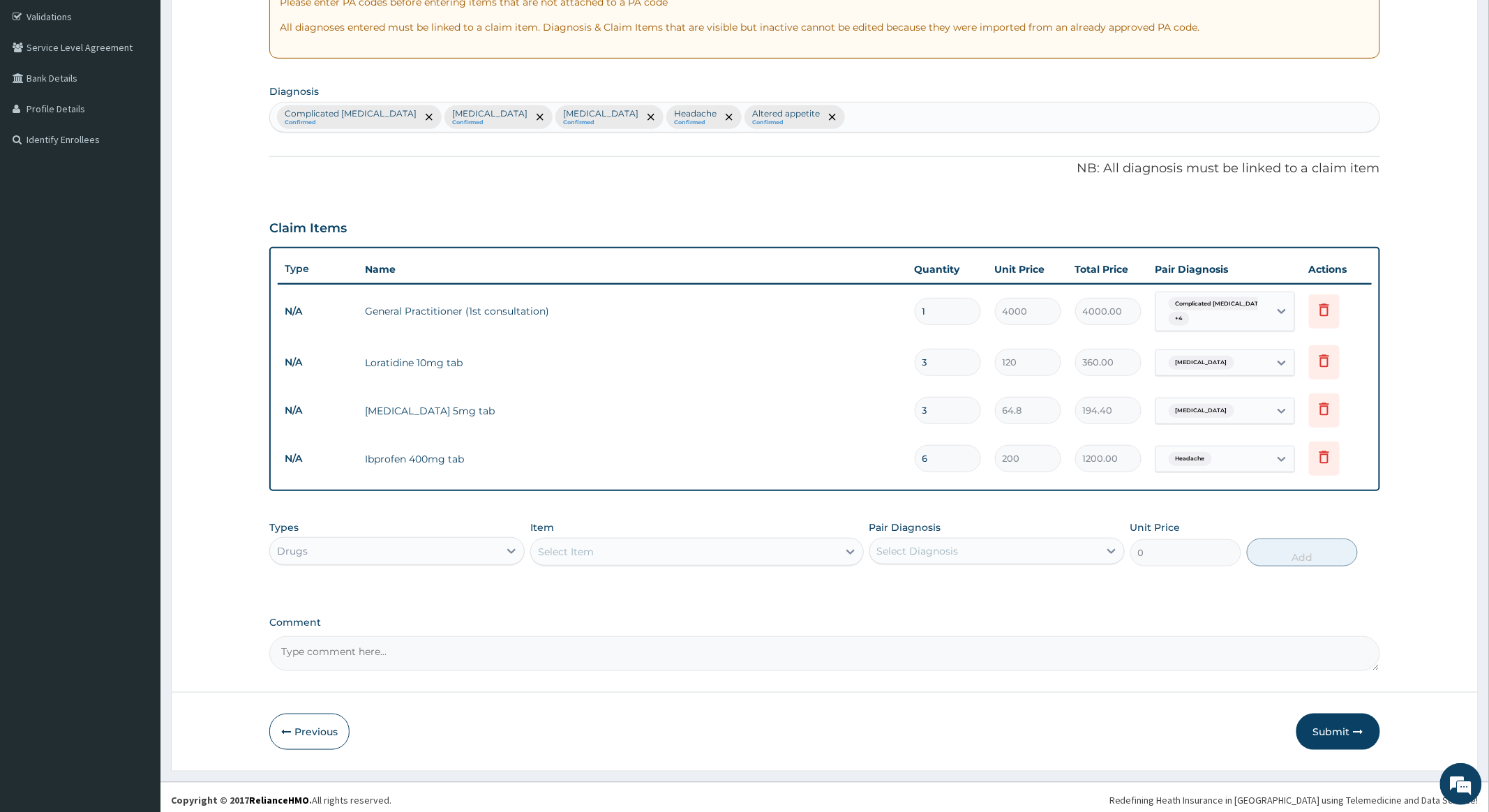
scroll to position [266, 0]
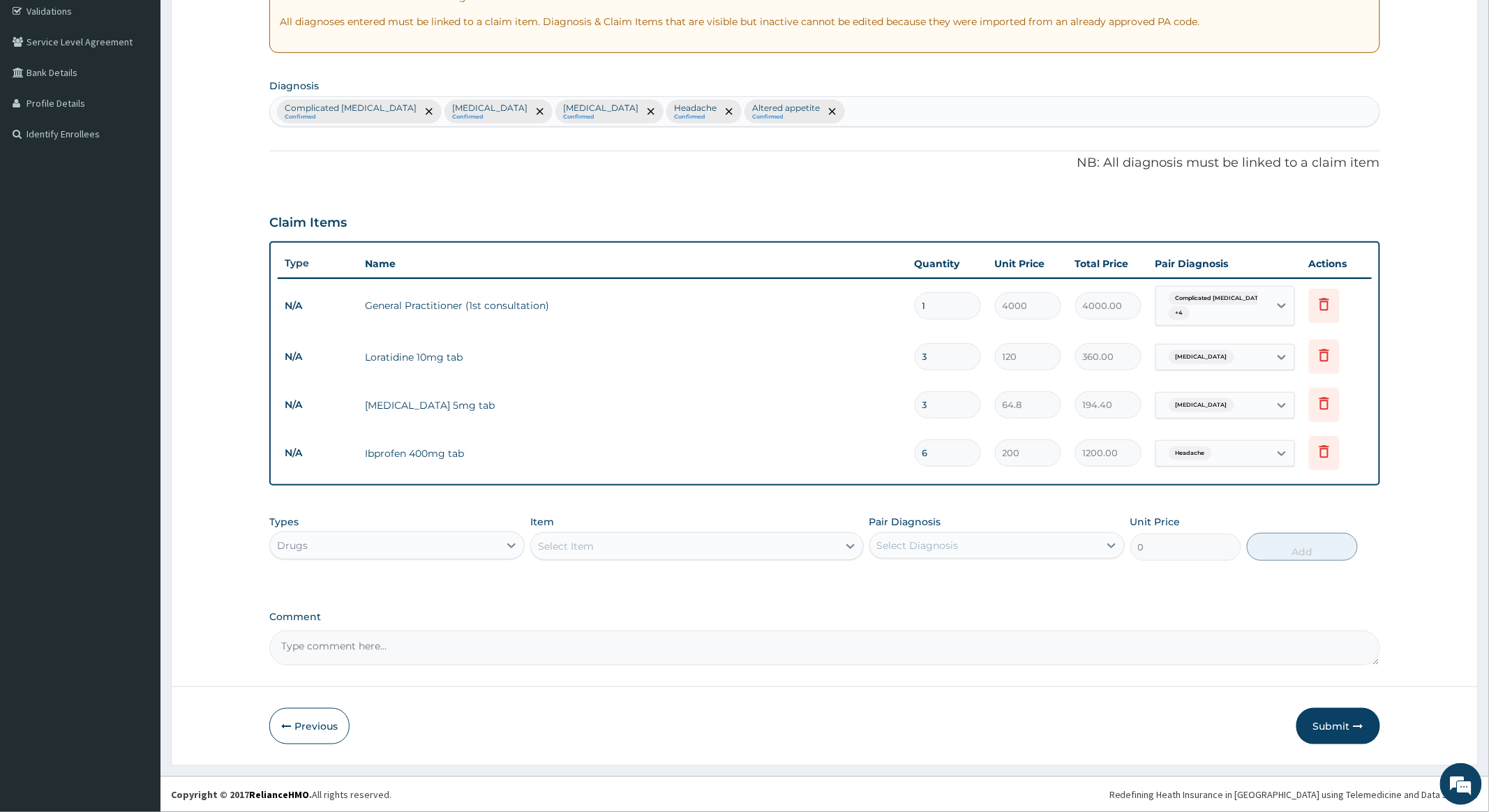
type input "6"
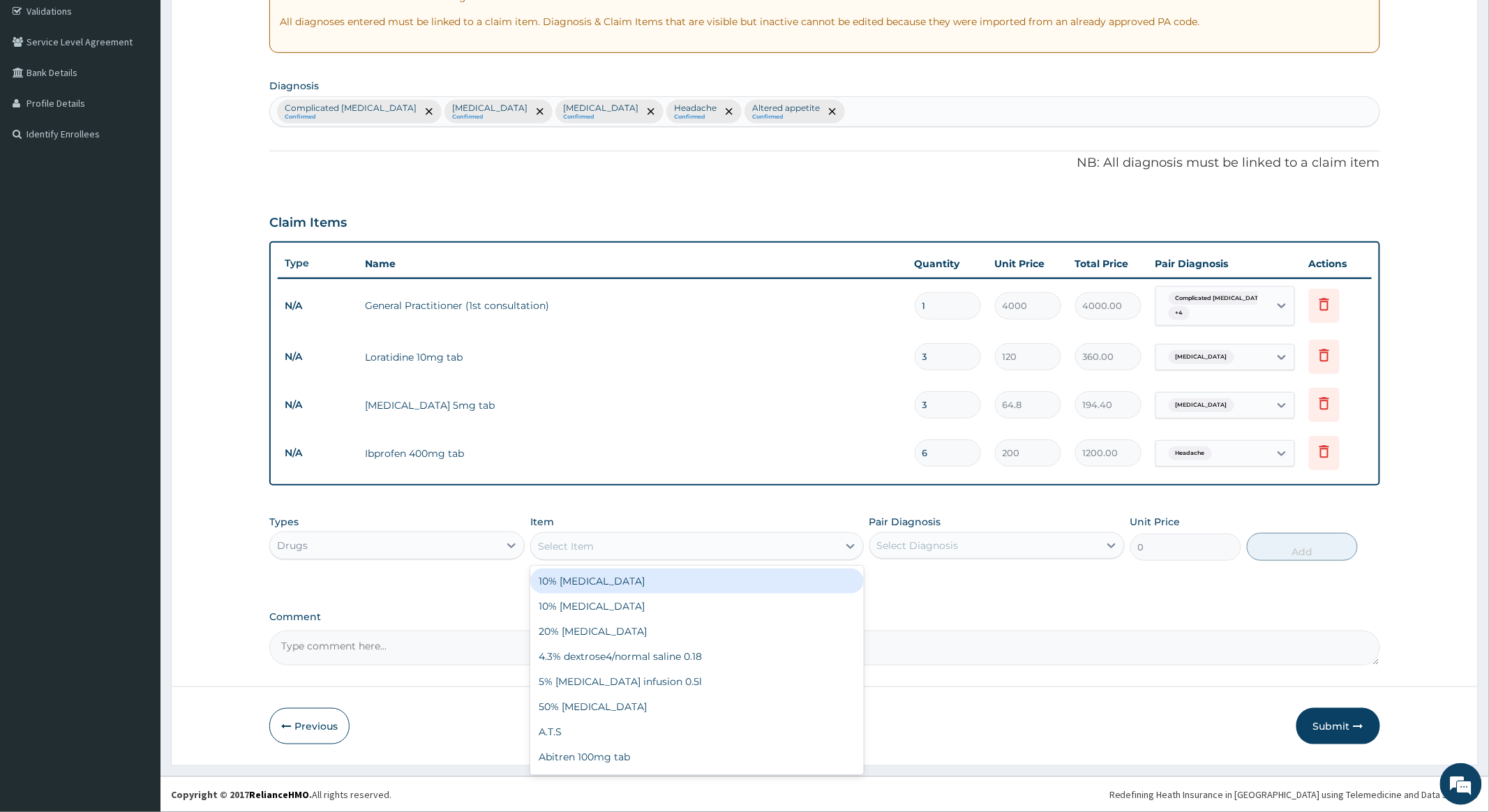
click at [797, 549] on div "Select Item" at bounding box center [684, 546] width 306 height 22
type input "INJ"
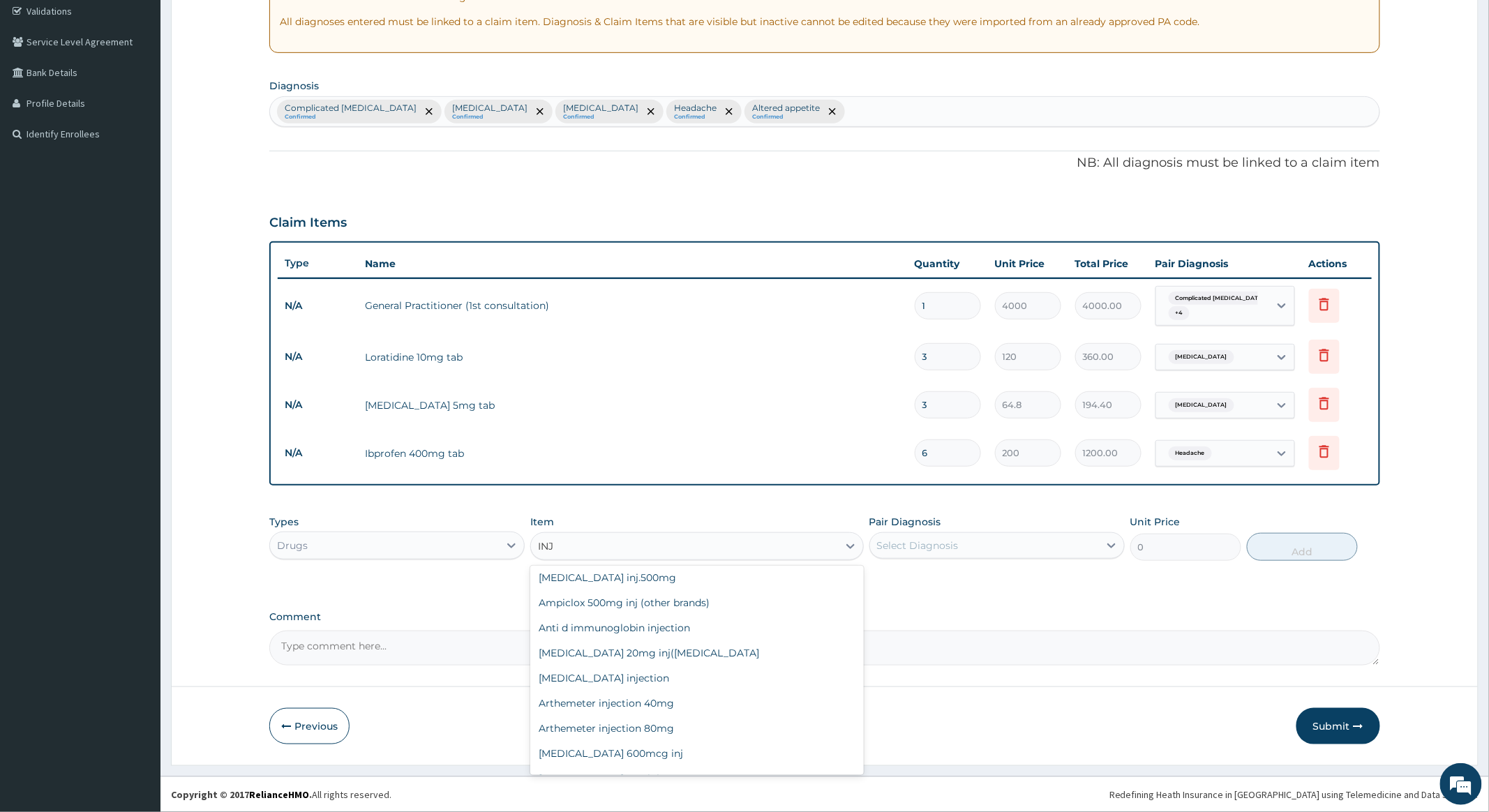
scroll to position [185, 0]
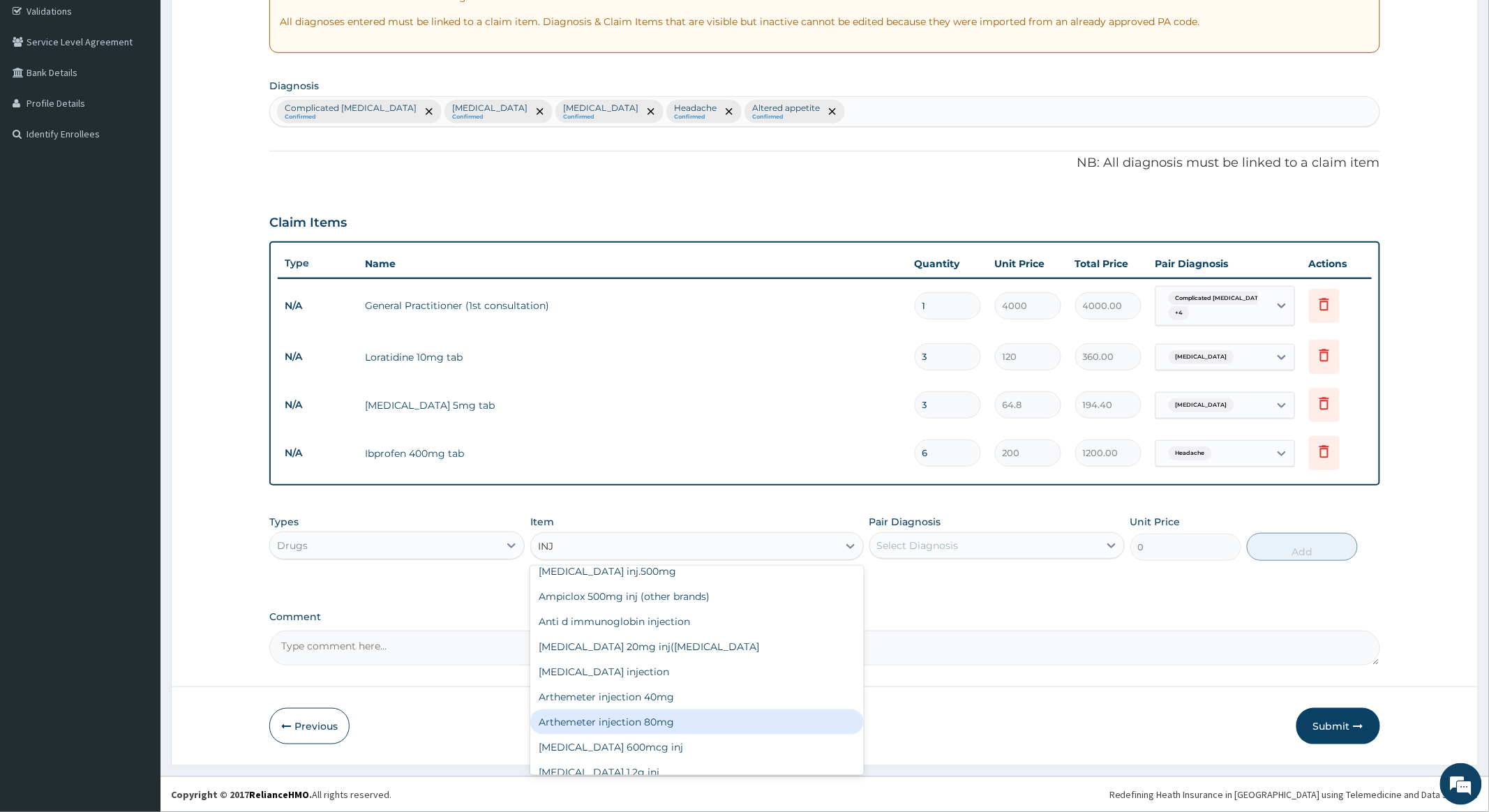
click at [632, 717] on div "Arthemeter injection 80mg" at bounding box center [696, 722] width 333 height 25
type input "940.74"
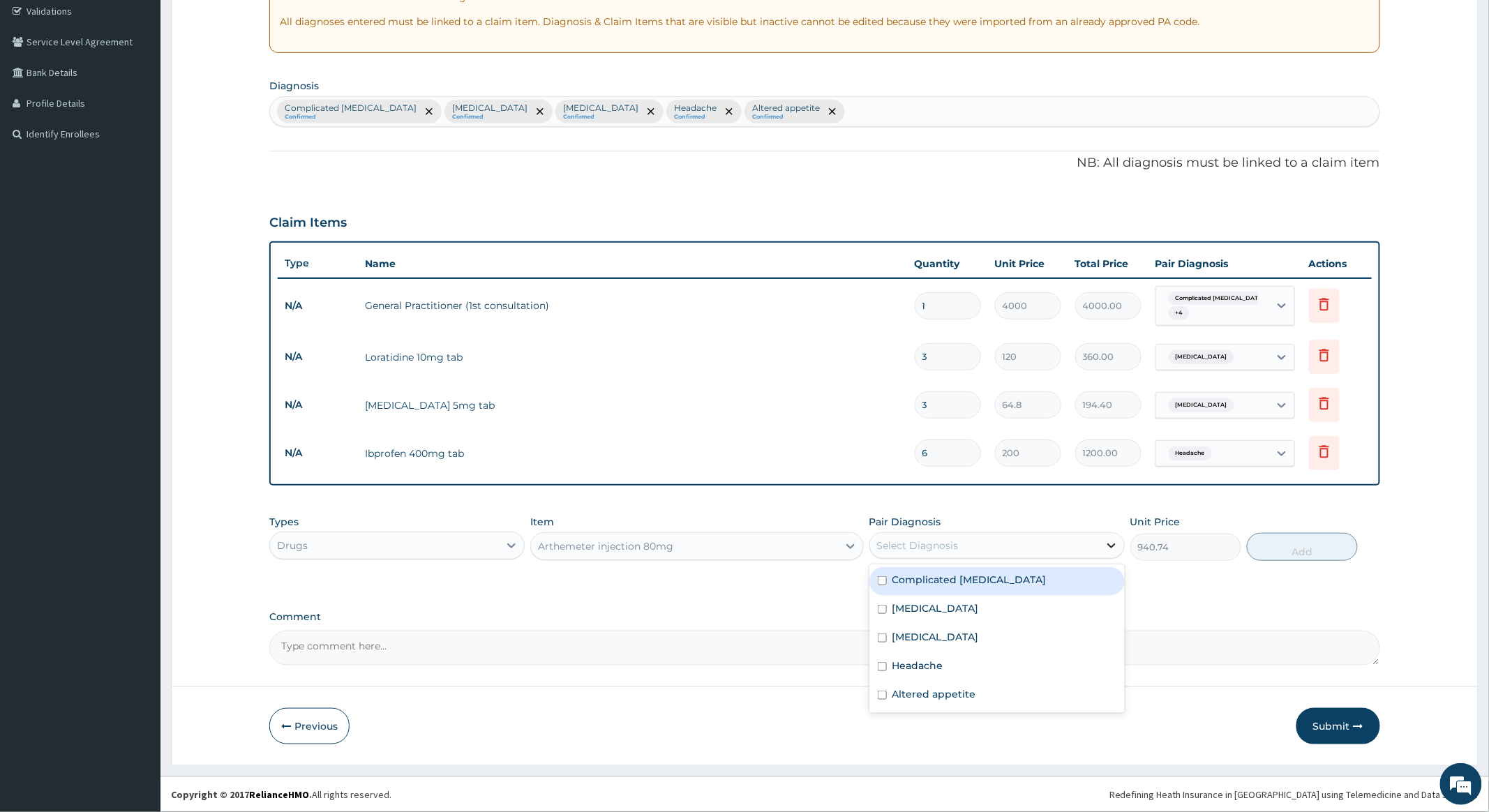
click at [1112, 542] on icon at bounding box center [1112, 545] width 14 height 14
click at [881, 579] on input "checkbox" at bounding box center [883, 581] width 9 height 9
checkbox input "true"
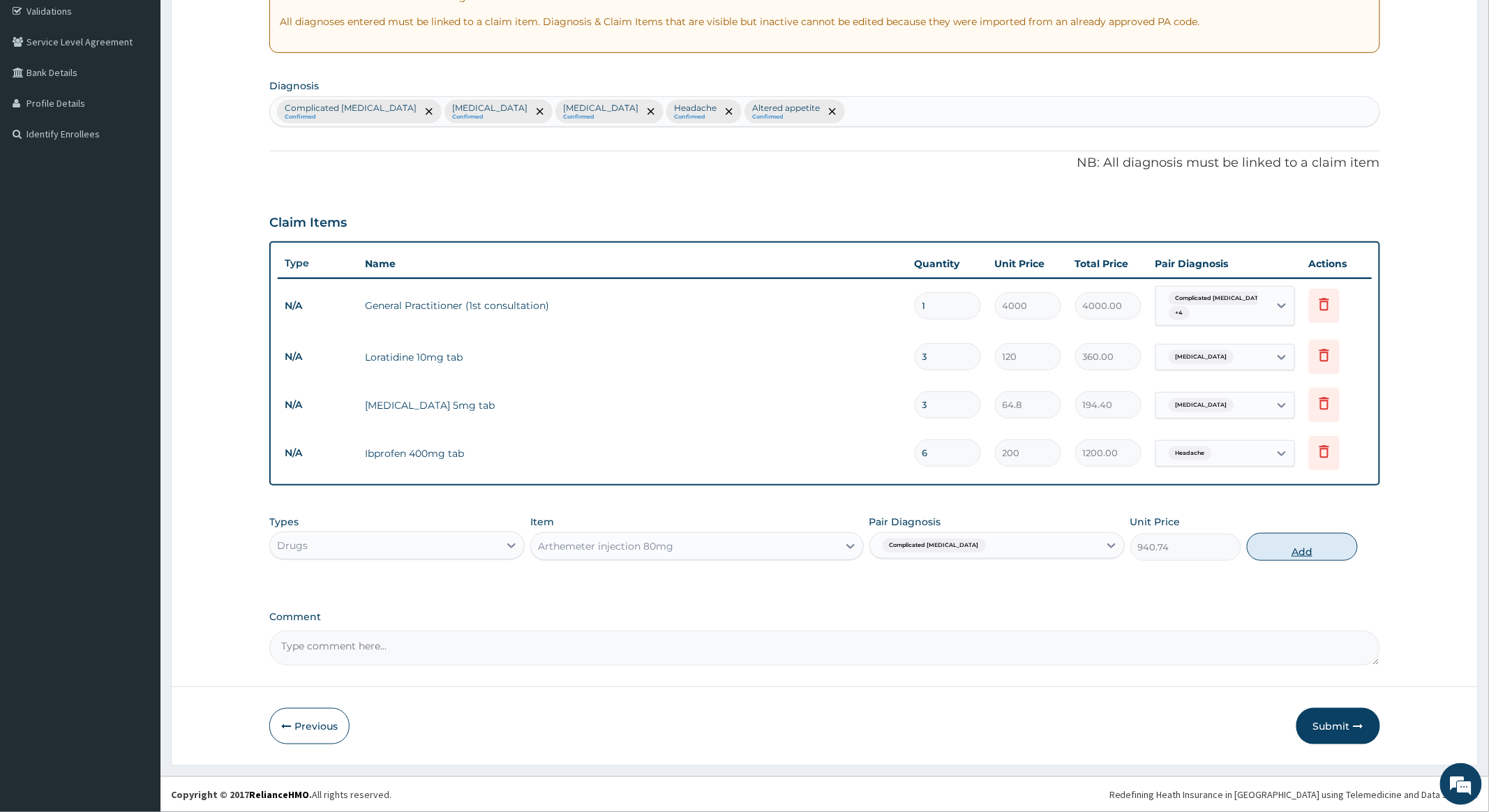
click at [1282, 545] on button "Add" at bounding box center [1302, 547] width 111 height 28
type input "0"
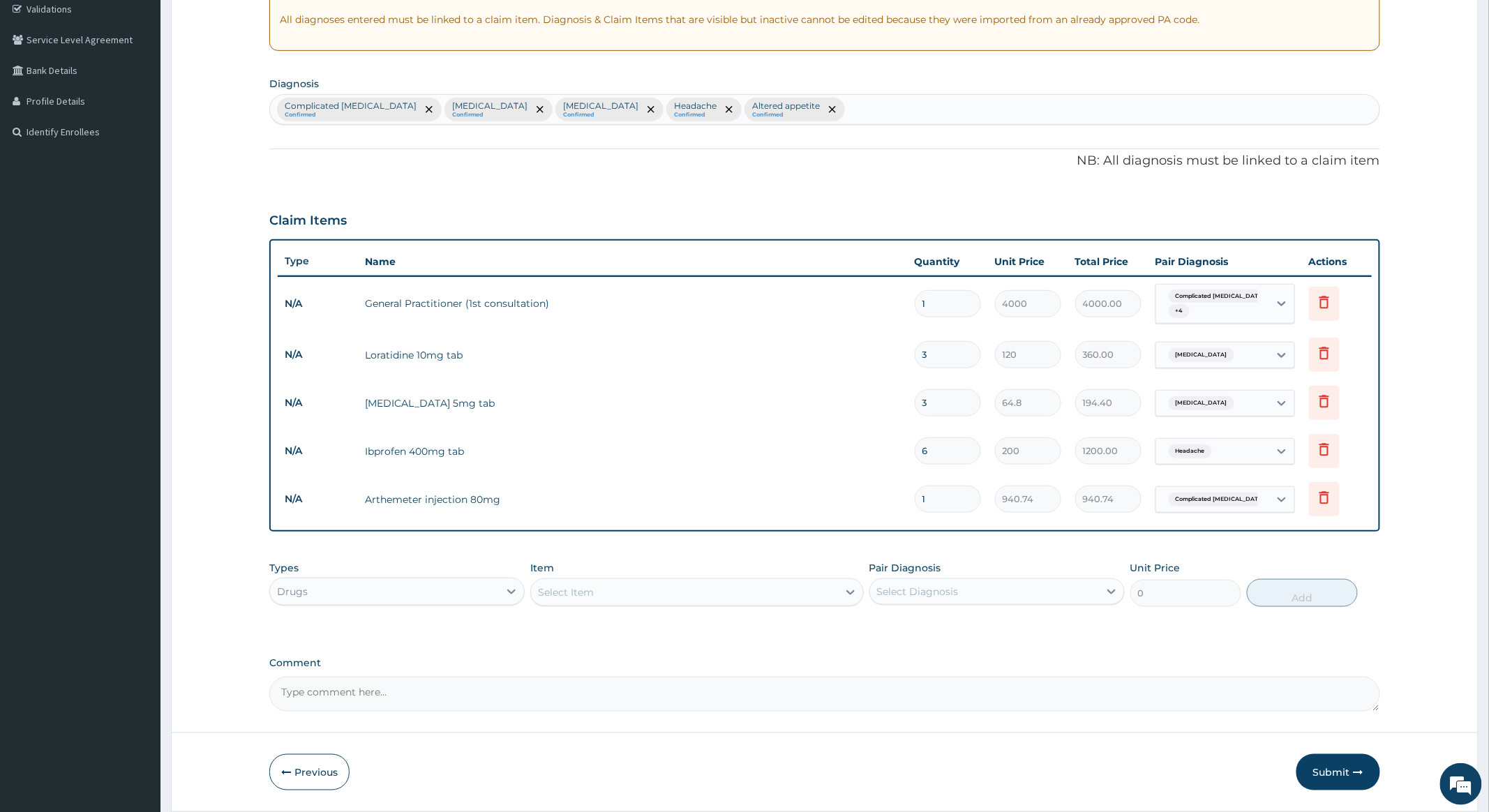
type input "0.00"
type input "3"
type input "2822.22"
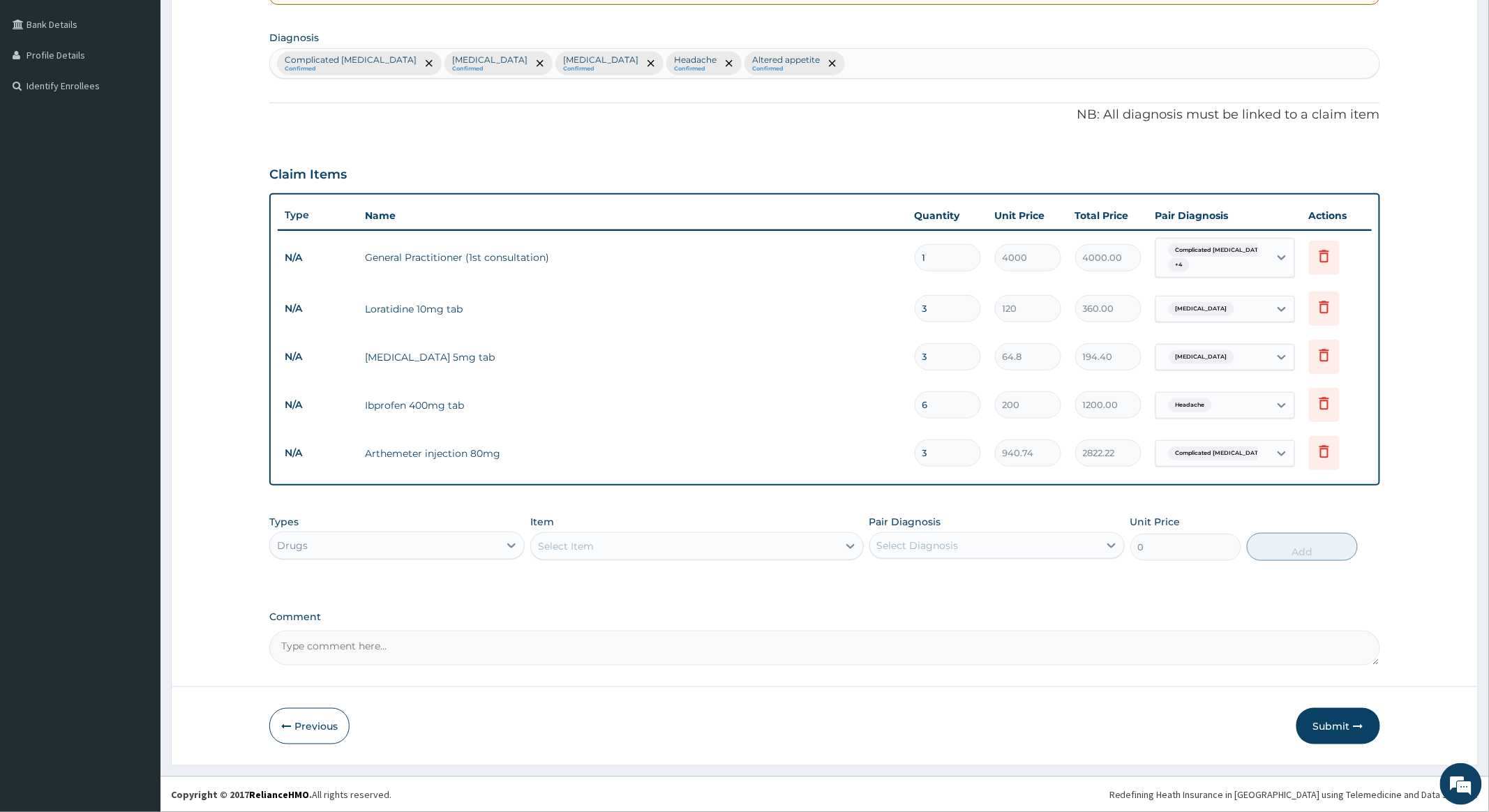
type input "3"
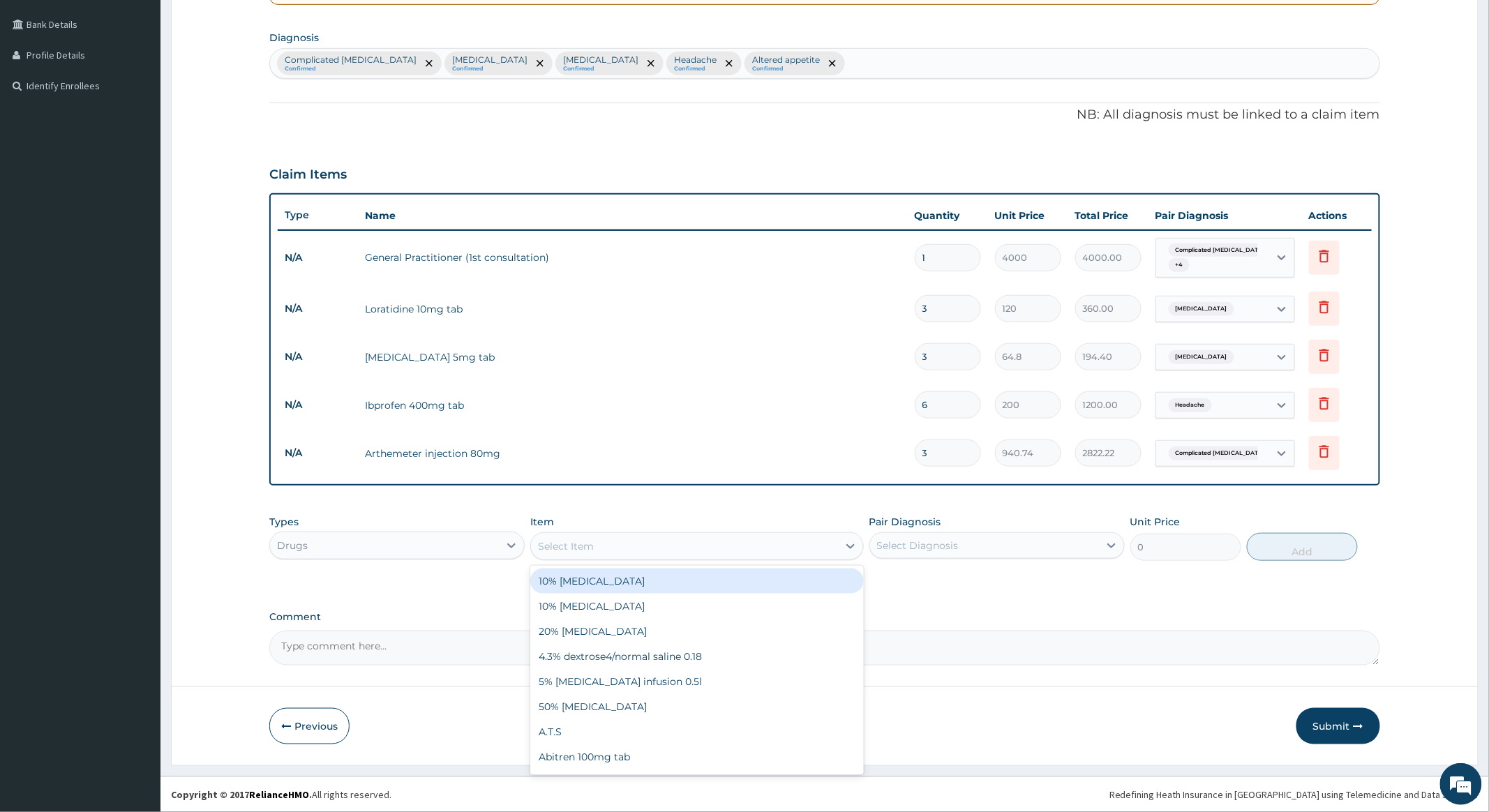
click at [708, 542] on div "Select Item" at bounding box center [684, 546] width 306 height 22
type input "CHLOR"
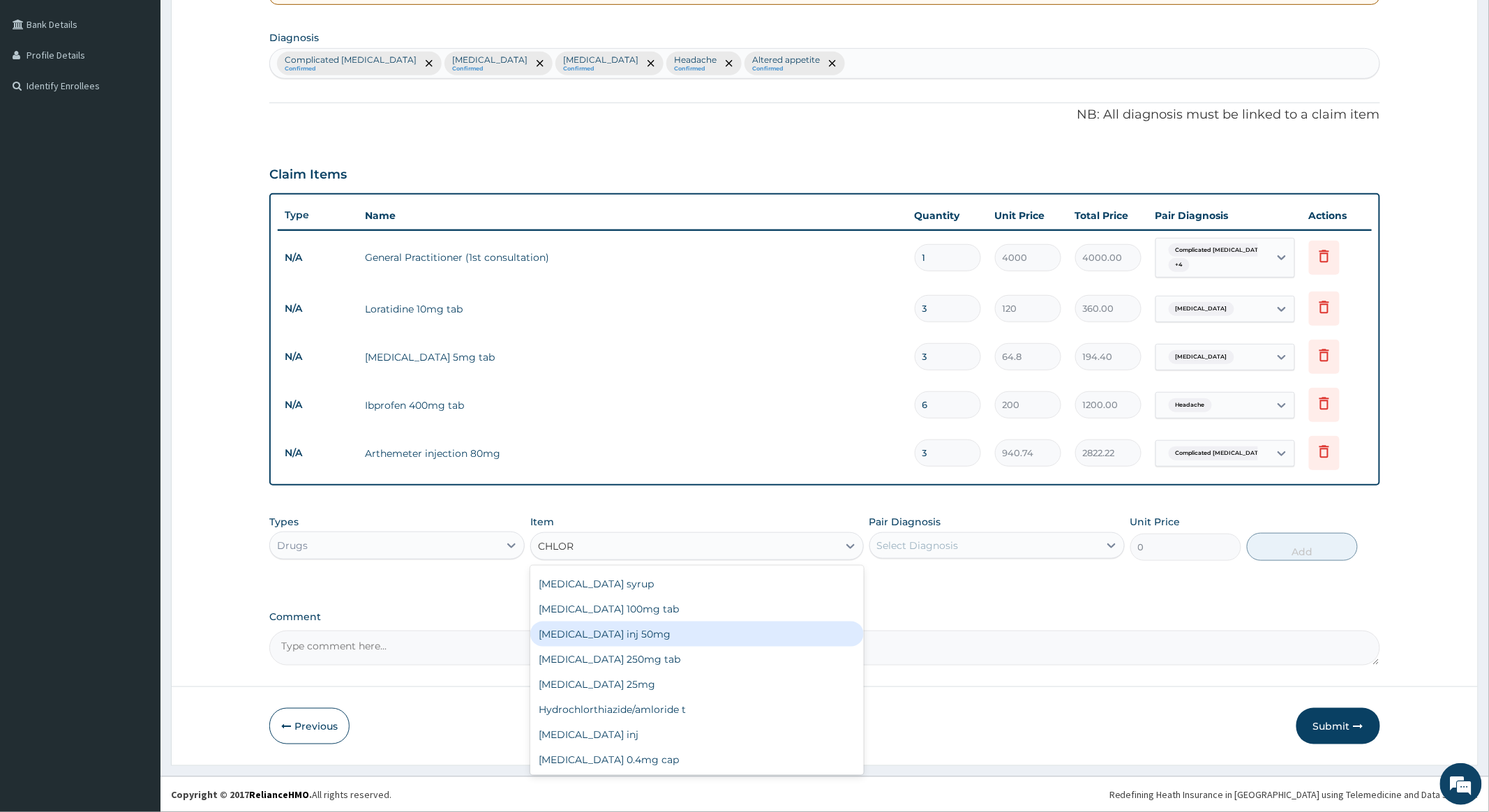
scroll to position [80, 0]
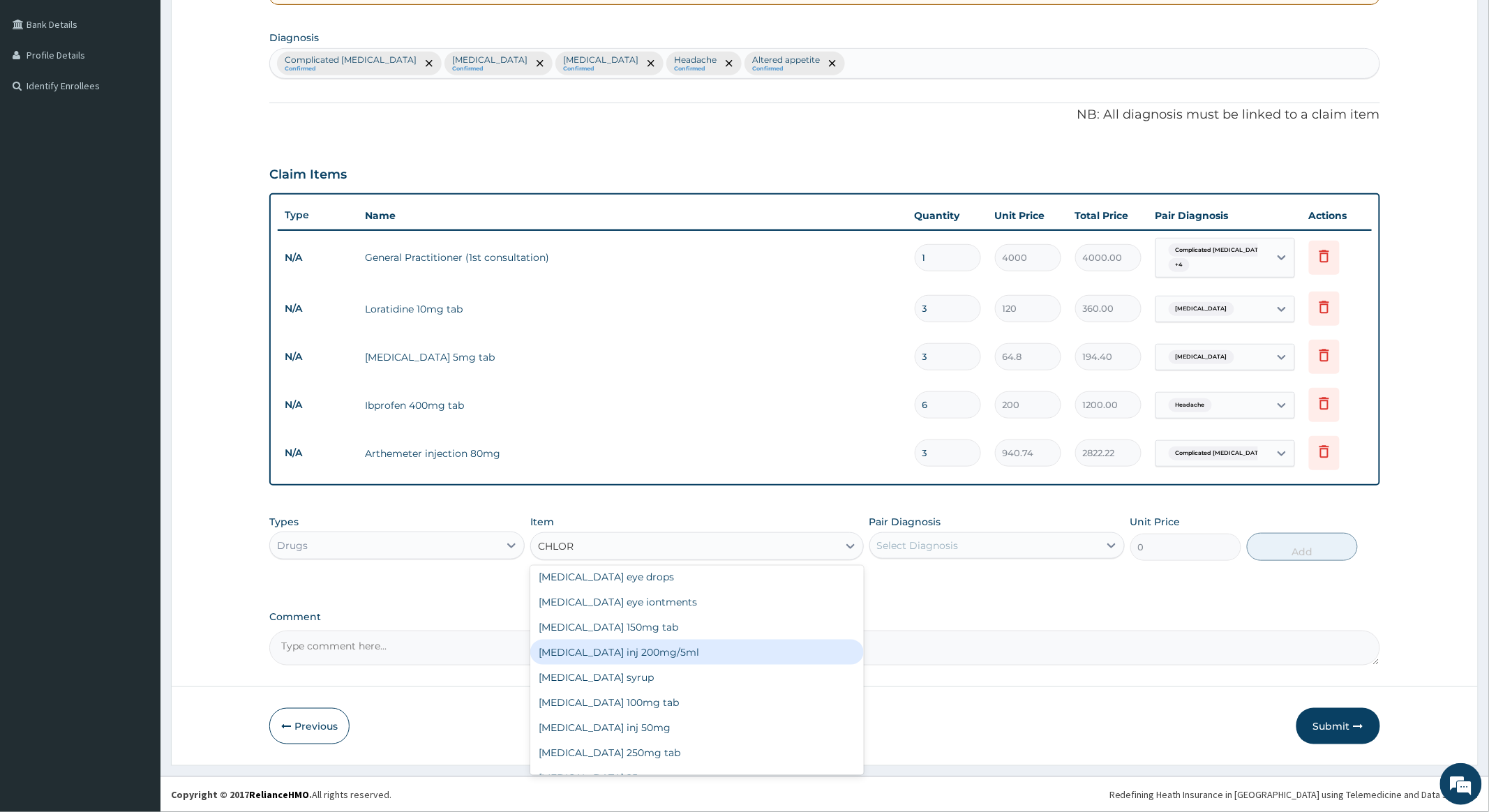
click at [632, 646] on div "[MEDICAL_DATA] inj 200mg/5ml" at bounding box center [696, 652] width 333 height 25
type input "600"
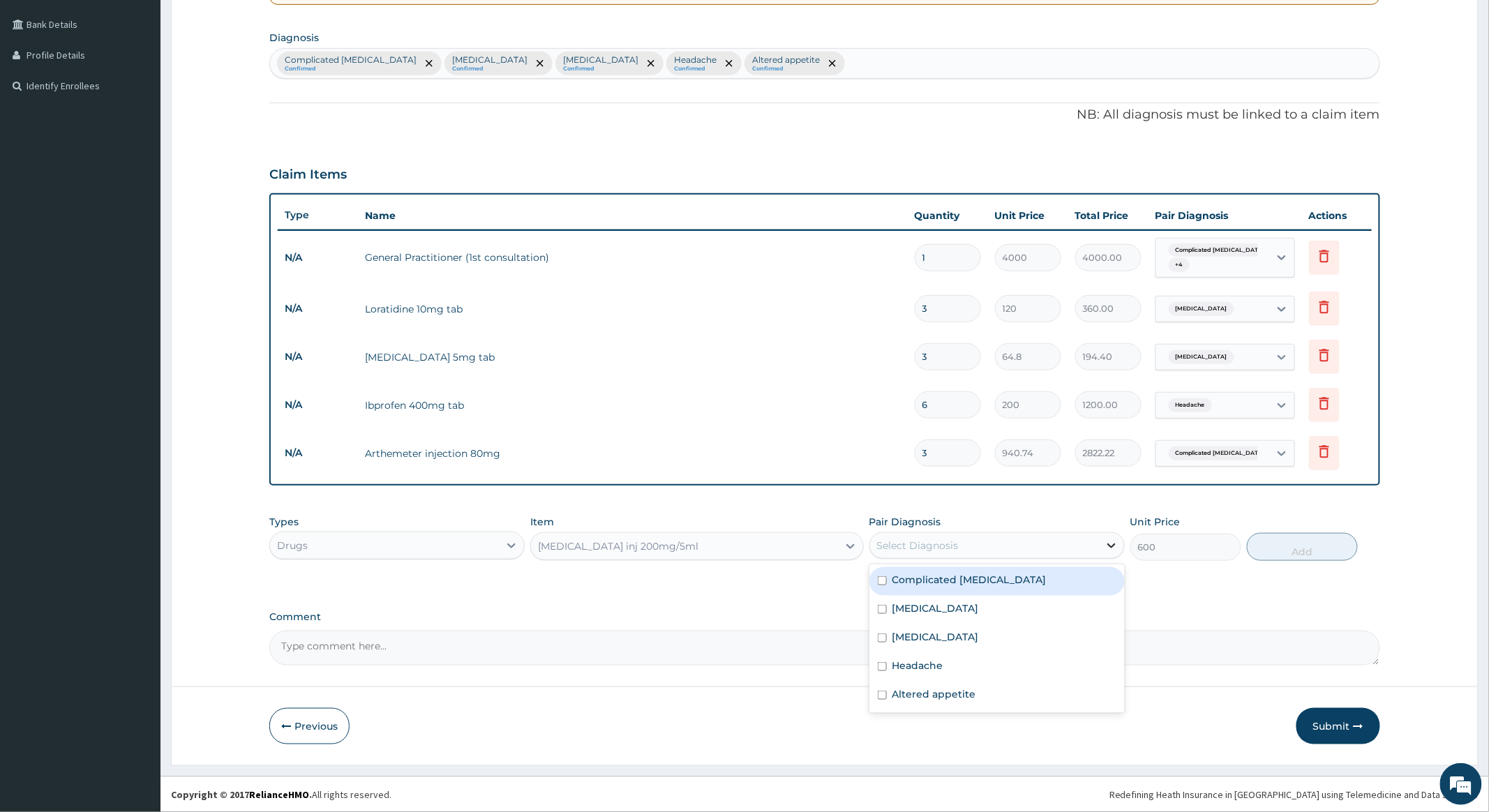
click at [1109, 544] on icon at bounding box center [1112, 545] width 9 height 5
click at [884, 577] on input "checkbox" at bounding box center [883, 581] width 9 height 9
checkbox input "true"
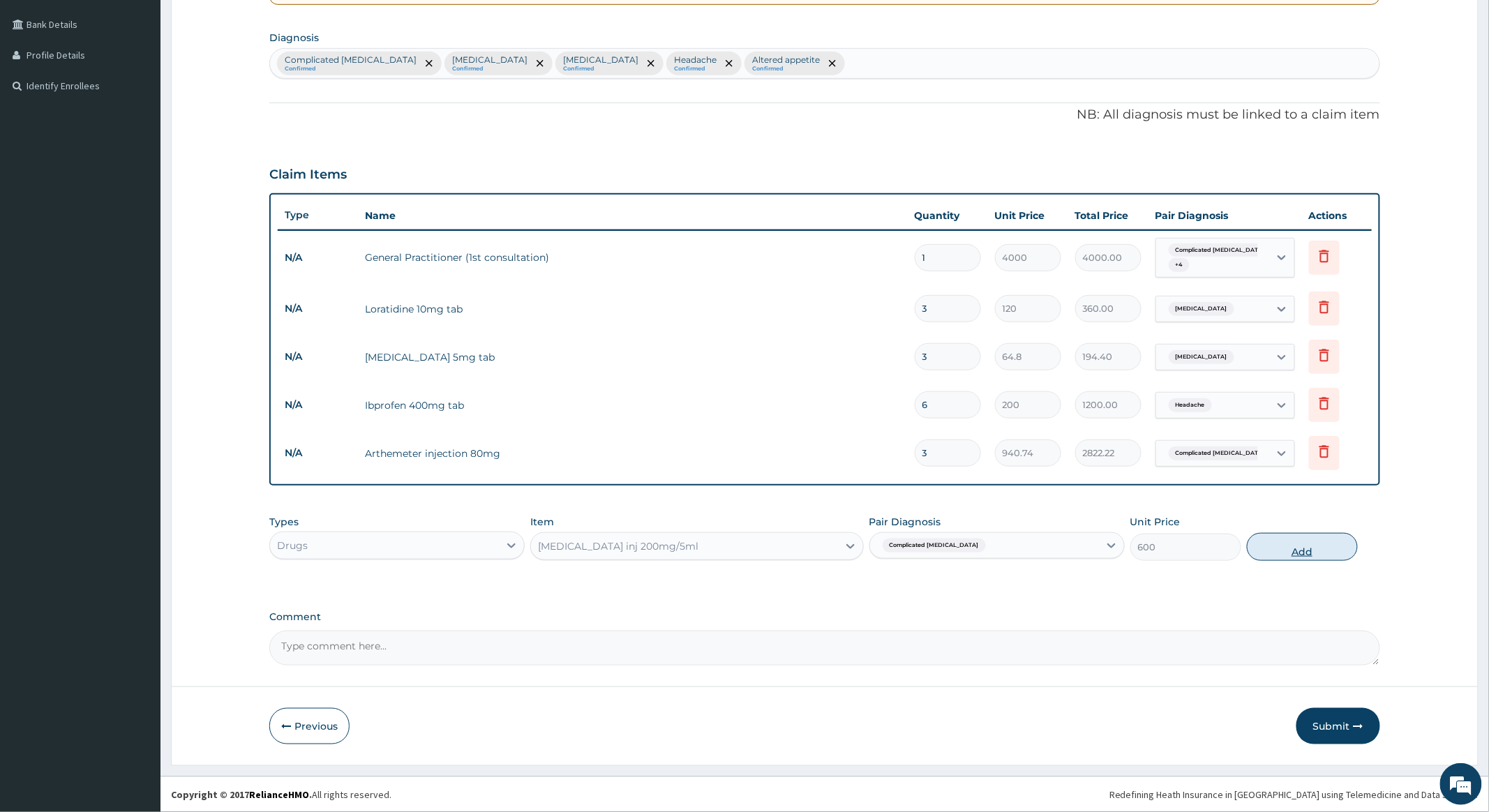
click at [1304, 550] on button "Add" at bounding box center [1302, 547] width 111 height 28
type input "0"
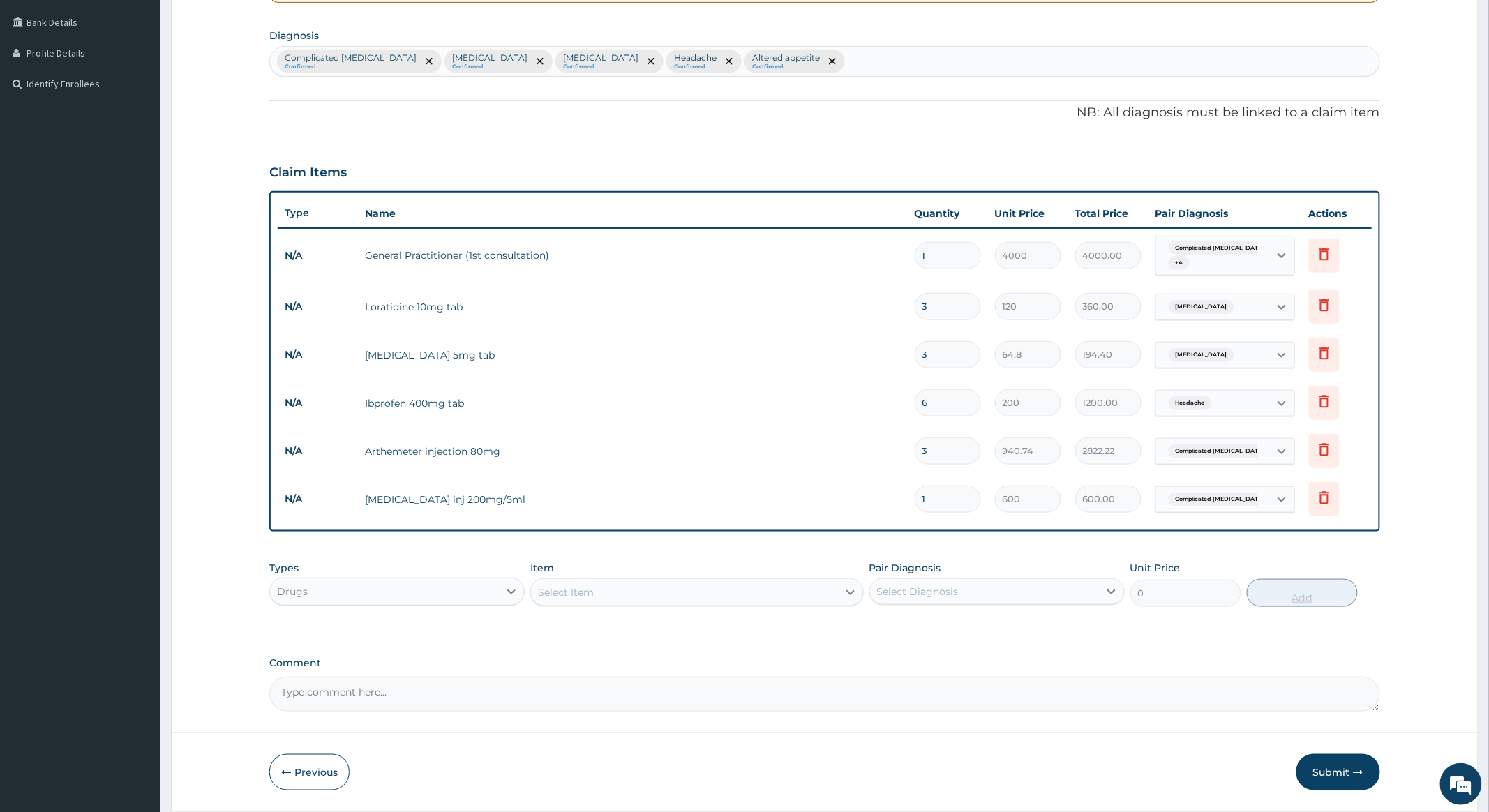
type input "0.00"
type input "3"
type input "1800.00"
type input "3"
click at [665, 593] on div "Select Item" at bounding box center [684, 592] width 306 height 22
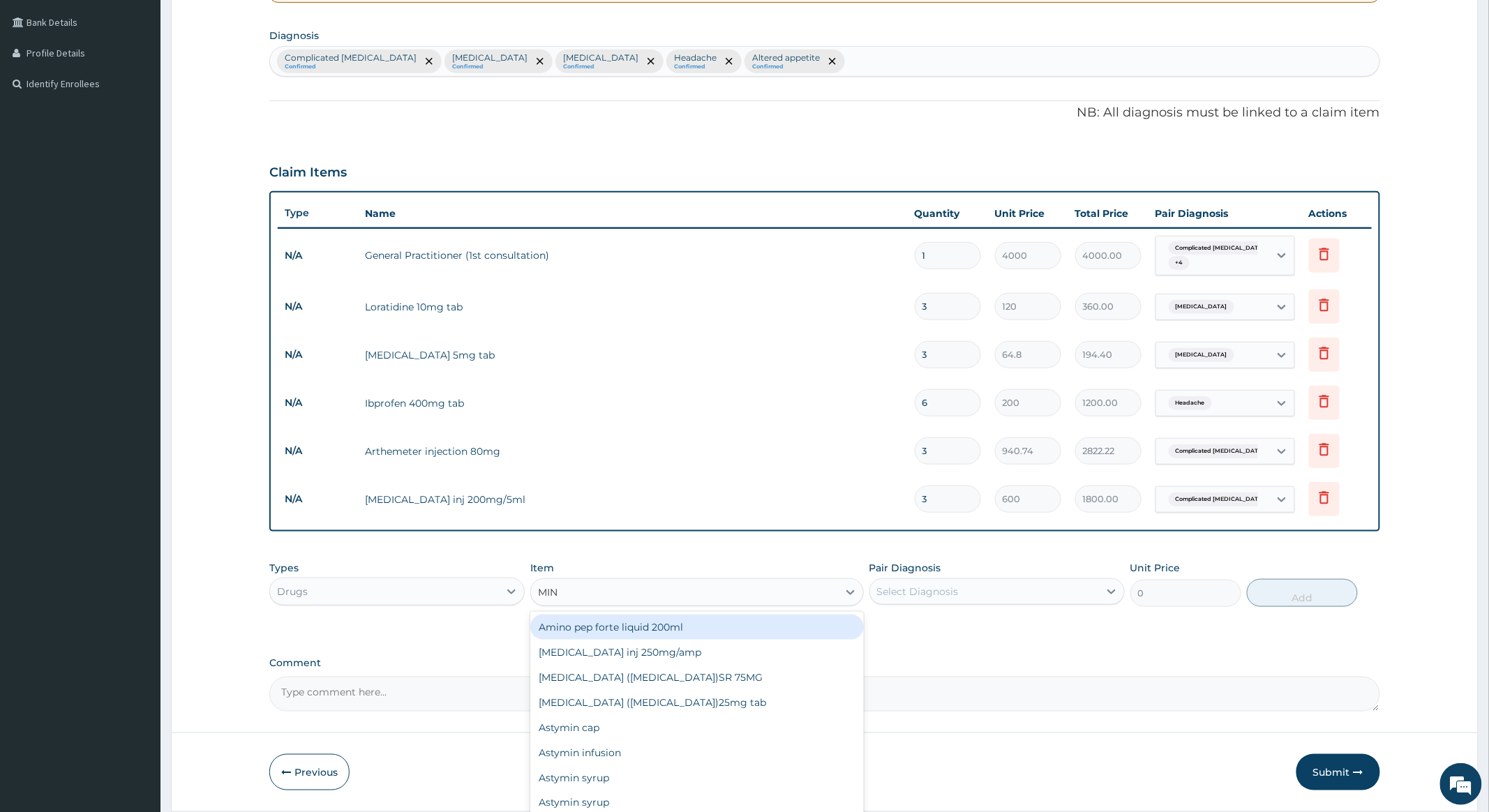
type input "MINE"
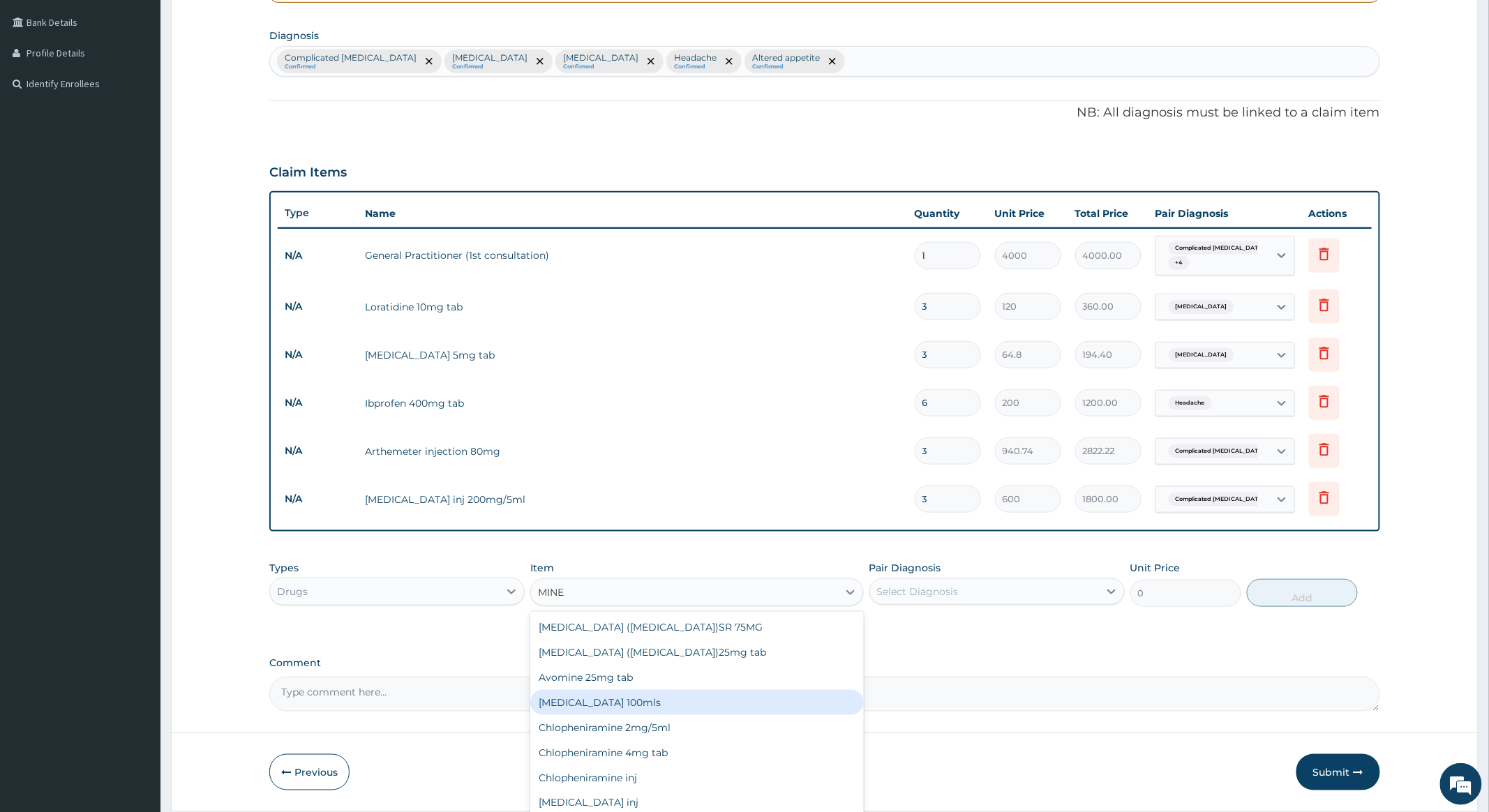
scroll to position [47, 0]
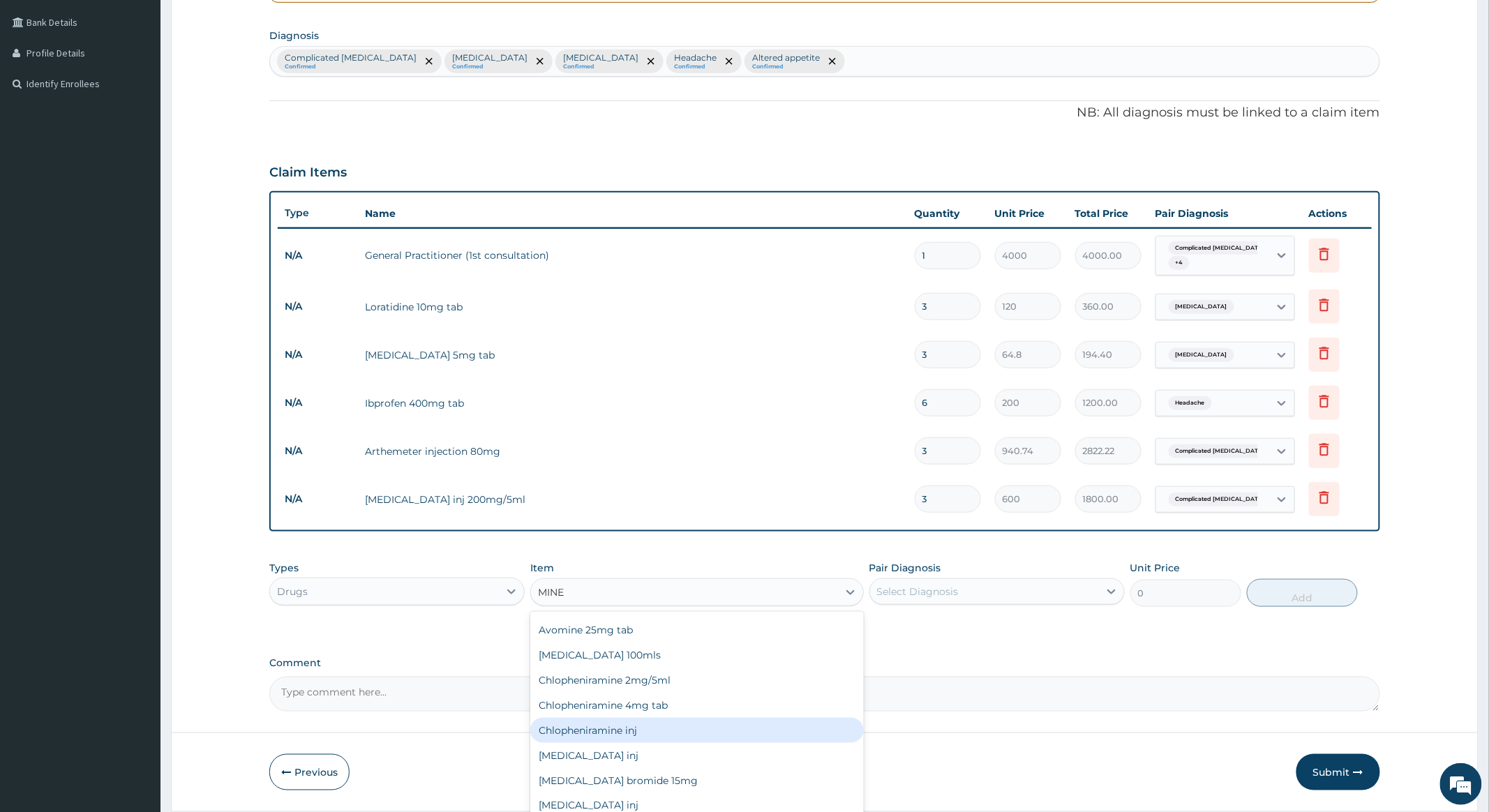
click at [579, 728] on div "Chlopheniramine inj" at bounding box center [696, 730] width 333 height 25
type input "550"
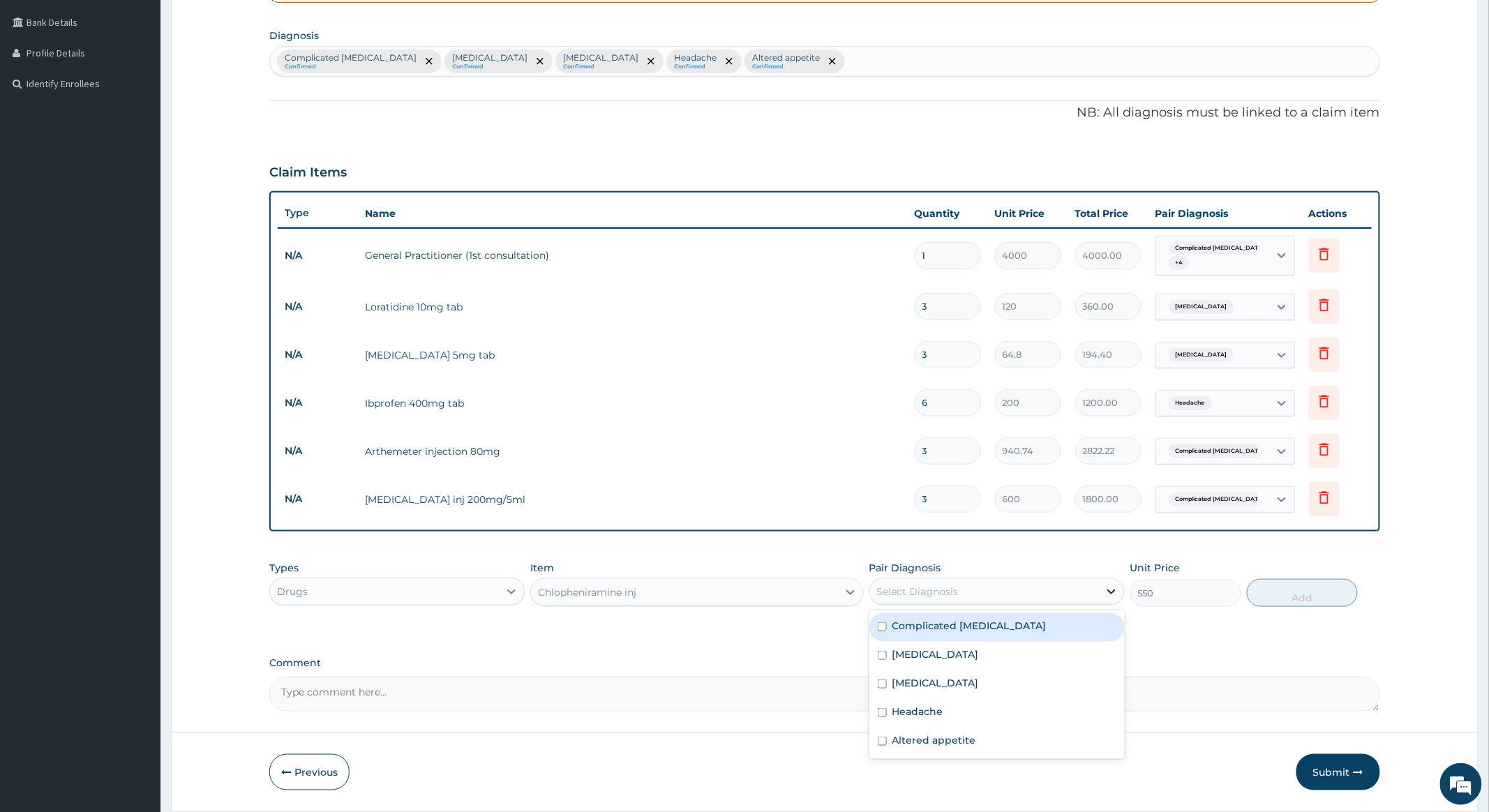
click at [1107, 593] on icon at bounding box center [1112, 591] width 14 height 14
click at [878, 626] on input "checkbox" at bounding box center [883, 627] width 9 height 9
checkbox input "true"
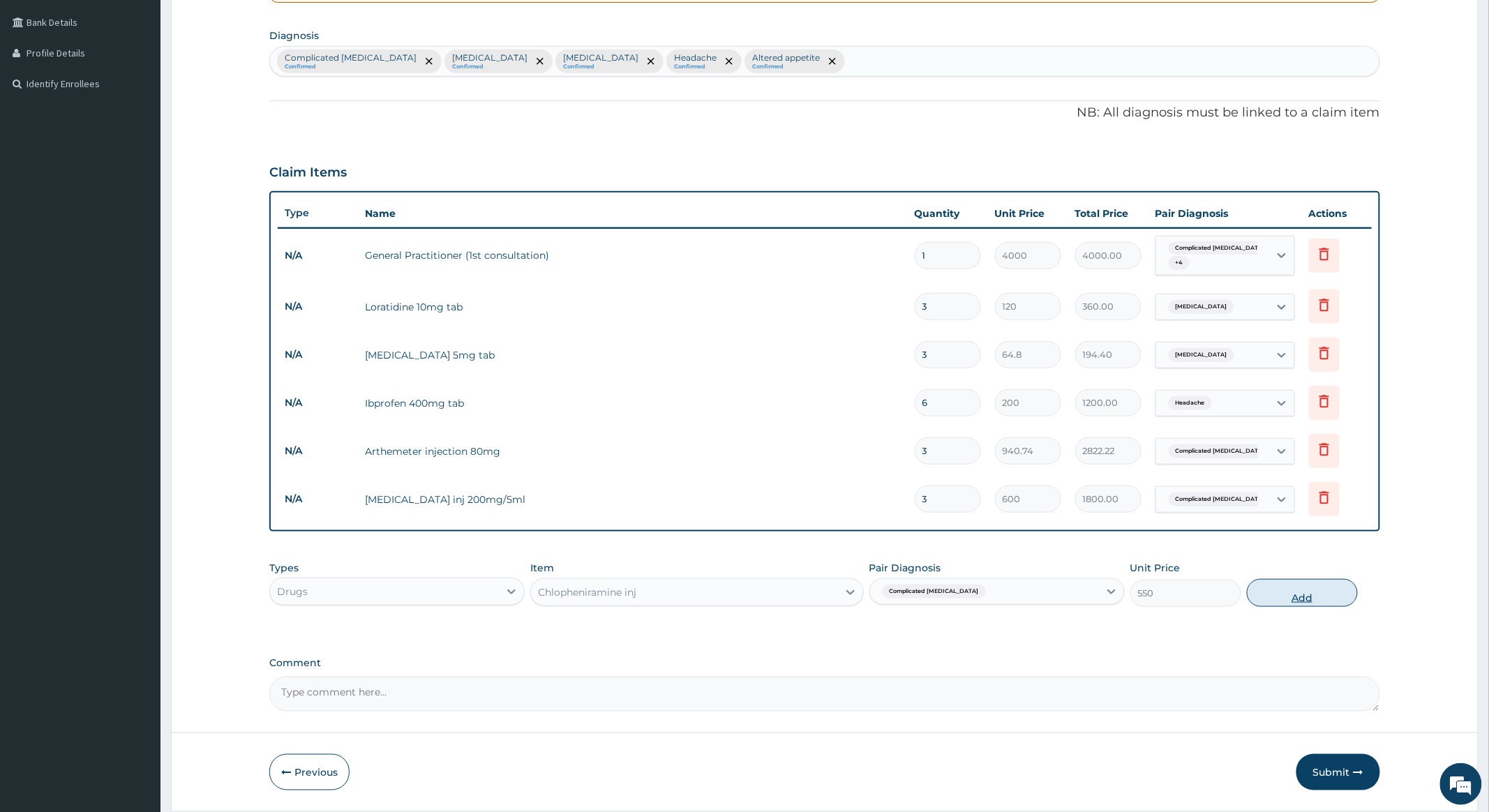
click at [1294, 592] on button "Add" at bounding box center [1302, 593] width 111 height 28
type input "0"
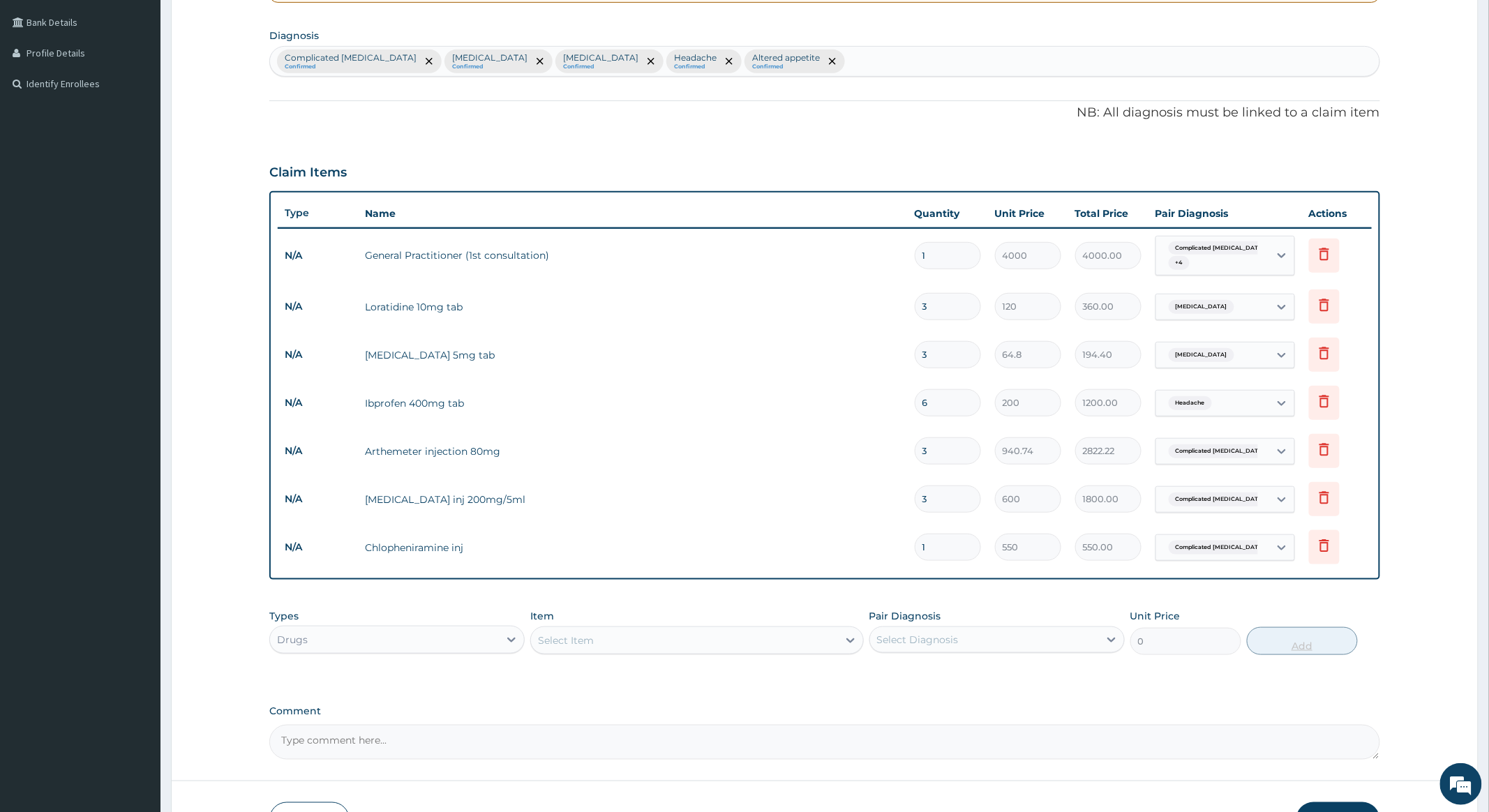
type input "0.00"
type input "3"
type input "1650.00"
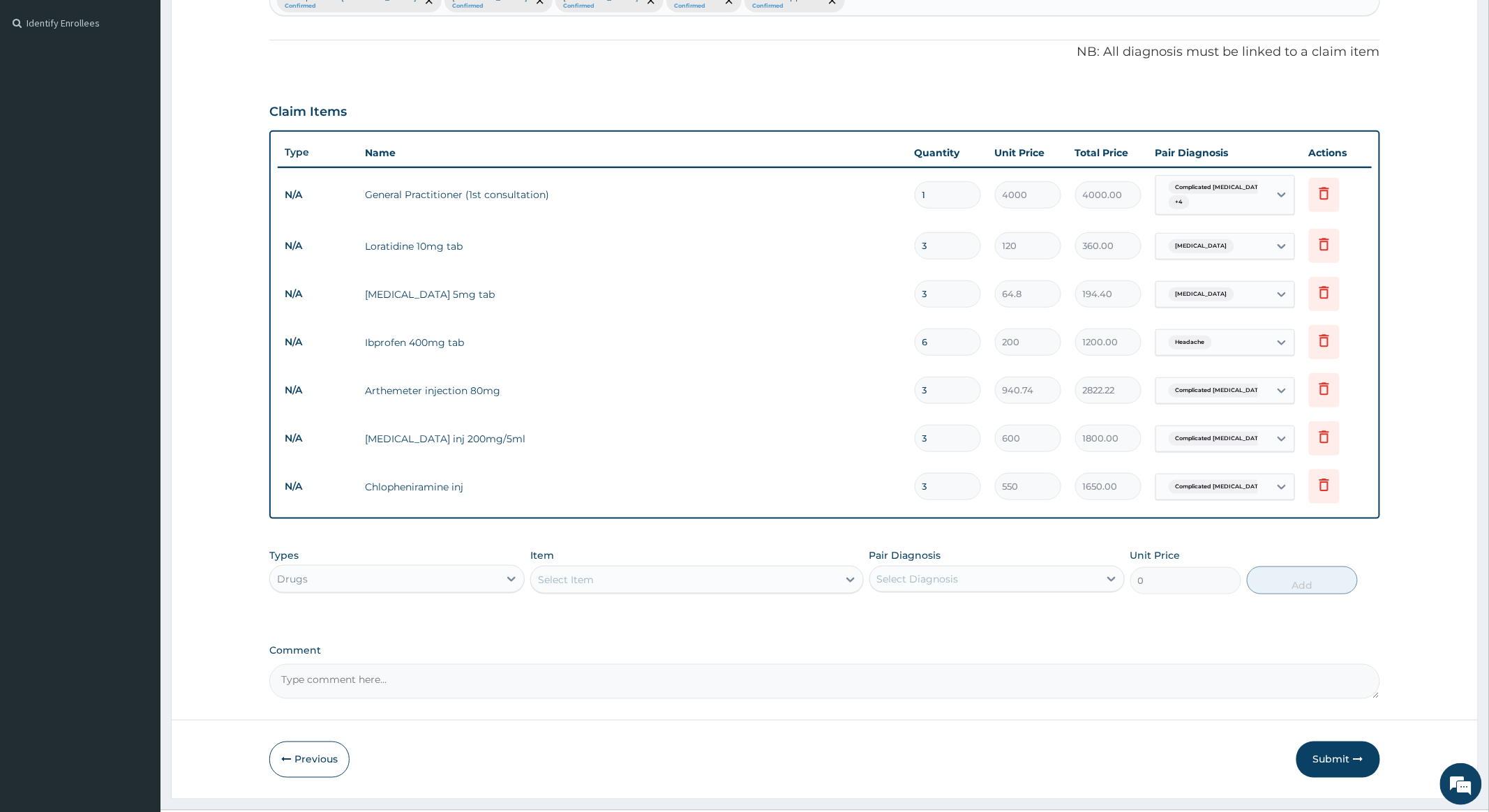
scroll to position [411, 0]
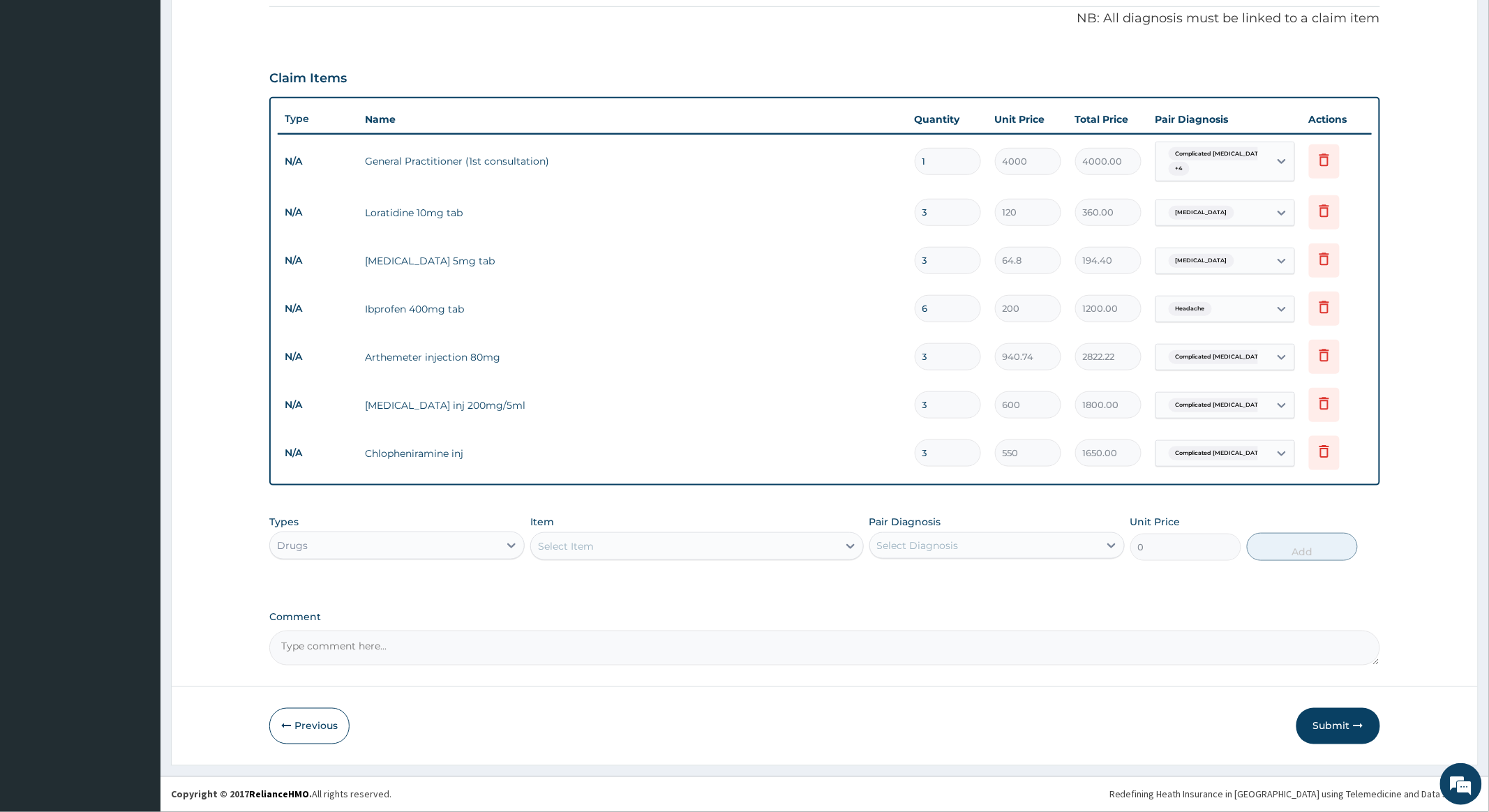
type input "3"
click at [629, 545] on div "Select Item" at bounding box center [684, 546] width 306 height 22
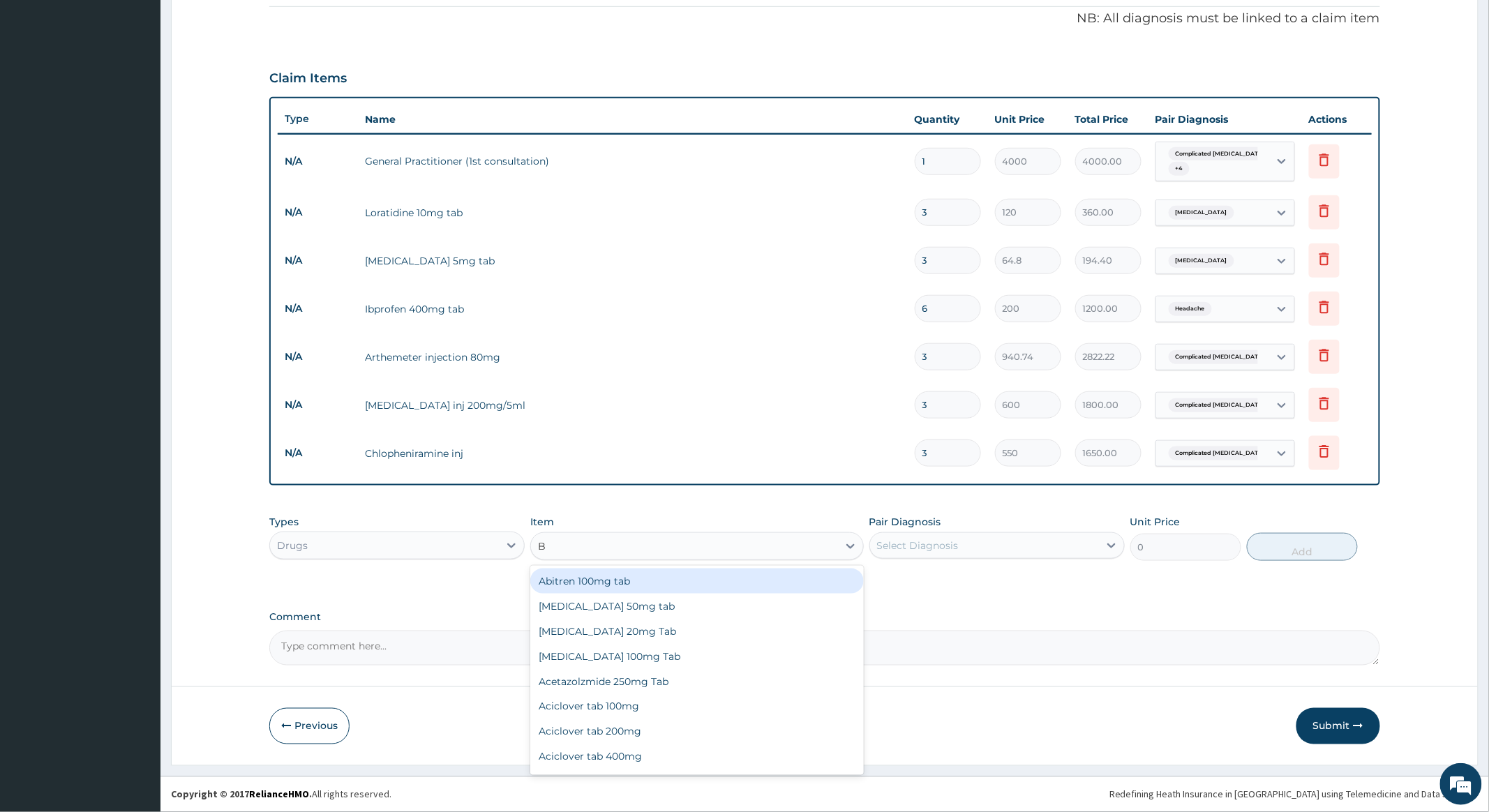
type input "BC"
click at [632, 582] on div "Bco injection" at bounding box center [696, 581] width 333 height 25
type input "400"
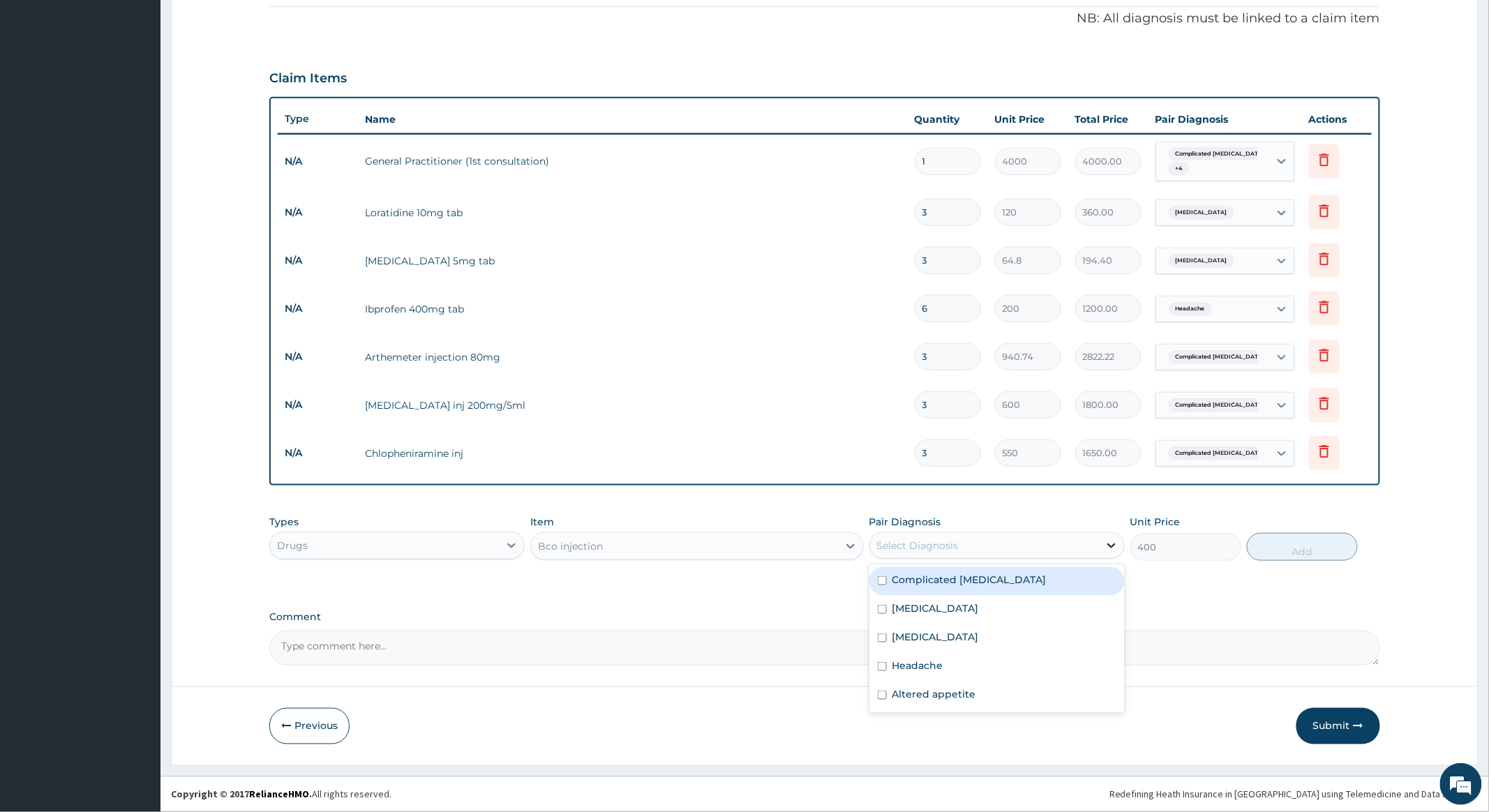
click at [1114, 543] on icon at bounding box center [1112, 545] width 9 height 5
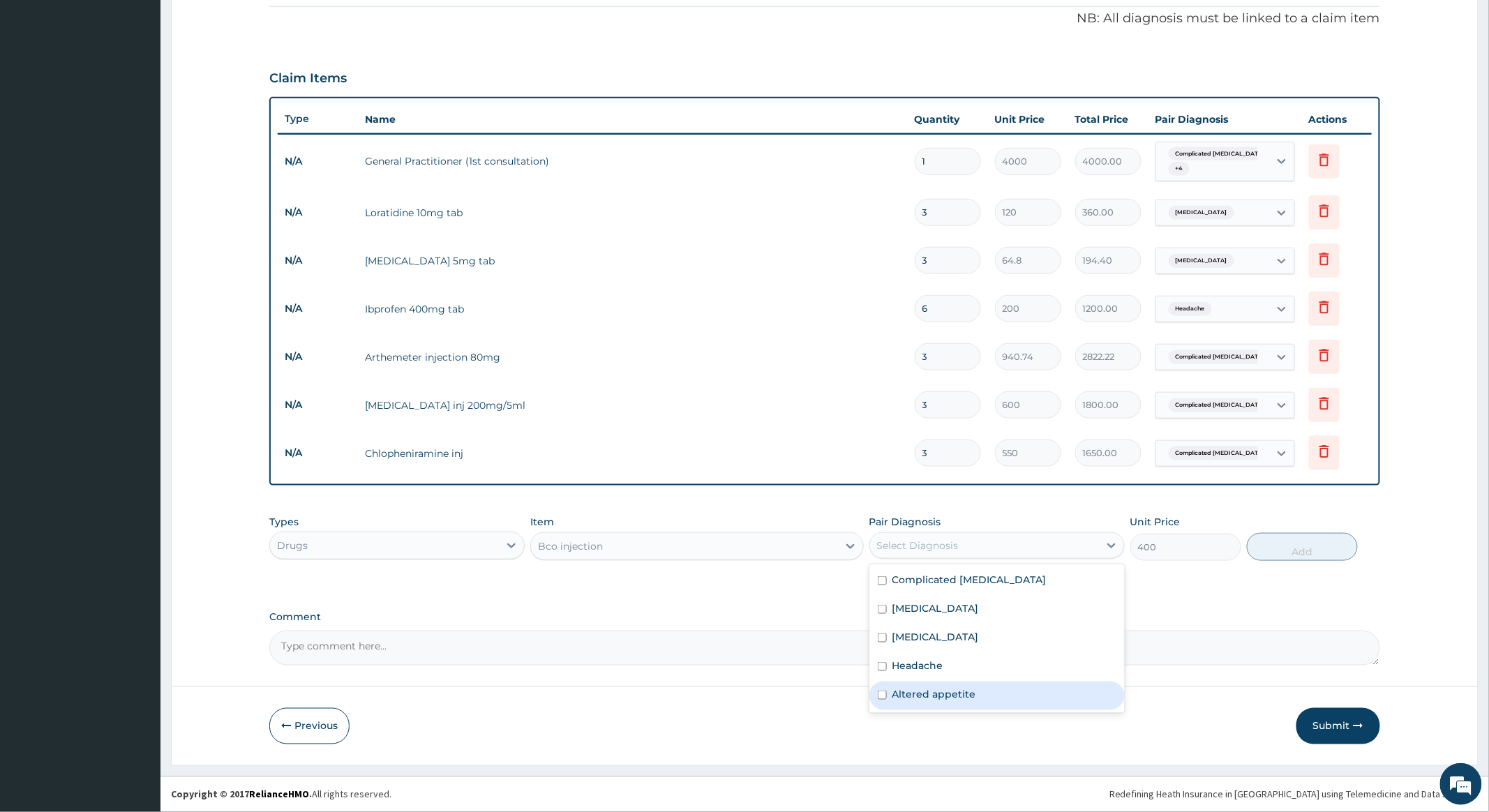
click at [877, 693] on div "Altered appetite" at bounding box center [998, 696] width 256 height 29
checkbox input "true"
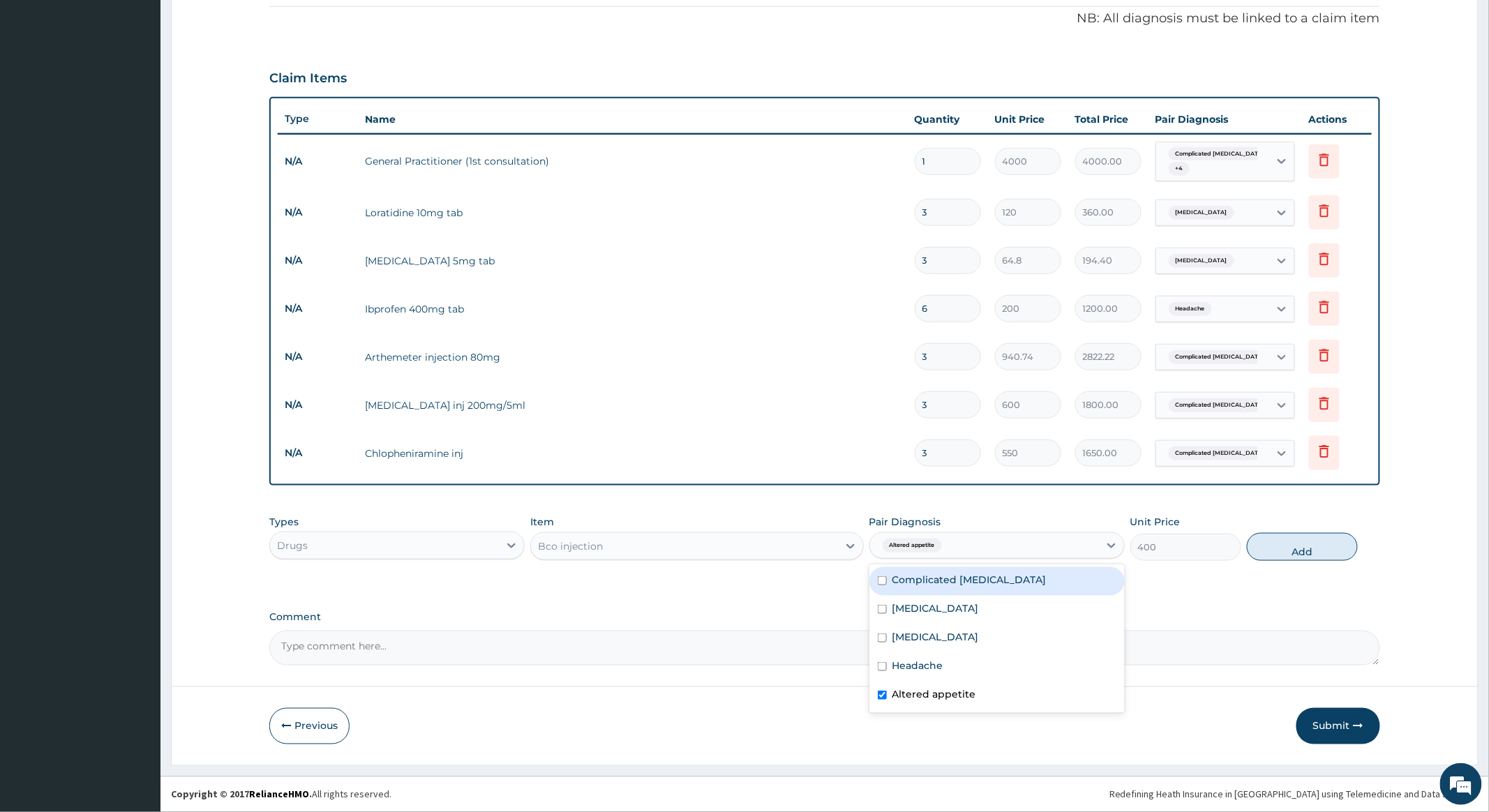
click at [882, 576] on input "checkbox" at bounding box center [883, 581] width 9 height 9
checkbox input "true"
click at [1284, 549] on button "Add" at bounding box center [1302, 547] width 111 height 28
type input "0"
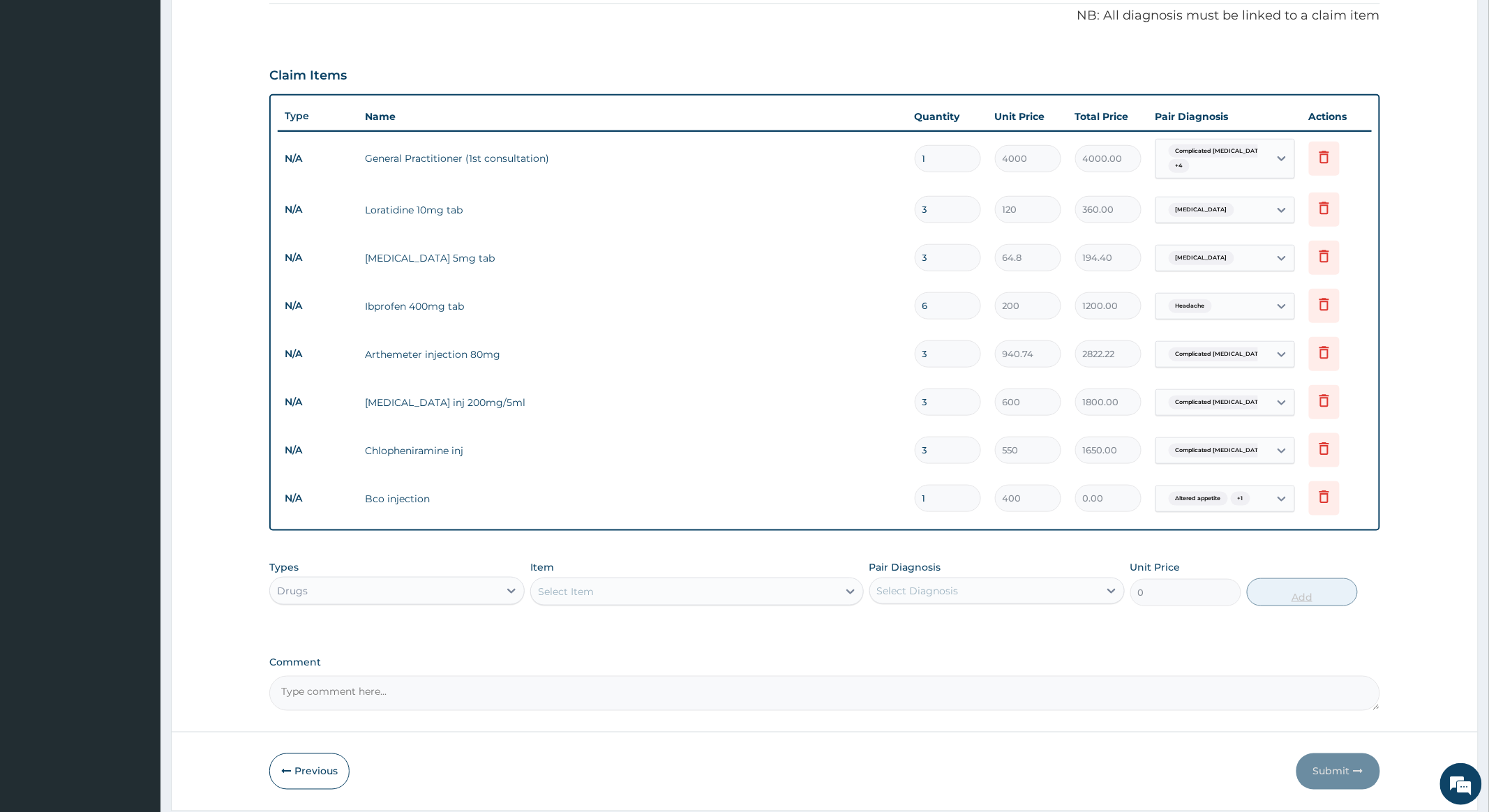
type input "0.00"
type input "3"
type input "1200.00"
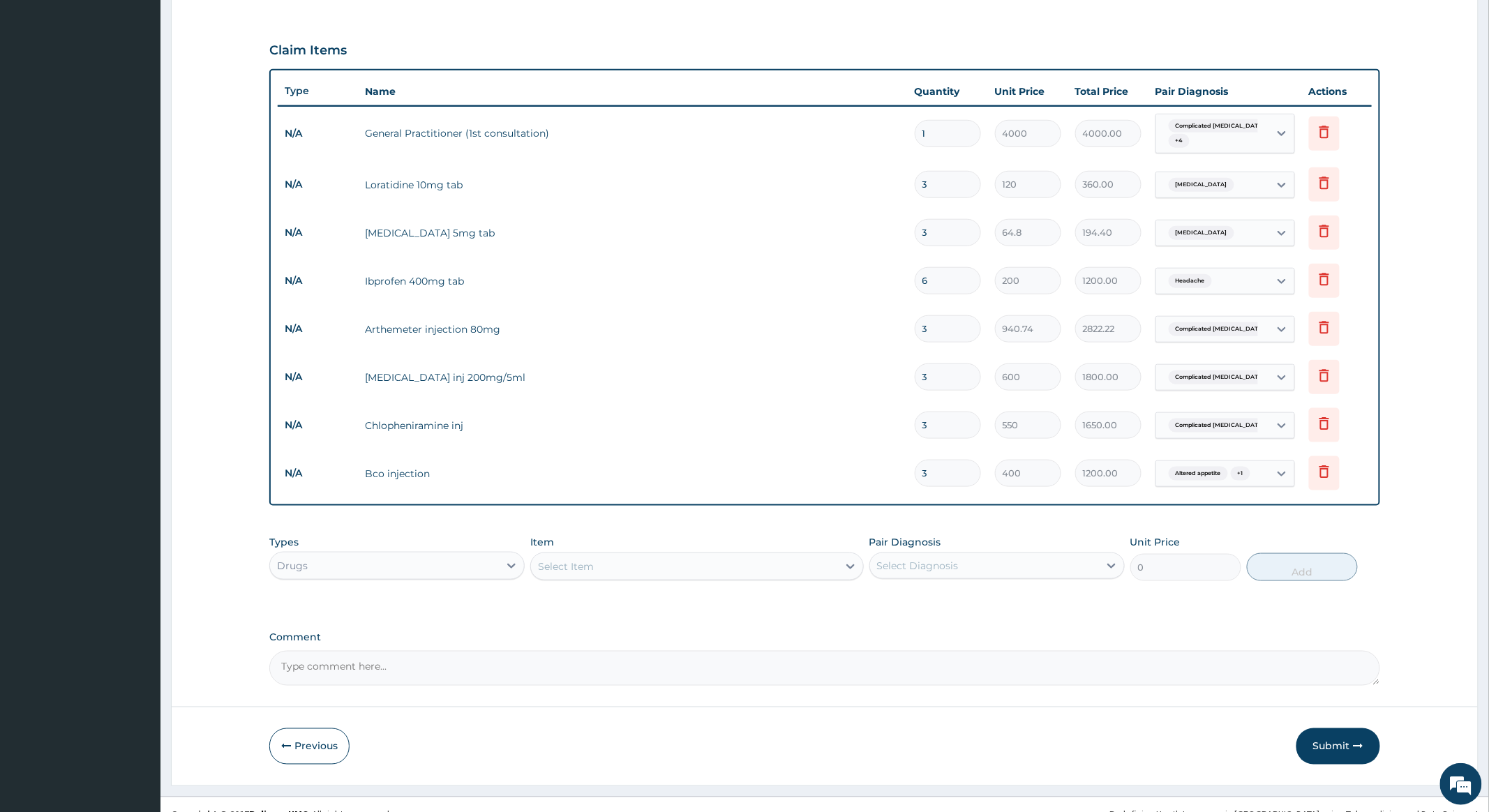
scroll to position [459, 0]
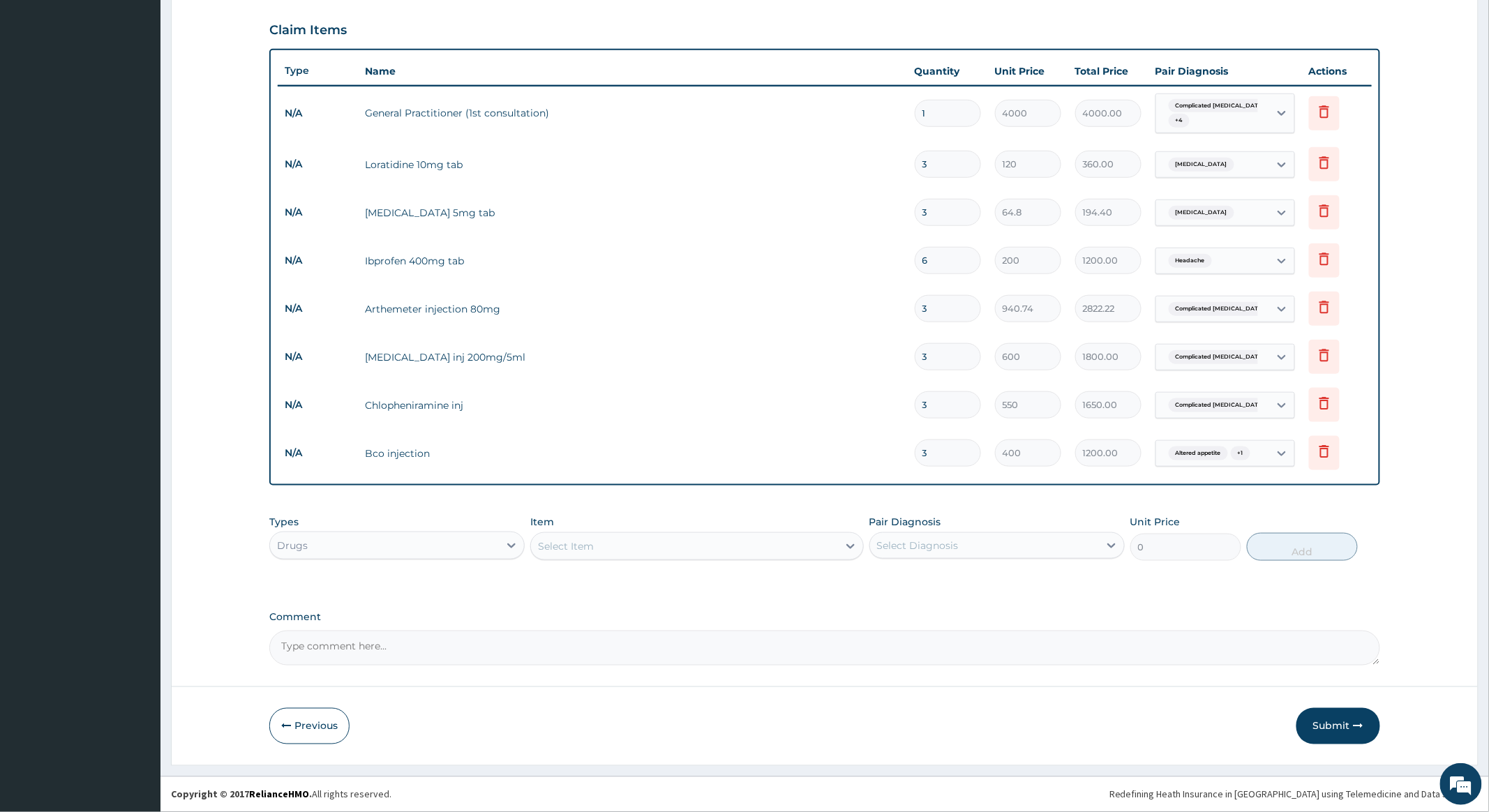
type input "3"
click at [368, 642] on textarea "Comment" at bounding box center [825, 648] width 1110 height 35
click at [767, 645] on textarea "Due to the complexities of the [MEDICAL_DATA], there was the need to treat with…" at bounding box center [825, 648] width 1110 height 35
click at [1023, 647] on textarea "Due to the complexities of the [MEDICAL_DATA], there was the need to treat with…" at bounding box center [825, 648] width 1110 height 35
type textarea "Due to the complexities of the [MEDICAL_DATA], there was the need to treat with…"
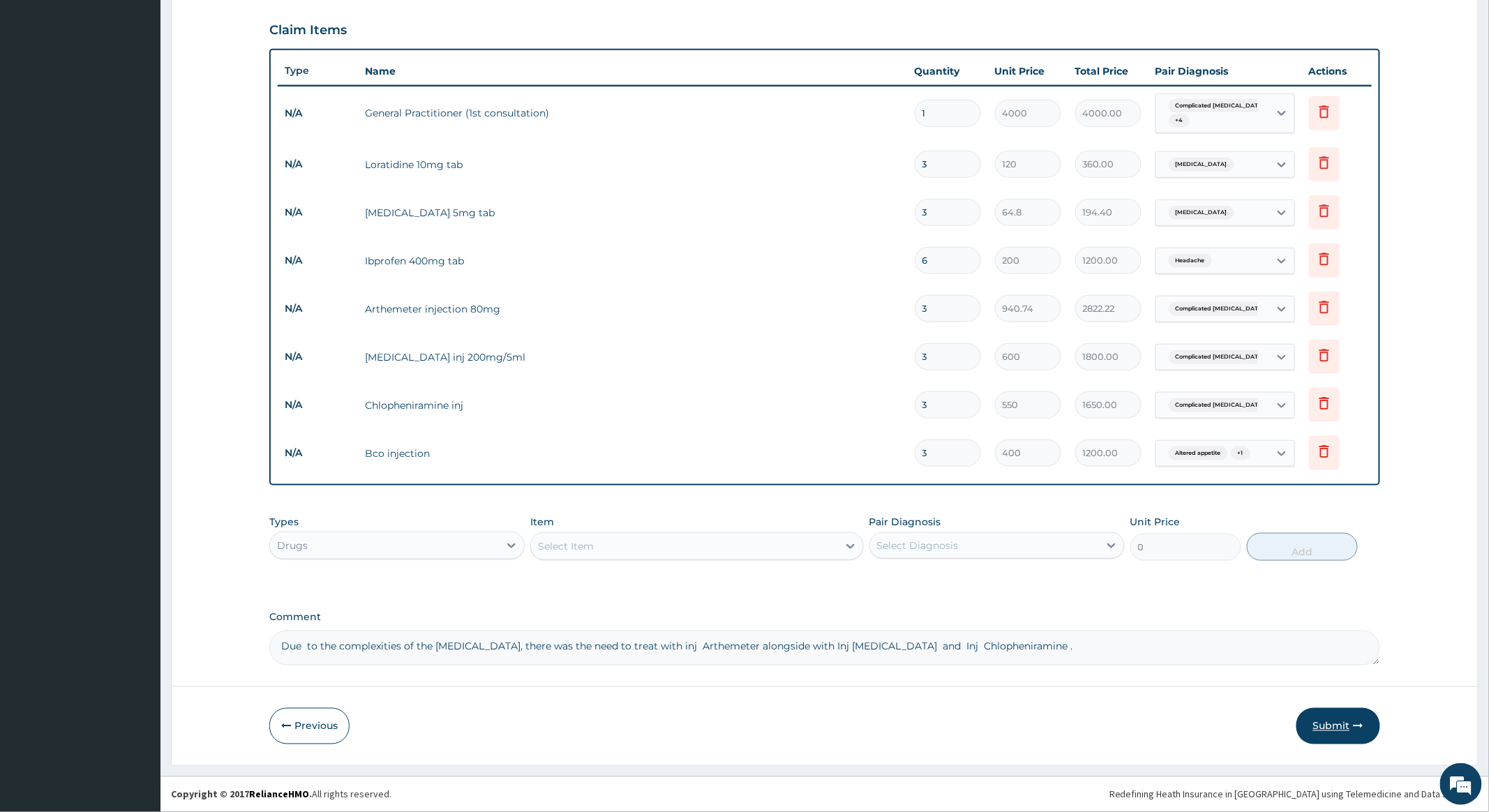
click at [1329, 721] on button "Submit" at bounding box center [1339, 726] width 84 height 36
click at [1333, 718] on button "Submit" at bounding box center [1339, 726] width 84 height 36
click at [1323, 721] on button "Submit" at bounding box center [1339, 726] width 84 height 36
click at [1333, 721] on button "Submit" at bounding box center [1339, 726] width 84 height 36
click at [1329, 723] on button "Submit" at bounding box center [1339, 726] width 84 height 36
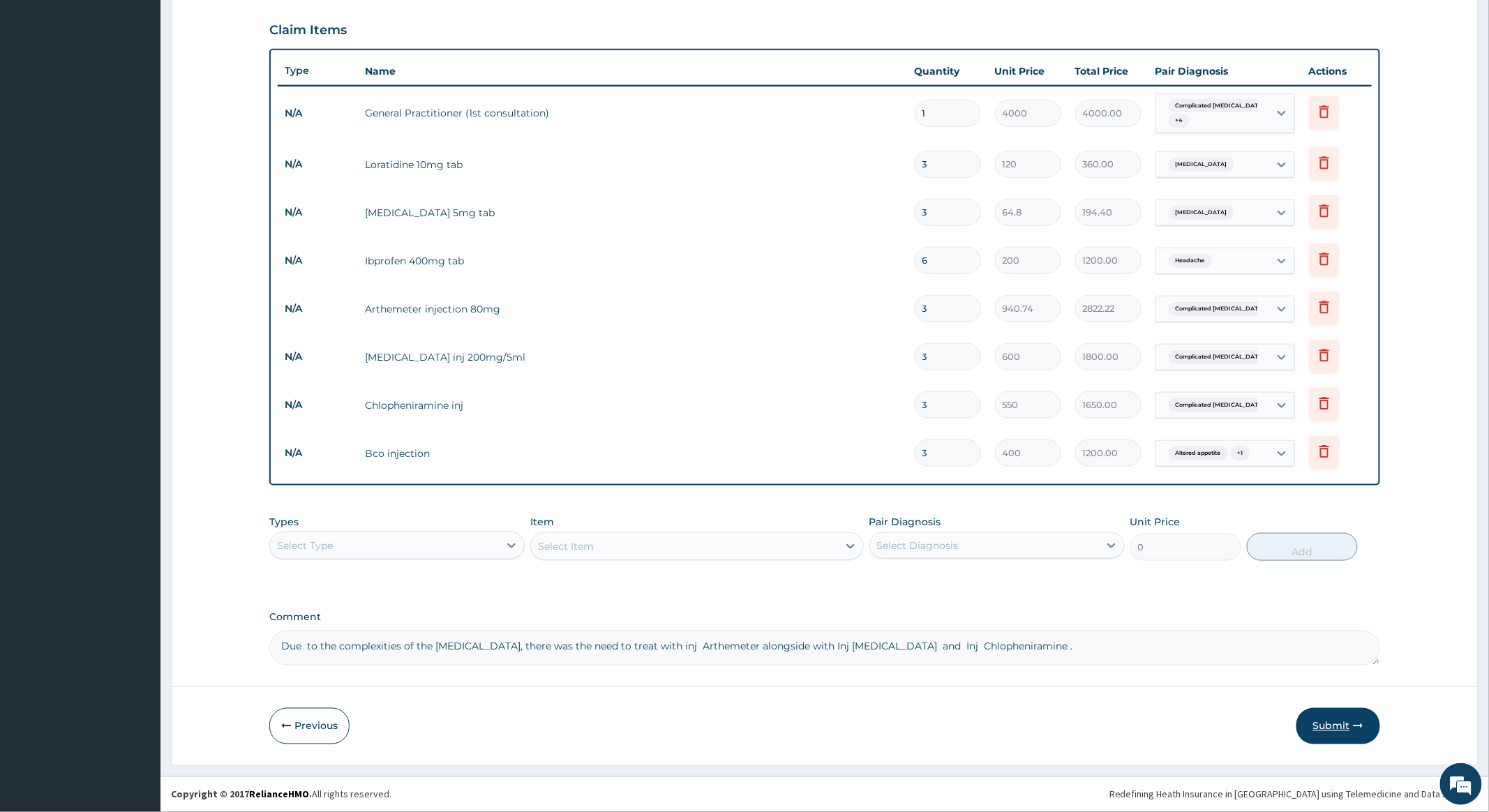
click at [1346, 724] on button "Submit" at bounding box center [1339, 726] width 84 height 36
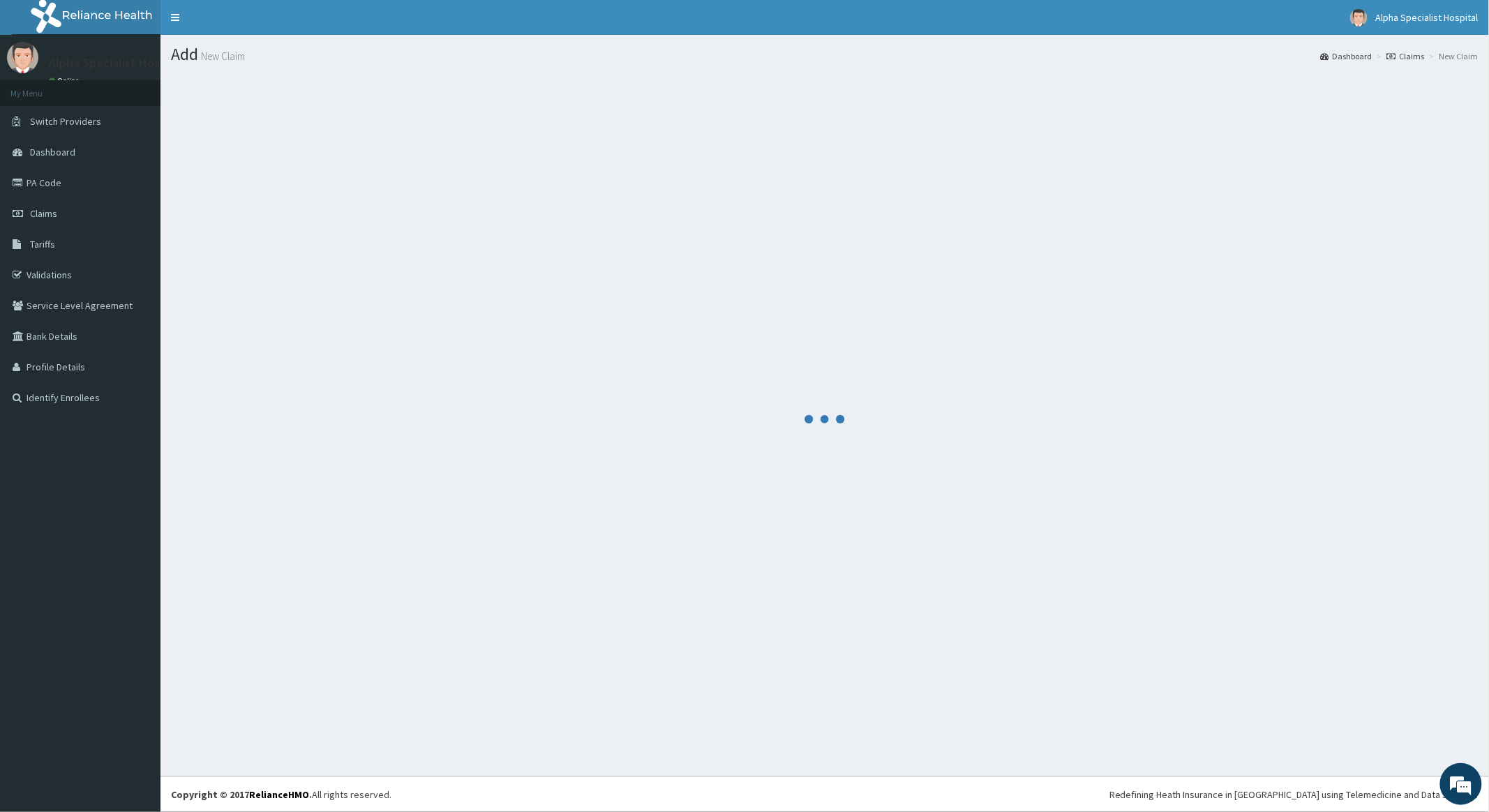
scroll to position [0, 0]
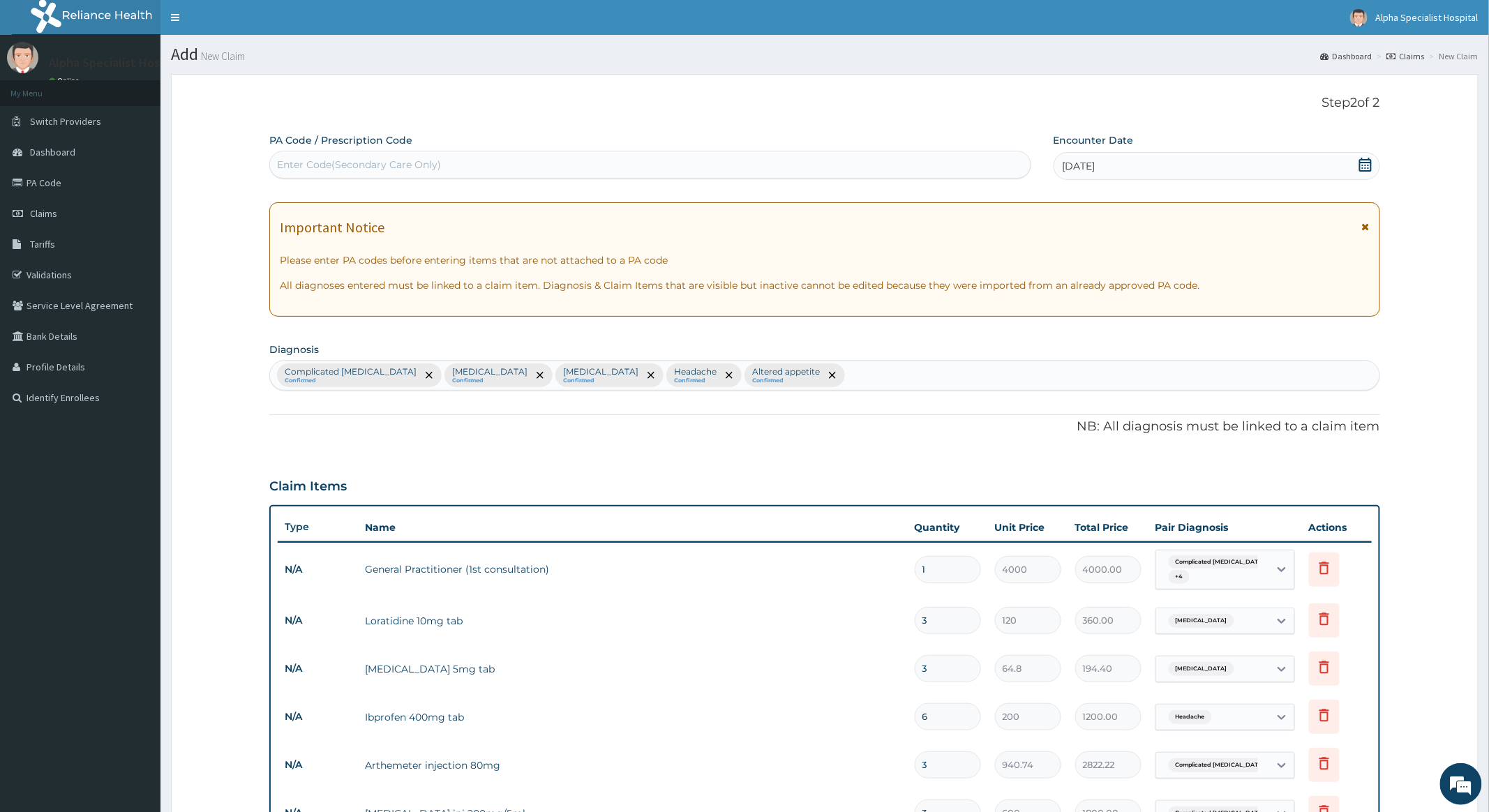
click at [908, 108] on p "Step 2 of 2" at bounding box center [825, 103] width 1110 height 15
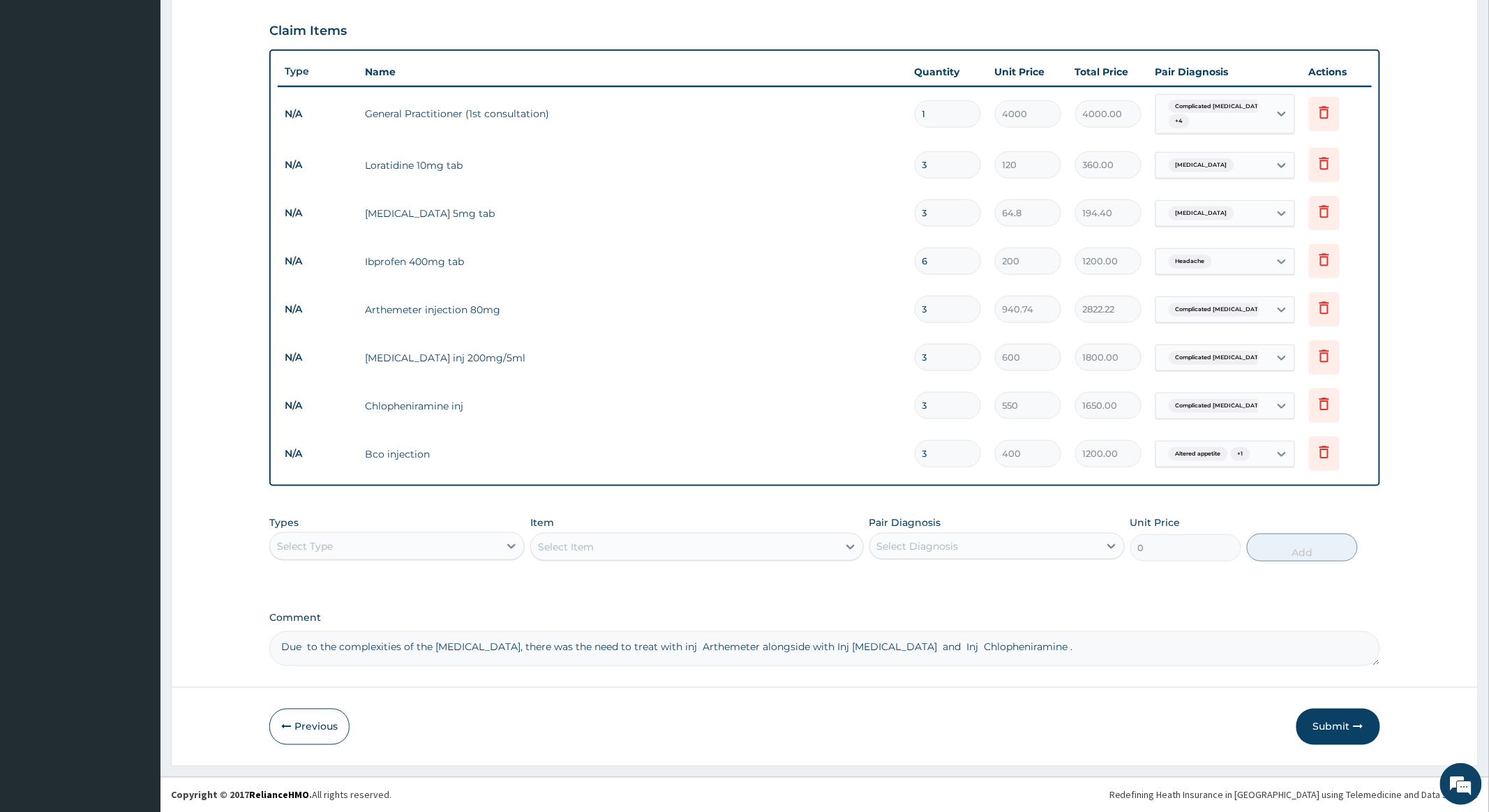
scroll to position [459, 0]
click at [1326, 718] on button "Submit" at bounding box center [1339, 726] width 84 height 36
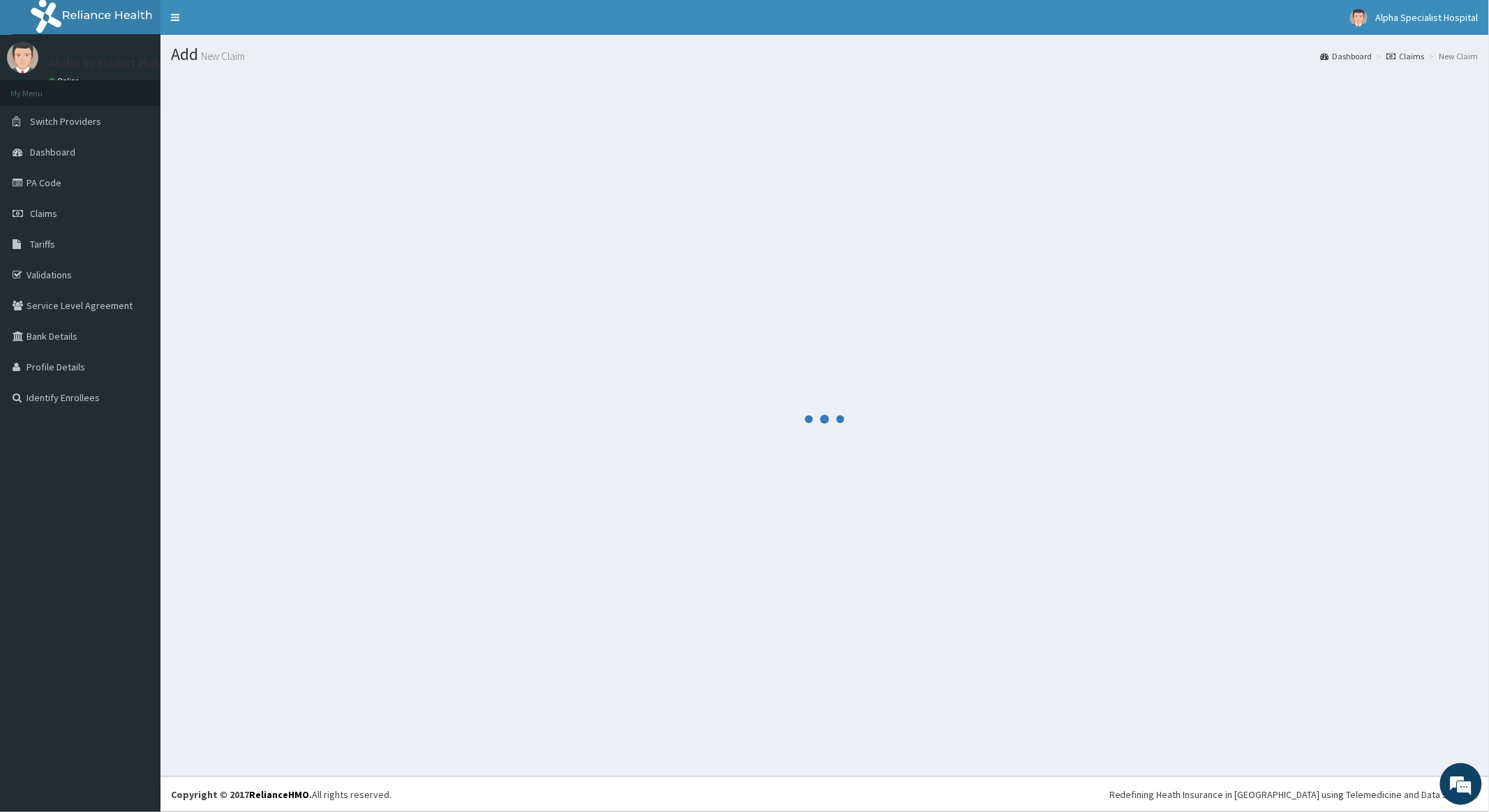
scroll to position [0, 0]
